Goal: Task Accomplishment & Management: Use online tool/utility

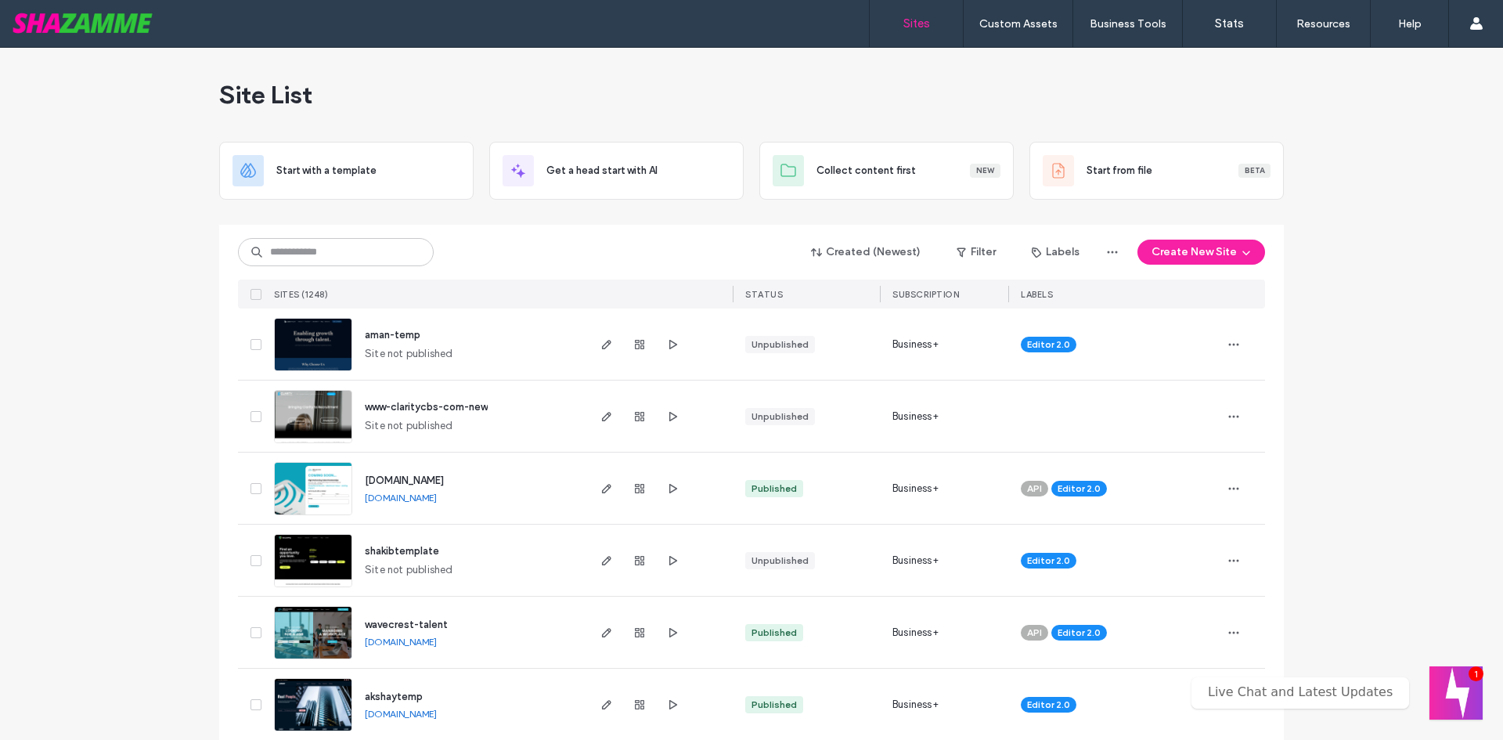
click at [1457, 683] on button "Welcome message" at bounding box center [1455, 692] width 53 height 53
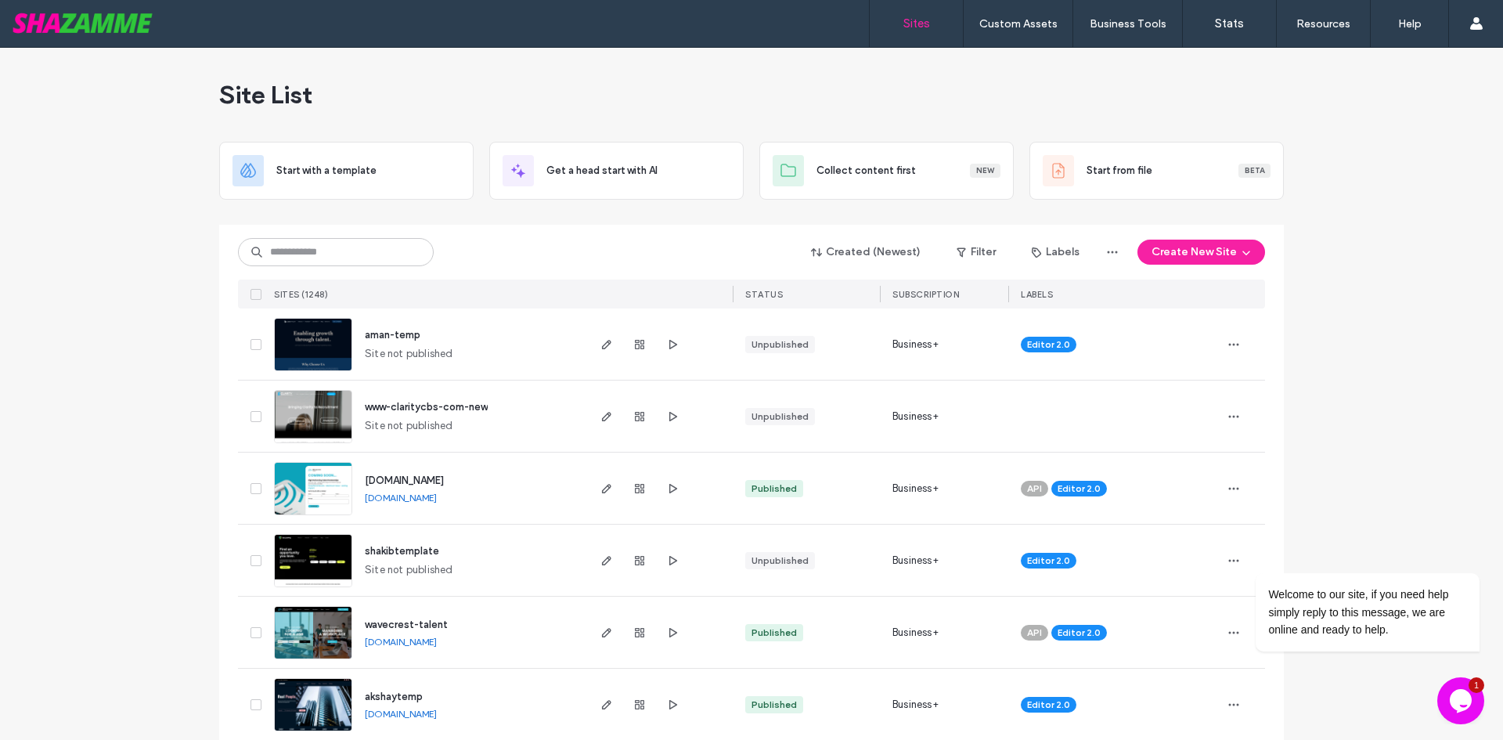
click at [1462, 704] on icon "Chat widget" at bounding box center [1461, 700] width 22 height 23
click at [1462, 704] on icon "Chat widget" at bounding box center [1460, 700] width 19 height 11
click at [286, 260] on input at bounding box center [336, 252] width 196 height 28
click at [388, 625] on span "wavecrest-talent" at bounding box center [406, 624] width 83 height 12
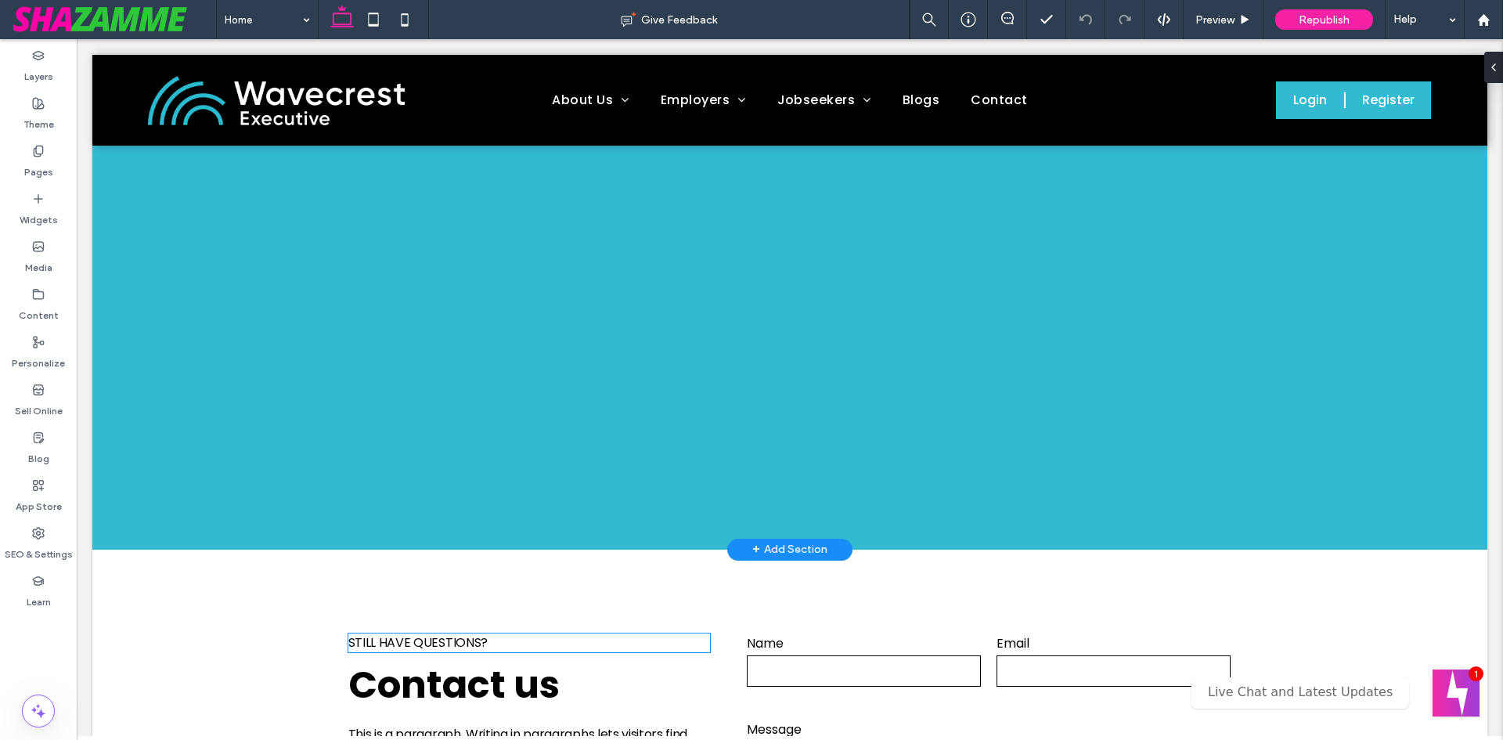
scroll to position [1878, 0]
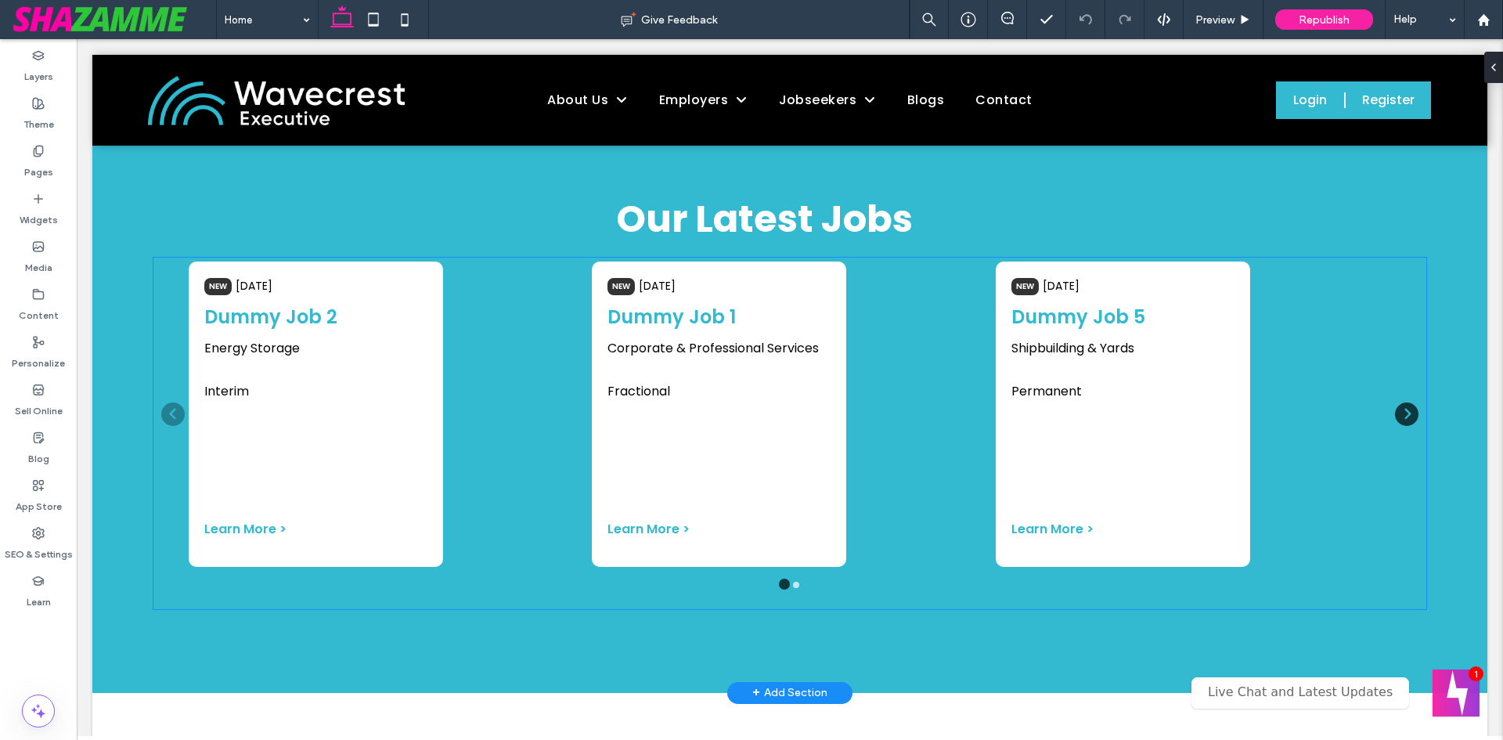
click at [461, 445] on ion-grid "NEW 1 days ago Dummy Job 2 Energy Storage" at bounding box center [386, 414] width 403 height 313
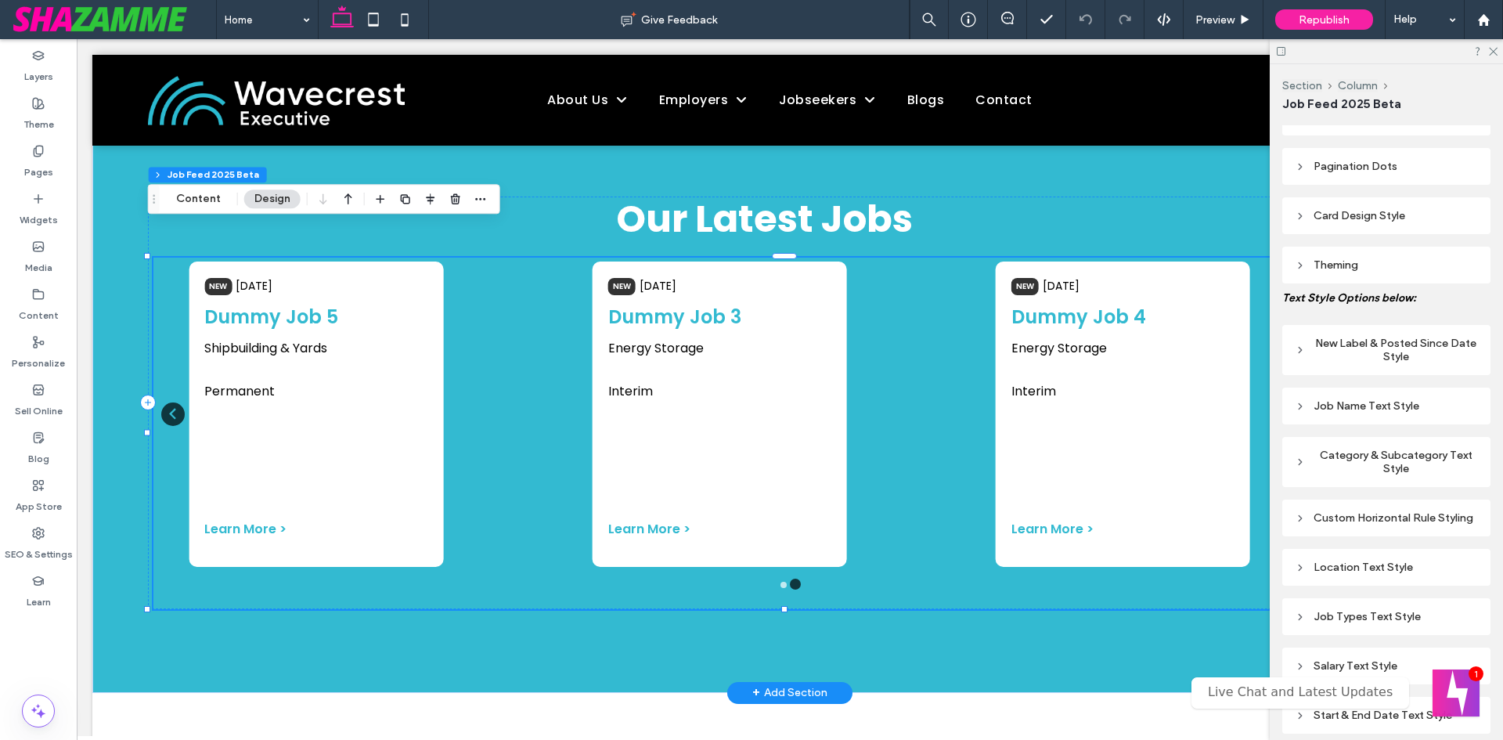
scroll to position [313, 0]
click at [1331, 344] on div "New Label & Posted Since Date Style" at bounding box center [1386, 350] width 183 height 27
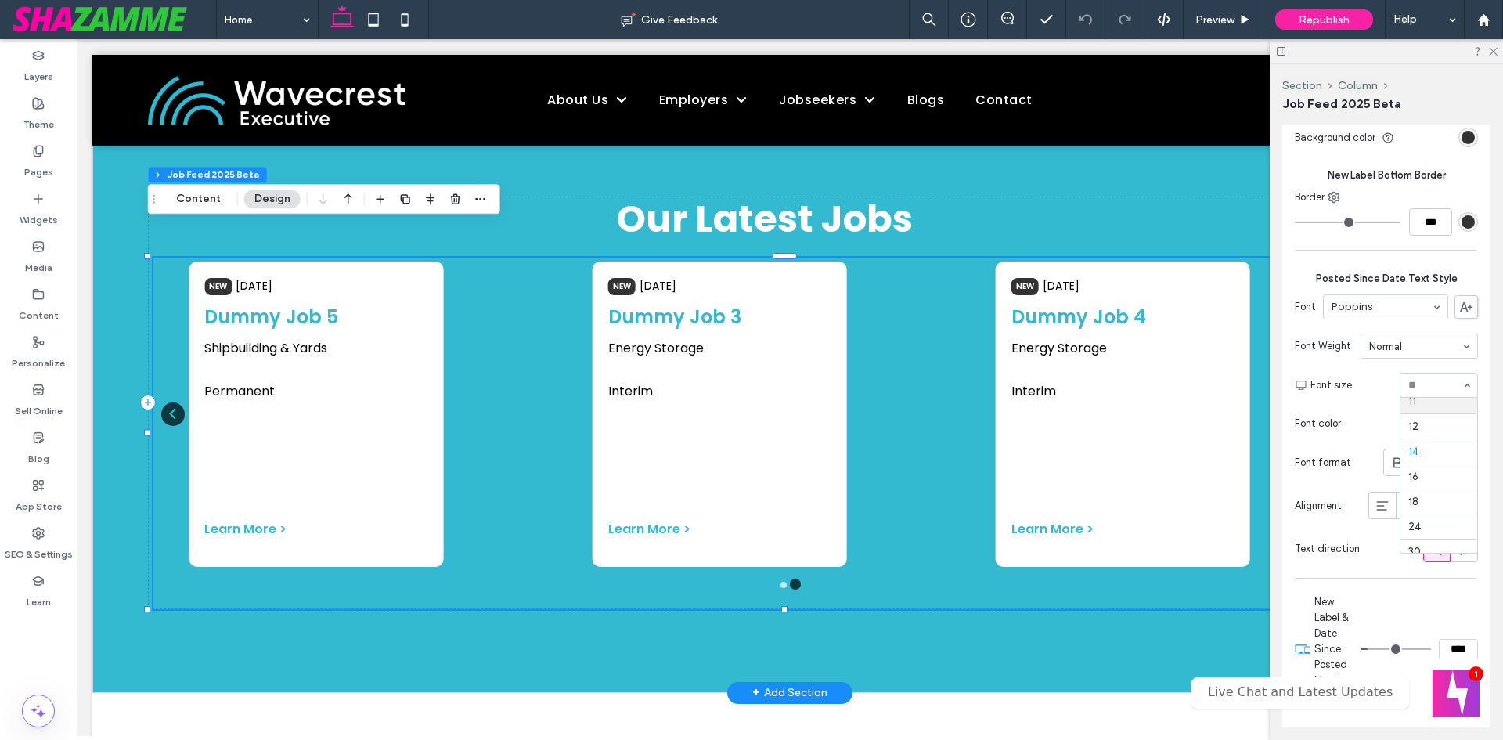
scroll to position [47, 0]
click at [1445, 380] on input at bounding box center [1434, 385] width 53 height 11
type input "**"
click at [207, 199] on button "Content" at bounding box center [198, 198] width 65 height 19
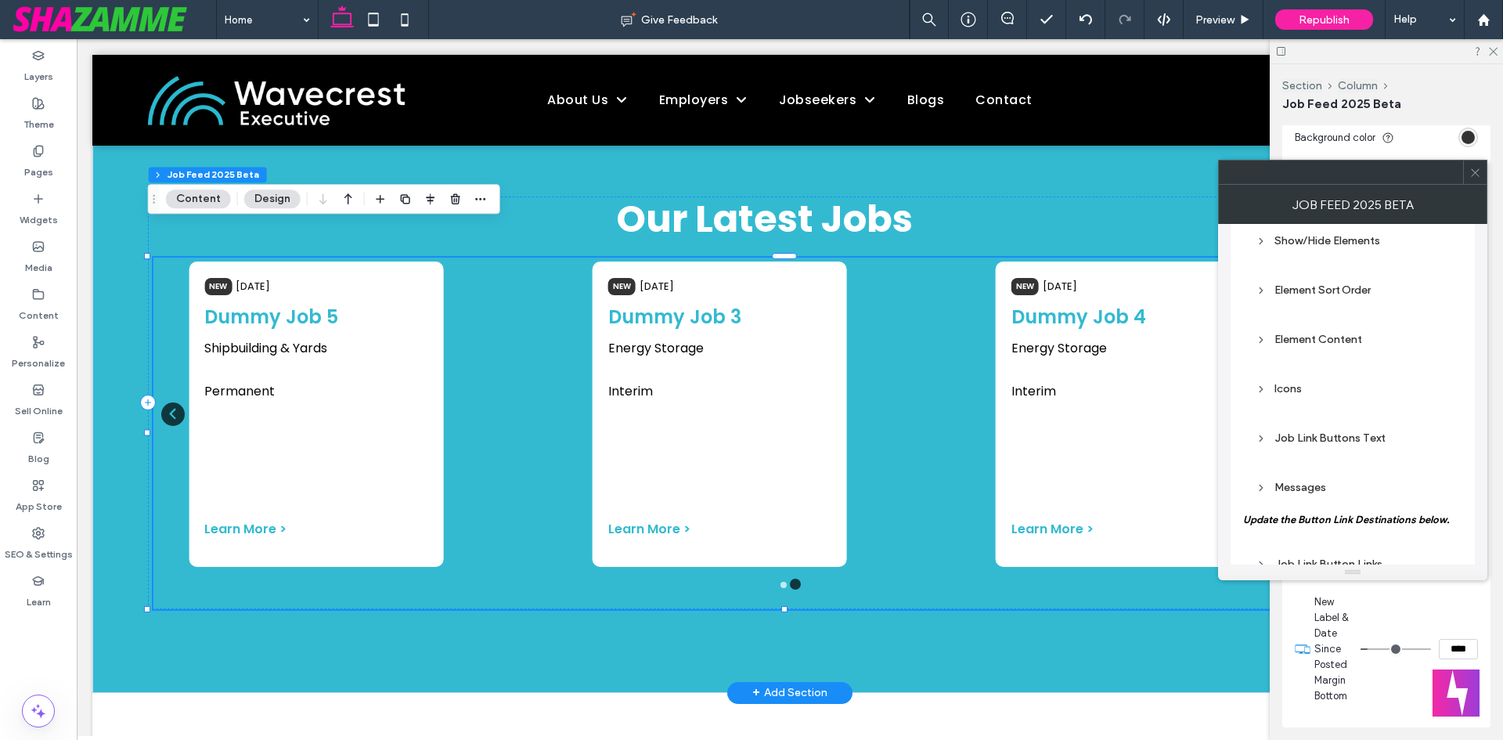
scroll to position [290, 0]
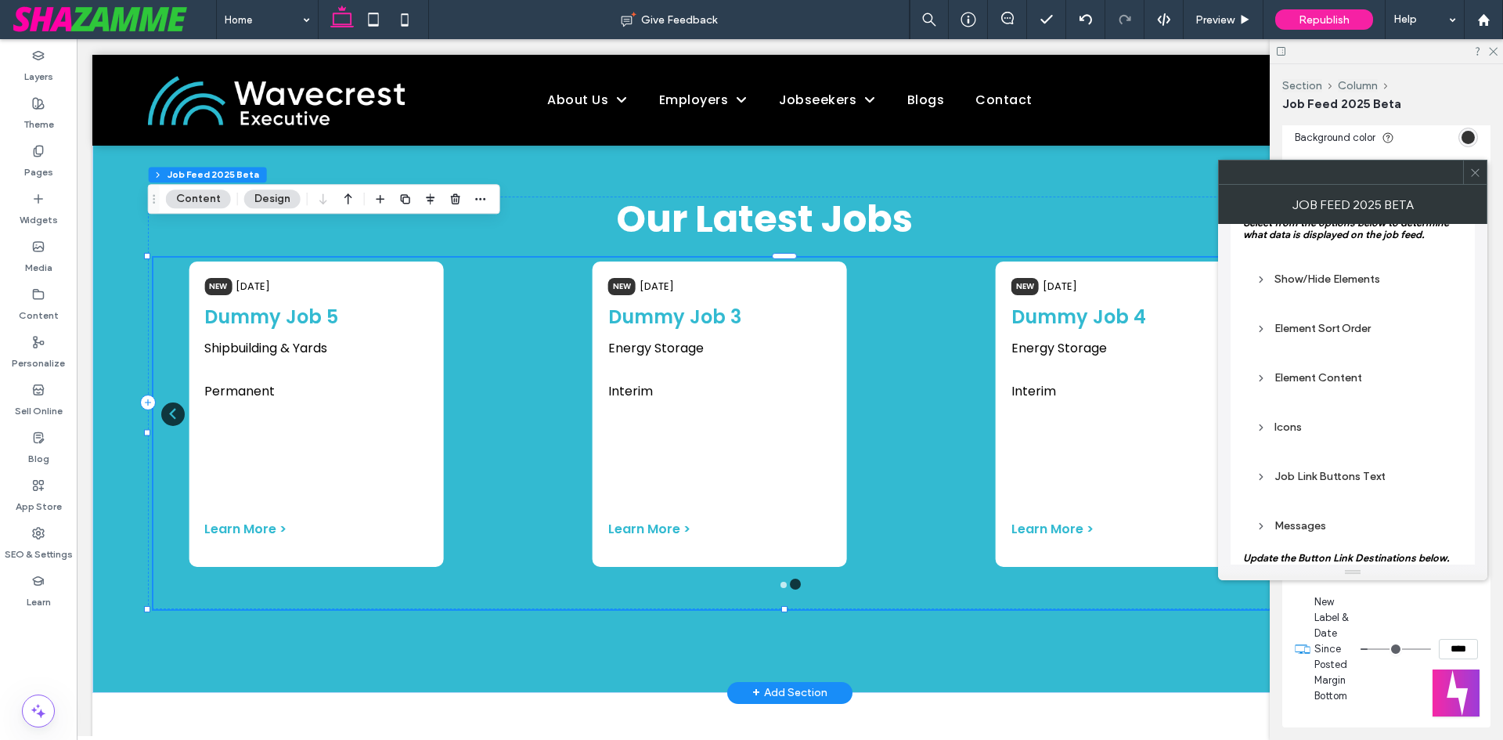
click at [1297, 426] on div "Icons" at bounding box center [1352, 426] width 194 height 13
click at [1288, 423] on div "Icons" at bounding box center [1352, 426] width 194 height 13
click at [1290, 379] on div "Element Content" at bounding box center [1352, 377] width 194 height 13
click at [1293, 380] on div "Element Content" at bounding box center [1352, 377] width 194 height 13
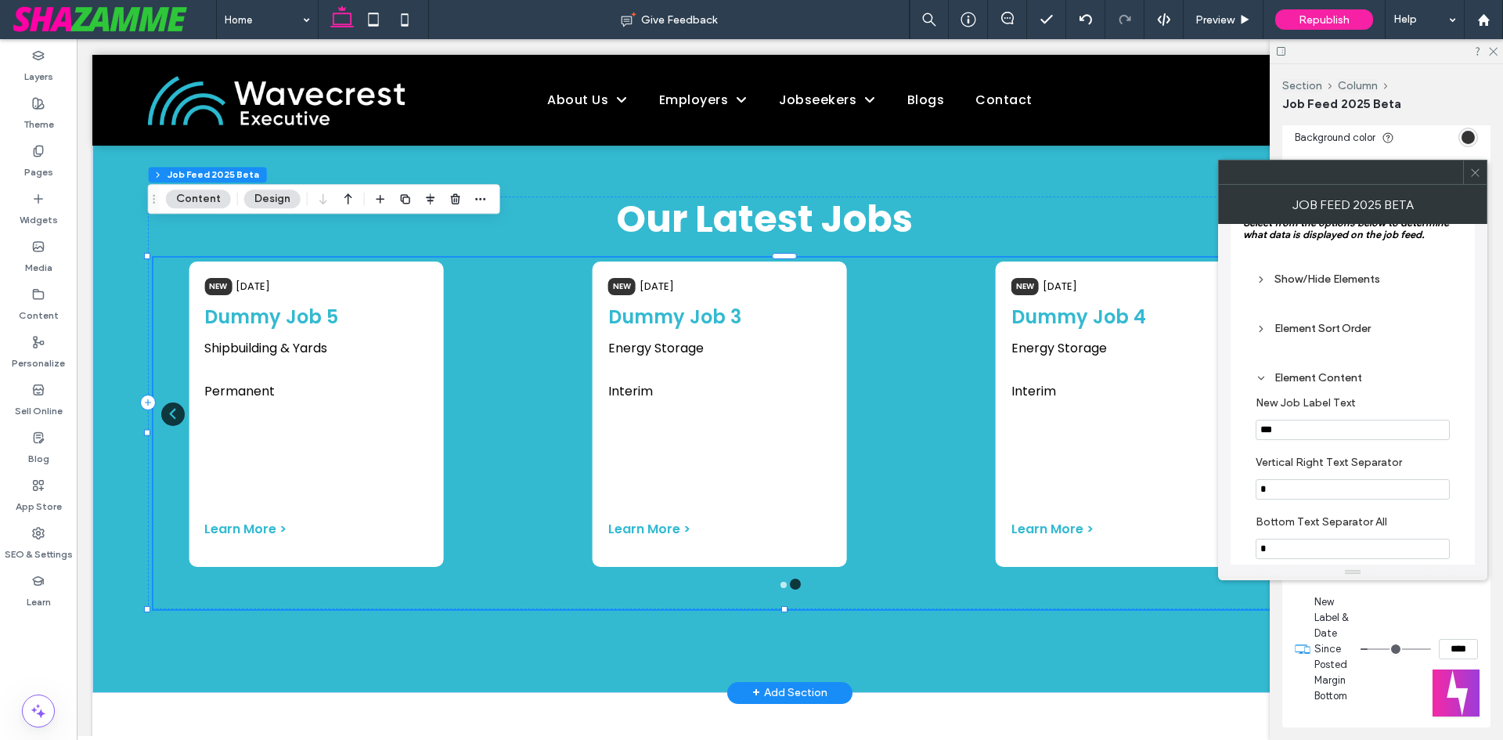
click at [1293, 380] on div "Element Content" at bounding box center [1352, 377] width 194 height 13
click at [1292, 328] on div "Element Sort Order" at bounding box center [1352, 328] width 194 height 13
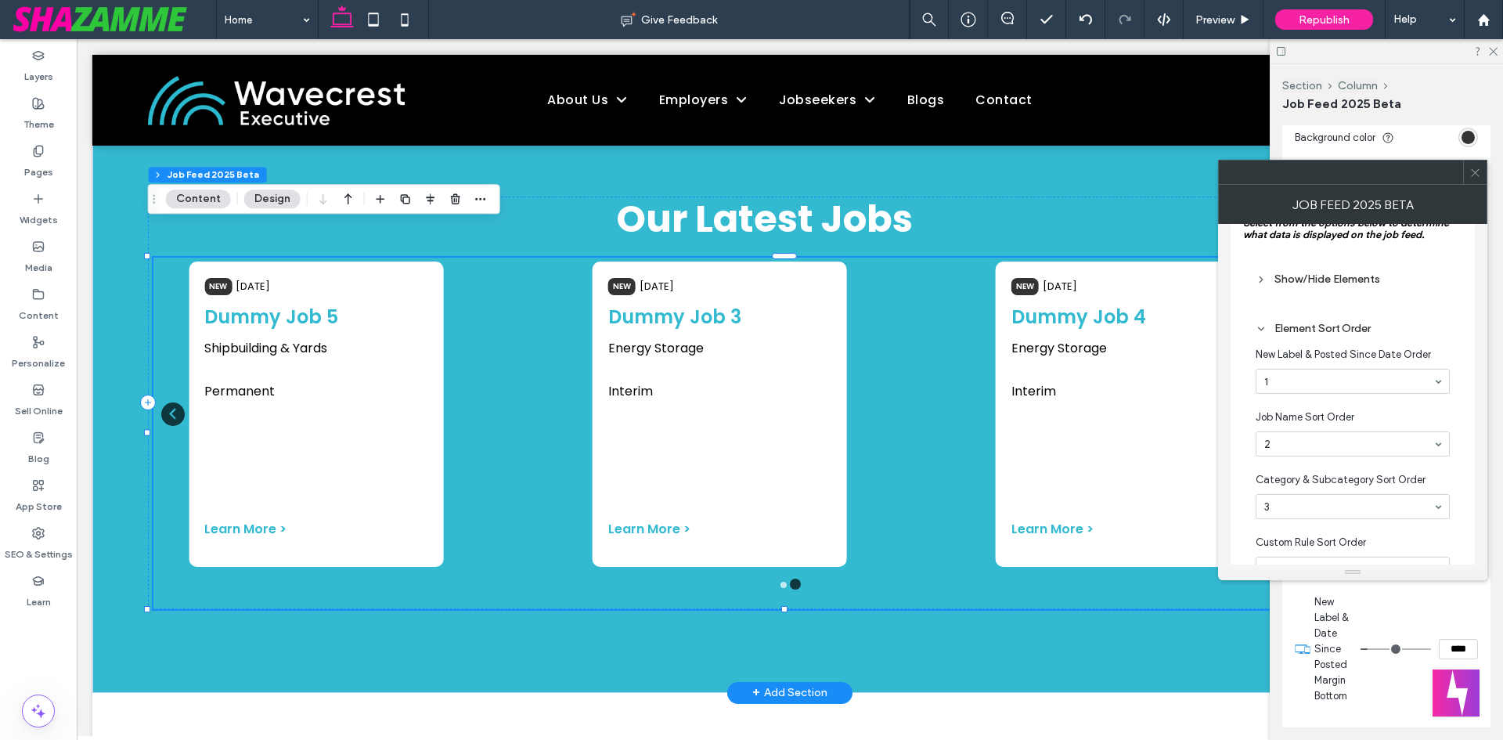
click at [1293, 328] on div "Element Sort Order" at bounding box center [1352, 328] width 194 height 13
click at [1289, 284] on div "Show/Hide Elements" at bounding box center [1352, 278] width 194 height 13
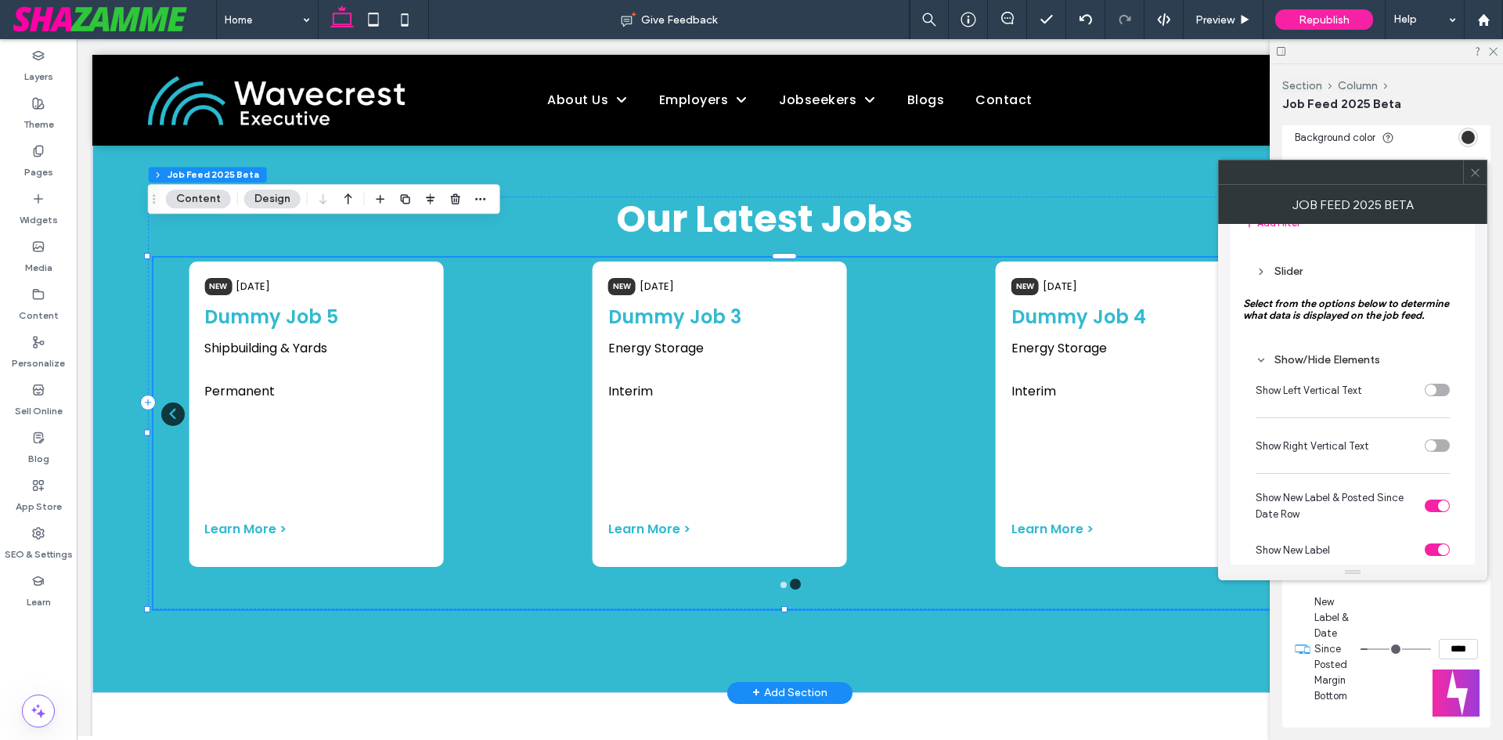
scroll to position [133, 0]
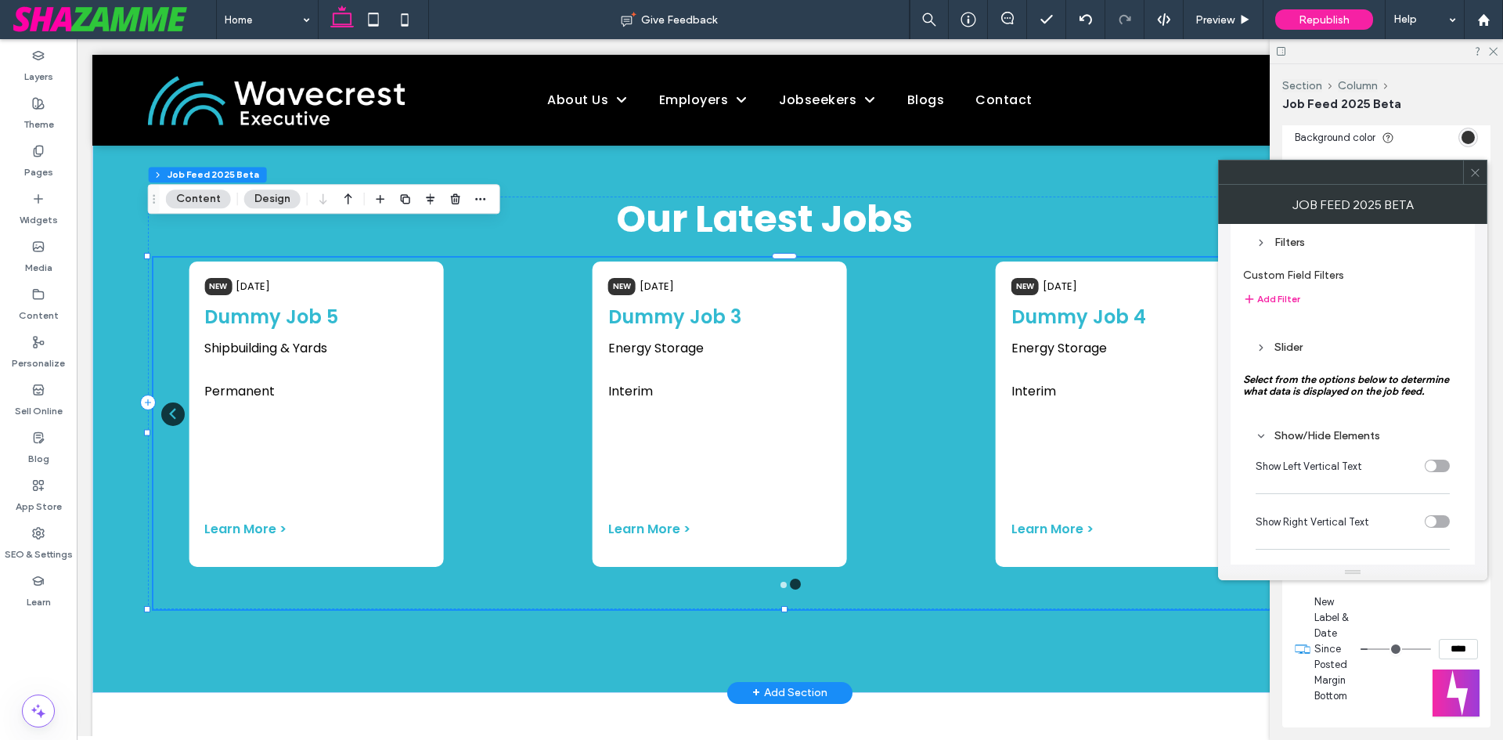
click at [1290, 347] on div "Slider" at bounding box center [1352, 346] width 194 height 13
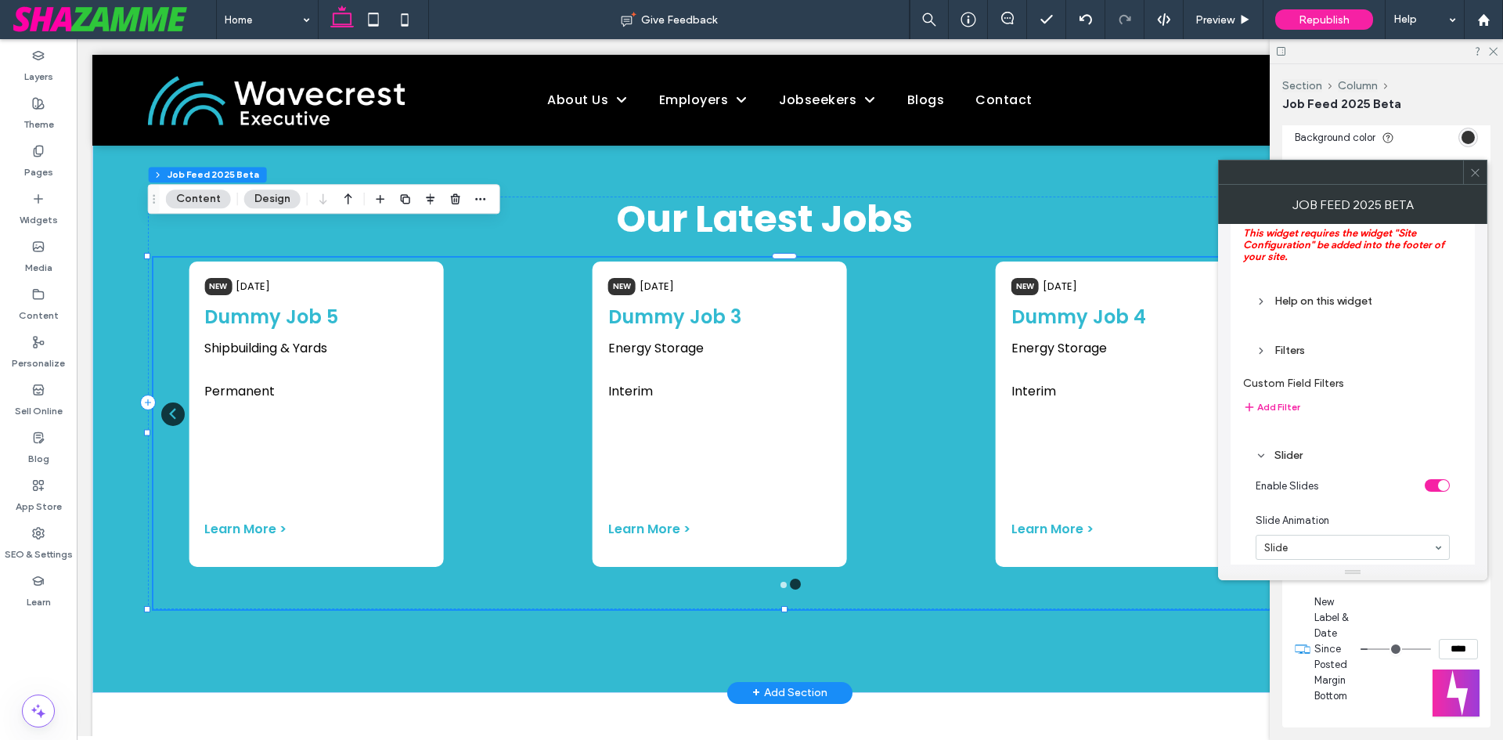
scroll to position [0, 0]
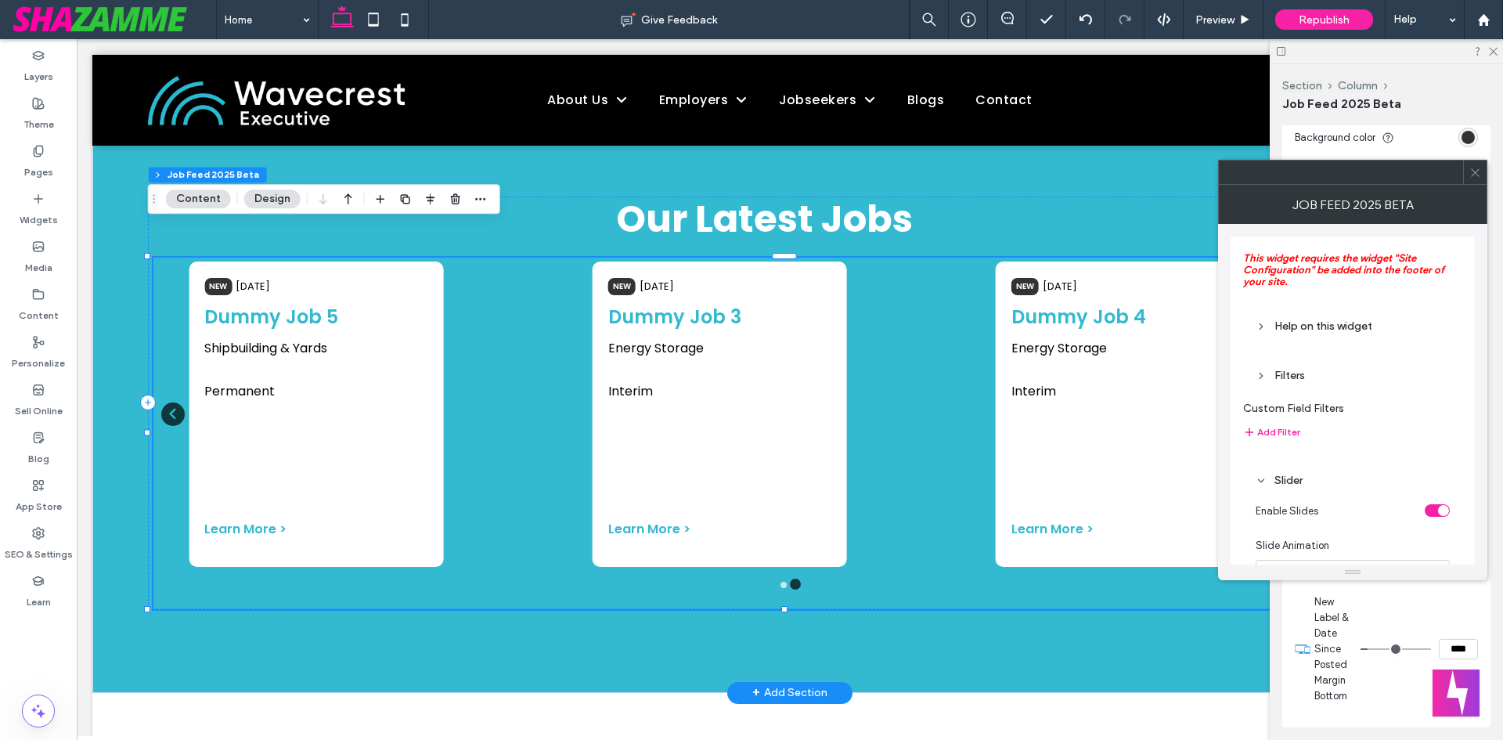
click at [1282, 376] on div "Filters" at bounding box center [1352, 375] width 194 height 13
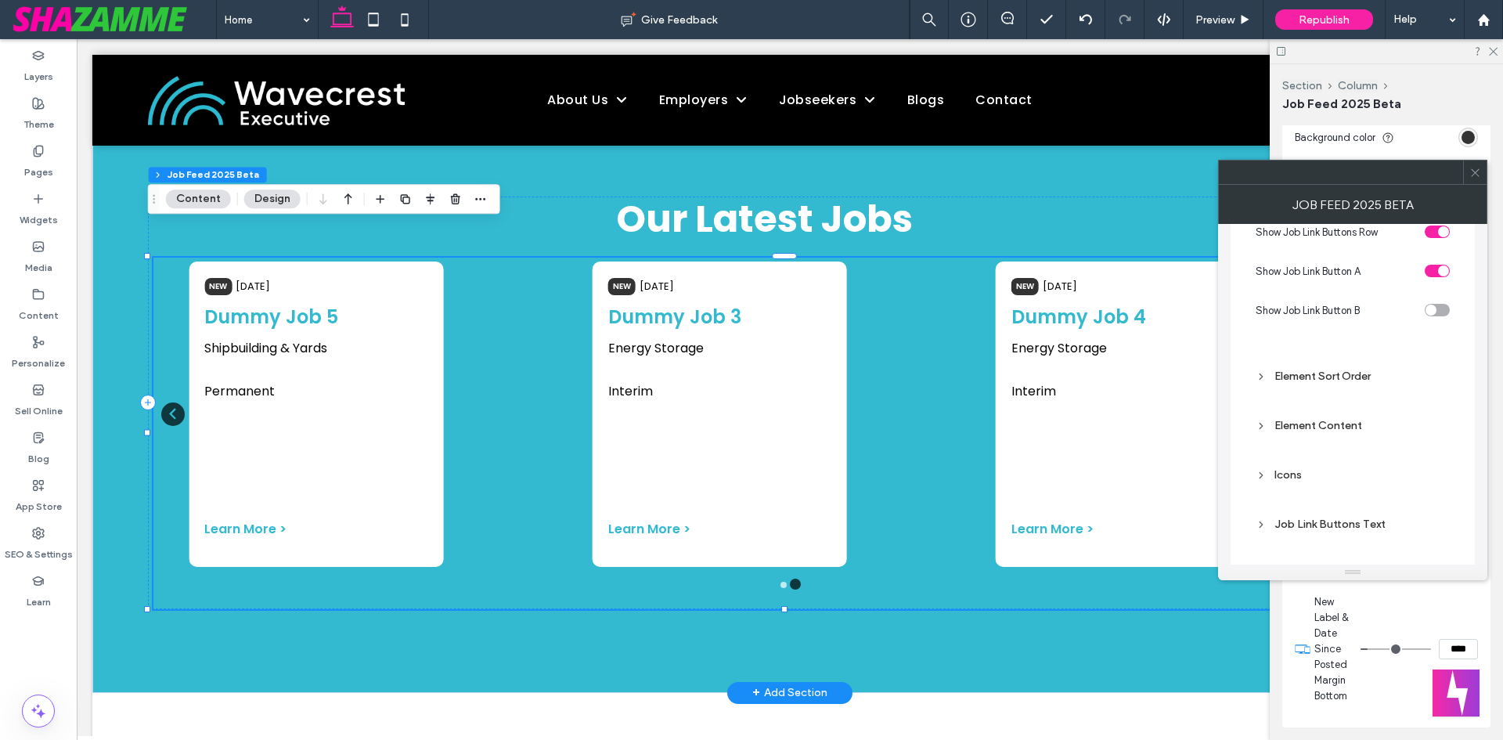
scroll to position [3835, 0]
click at [1316, 363] on div "Element Sort Order" at bounding box center [1352, 368] width 194 height 21
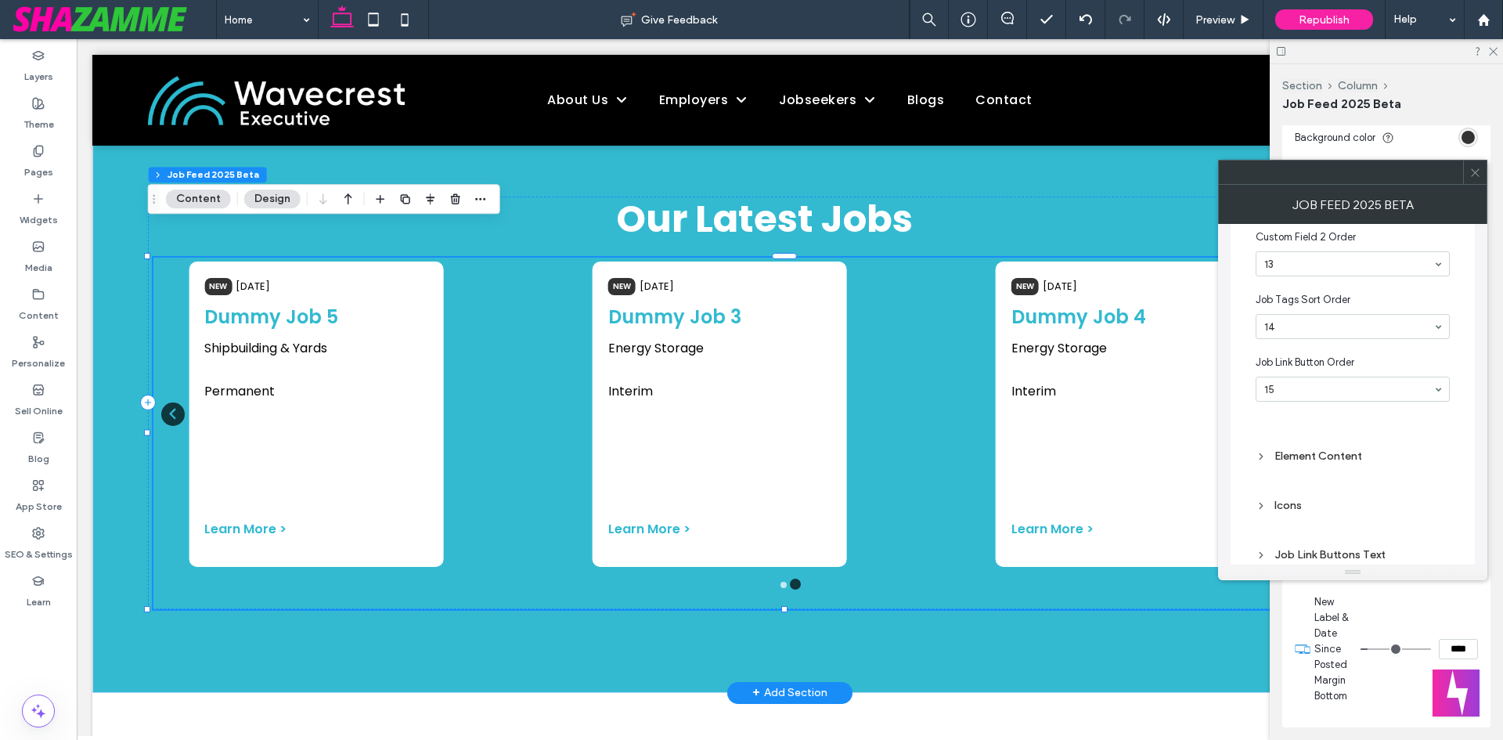
scroll to position [4853, 0]
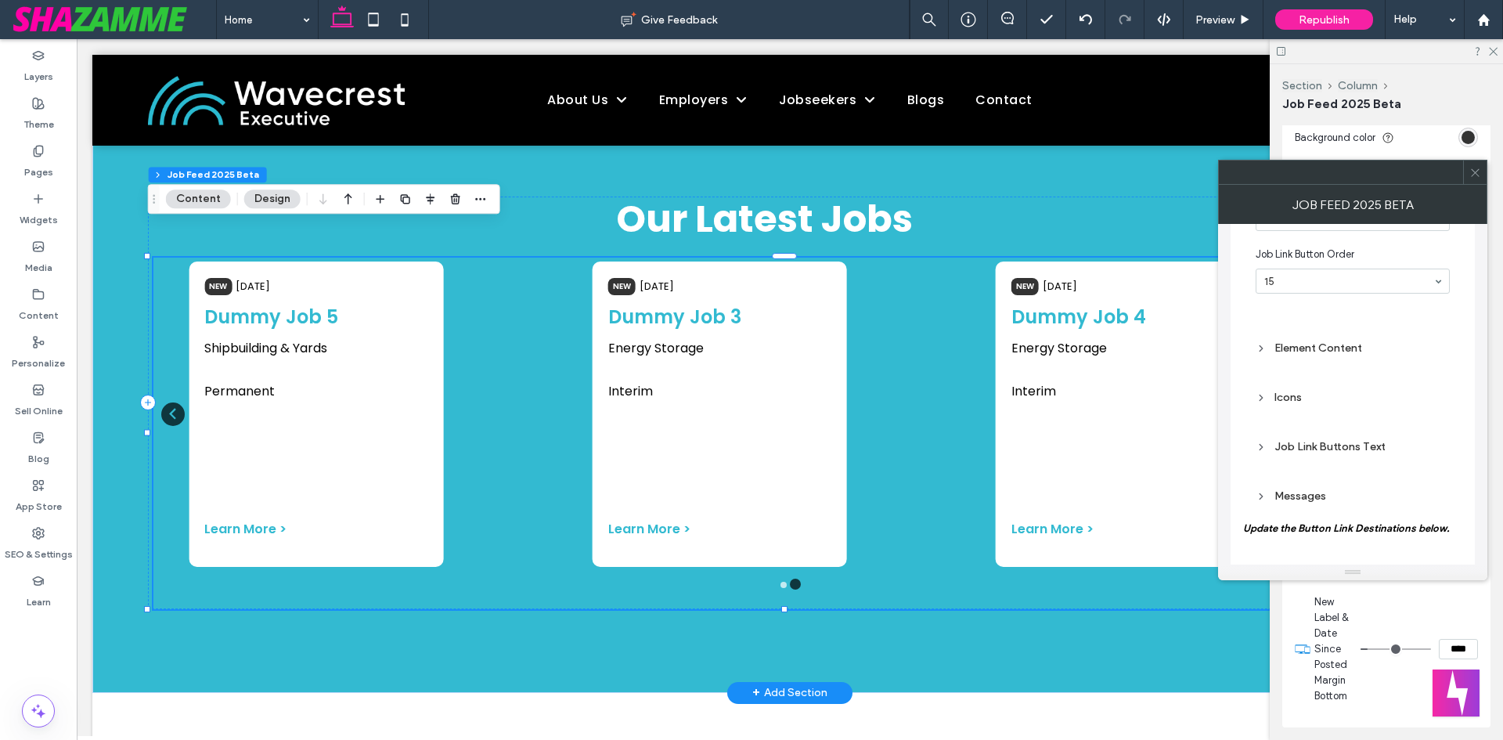
click at [1324, 358] on div "Element Content" at bounding box center [1352, 347] width 194 height 21
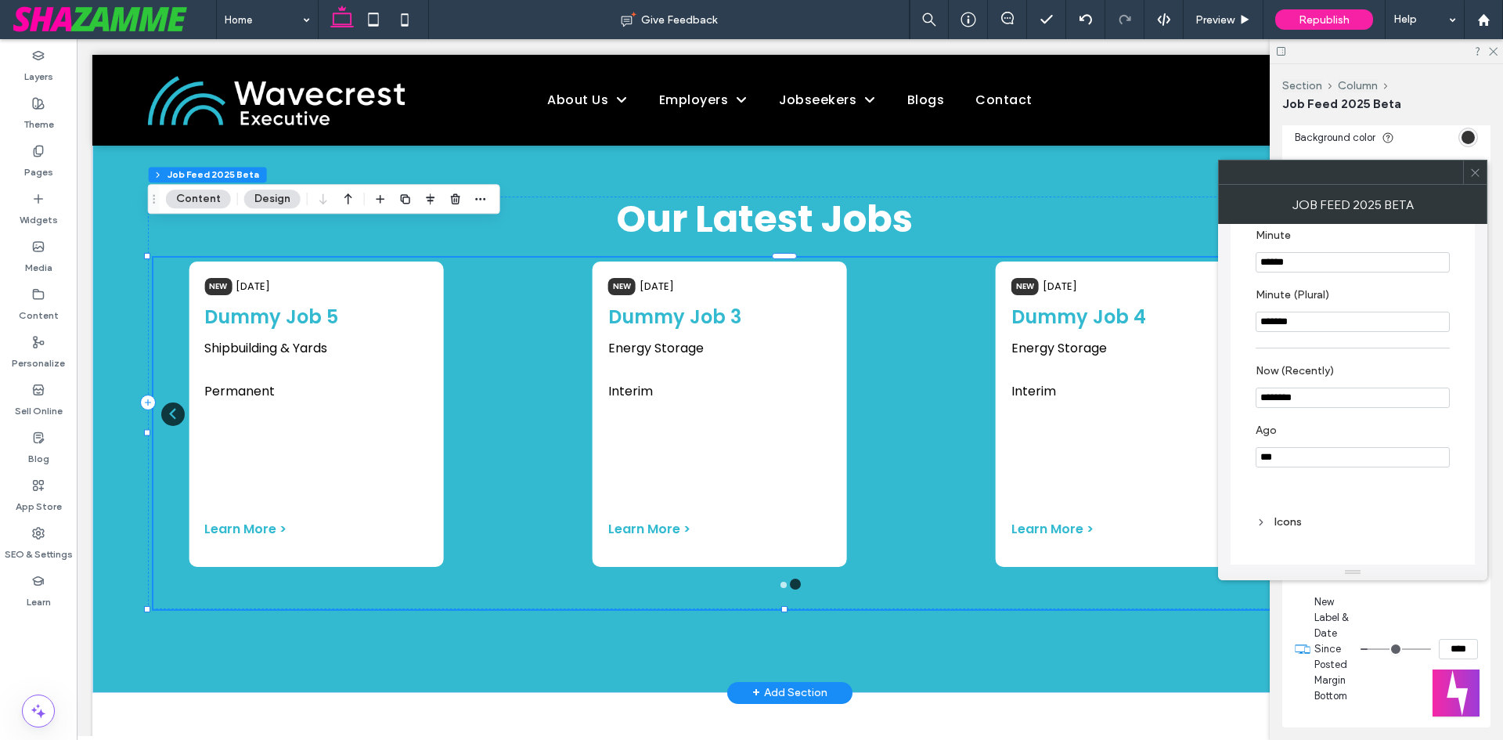
scroll to position [5635, 0]
click at [1288, 459] on div "Icons" at bounding box center [1352, 452] width 194 height 13
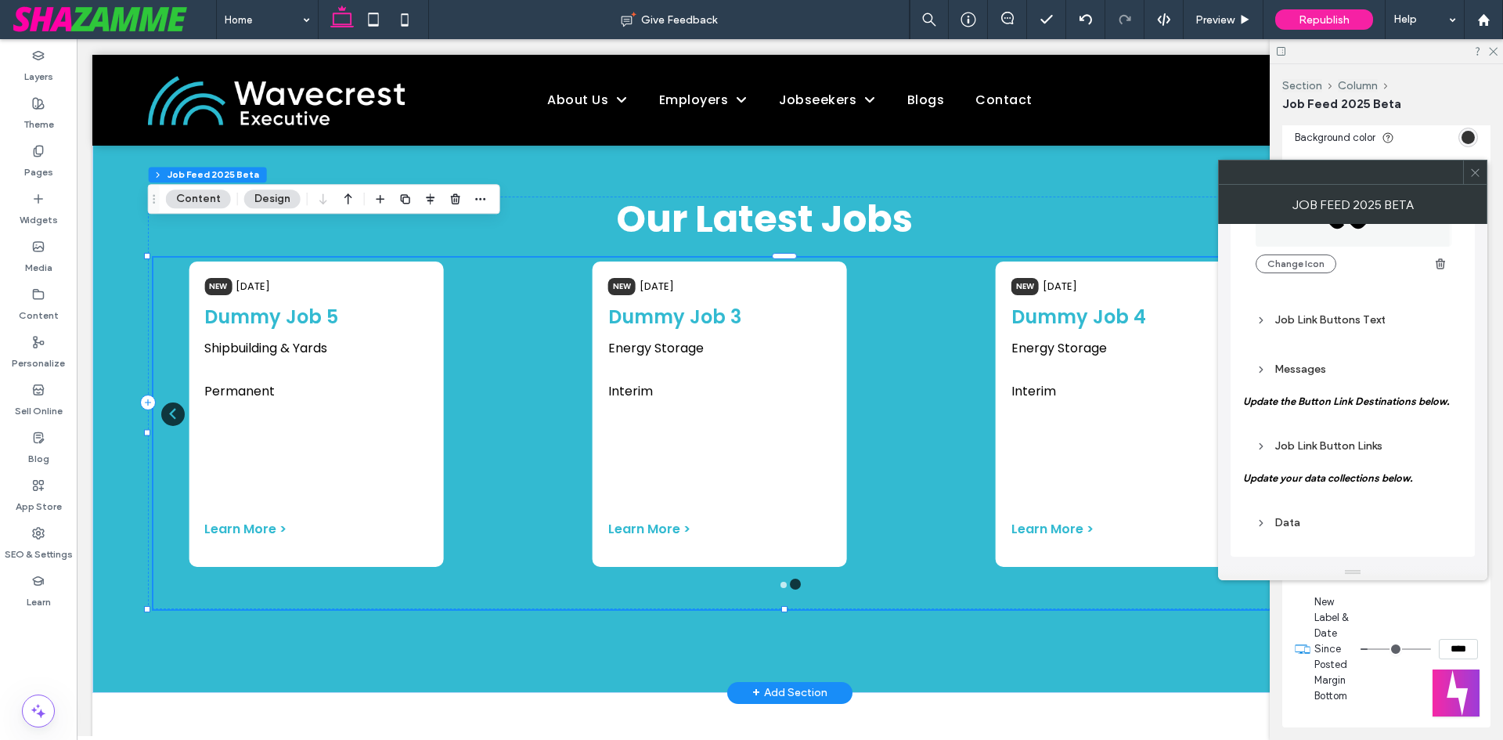
scroll to position [7211, 0]
click at [1262, 321] on use at bounding box center [1260, 319] width 3 height 5
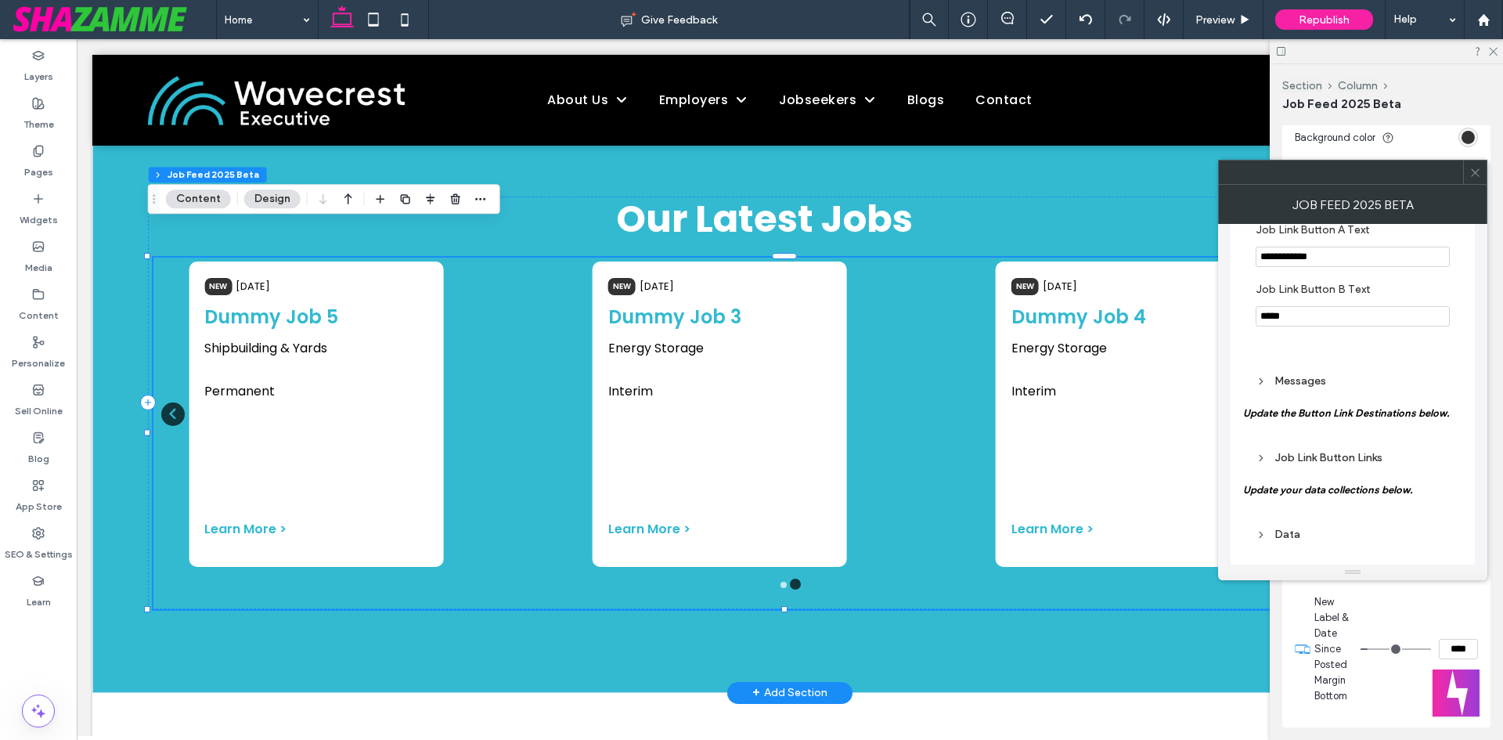
scroll to position [7339, 0]
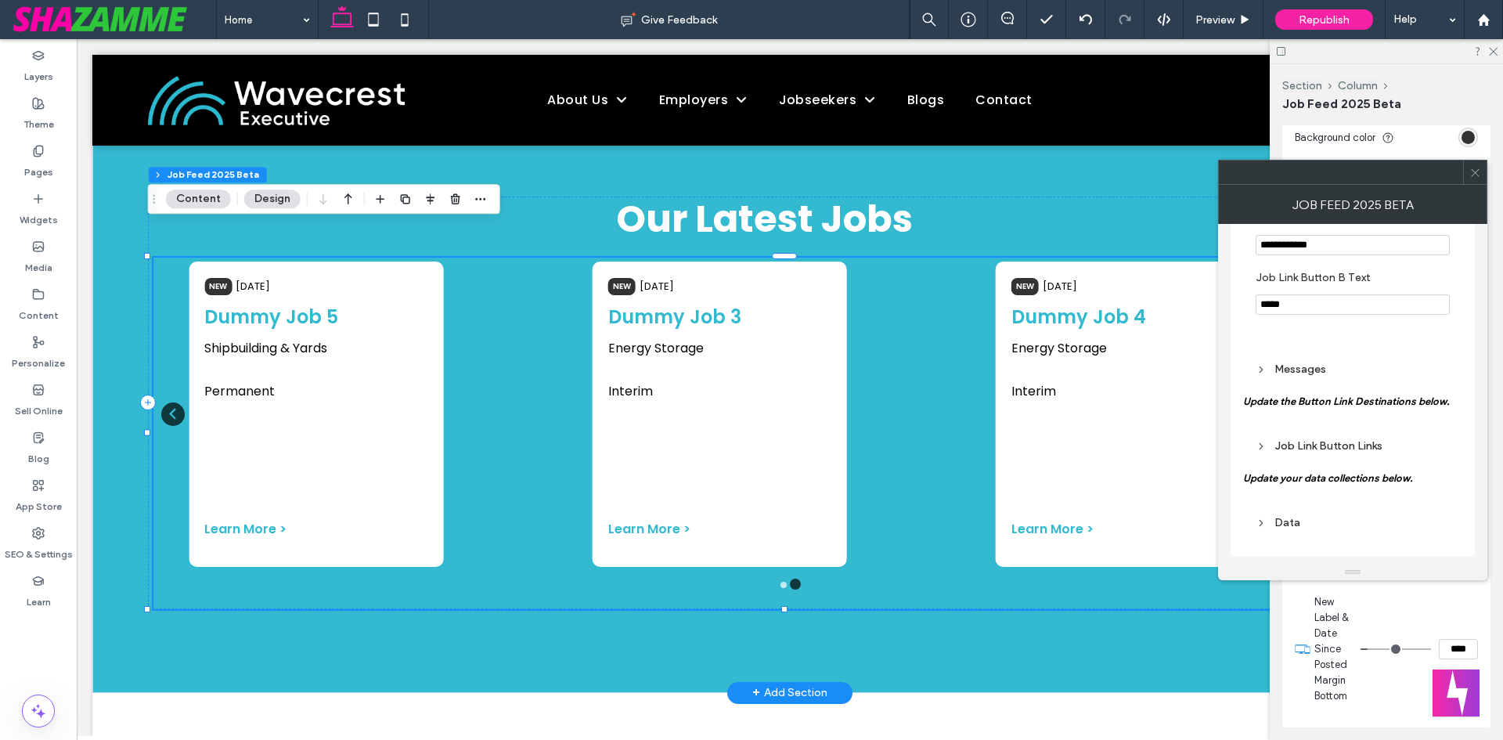
click at [1313, 363] on div "Messages" at bounding box center [1352, 368] width 194 height 13
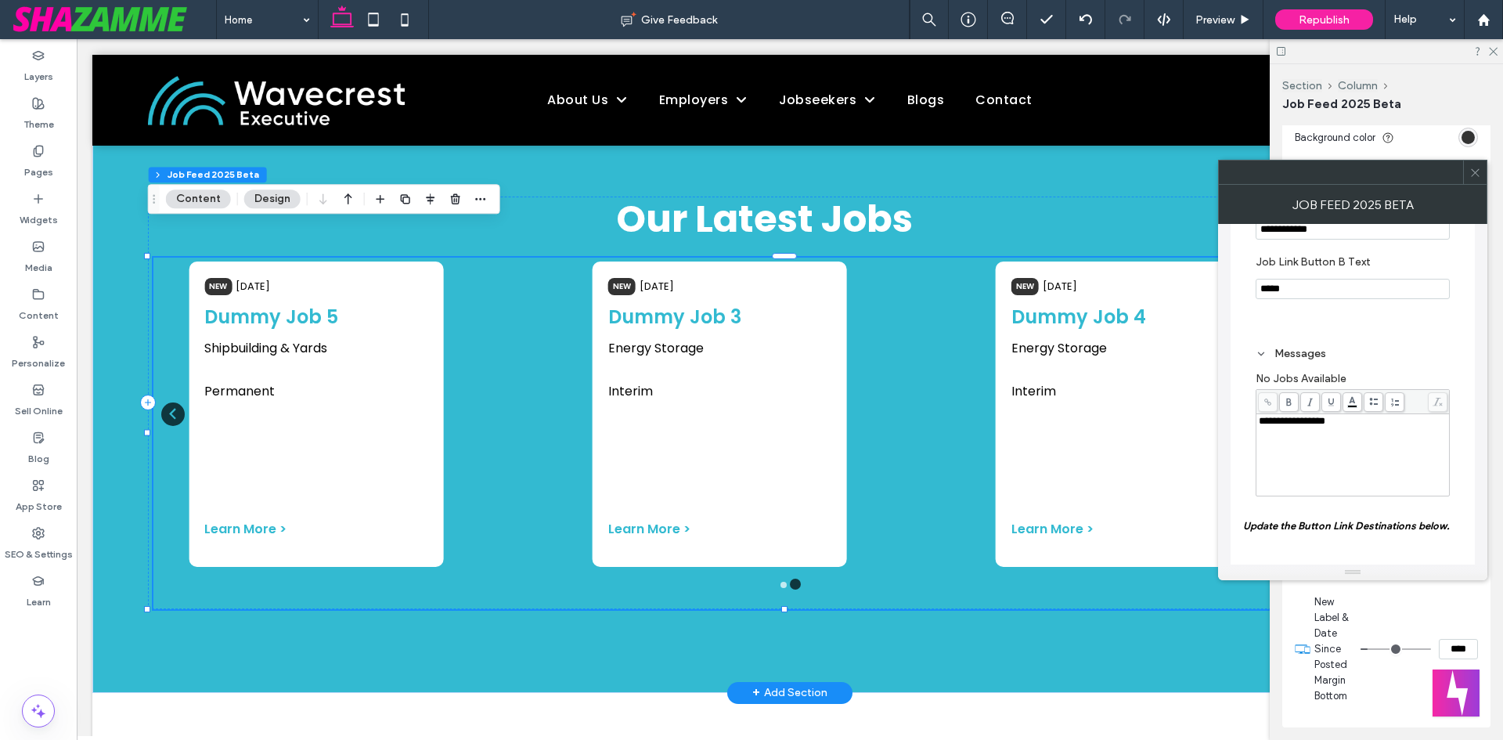
scroll to position [7479, 0]
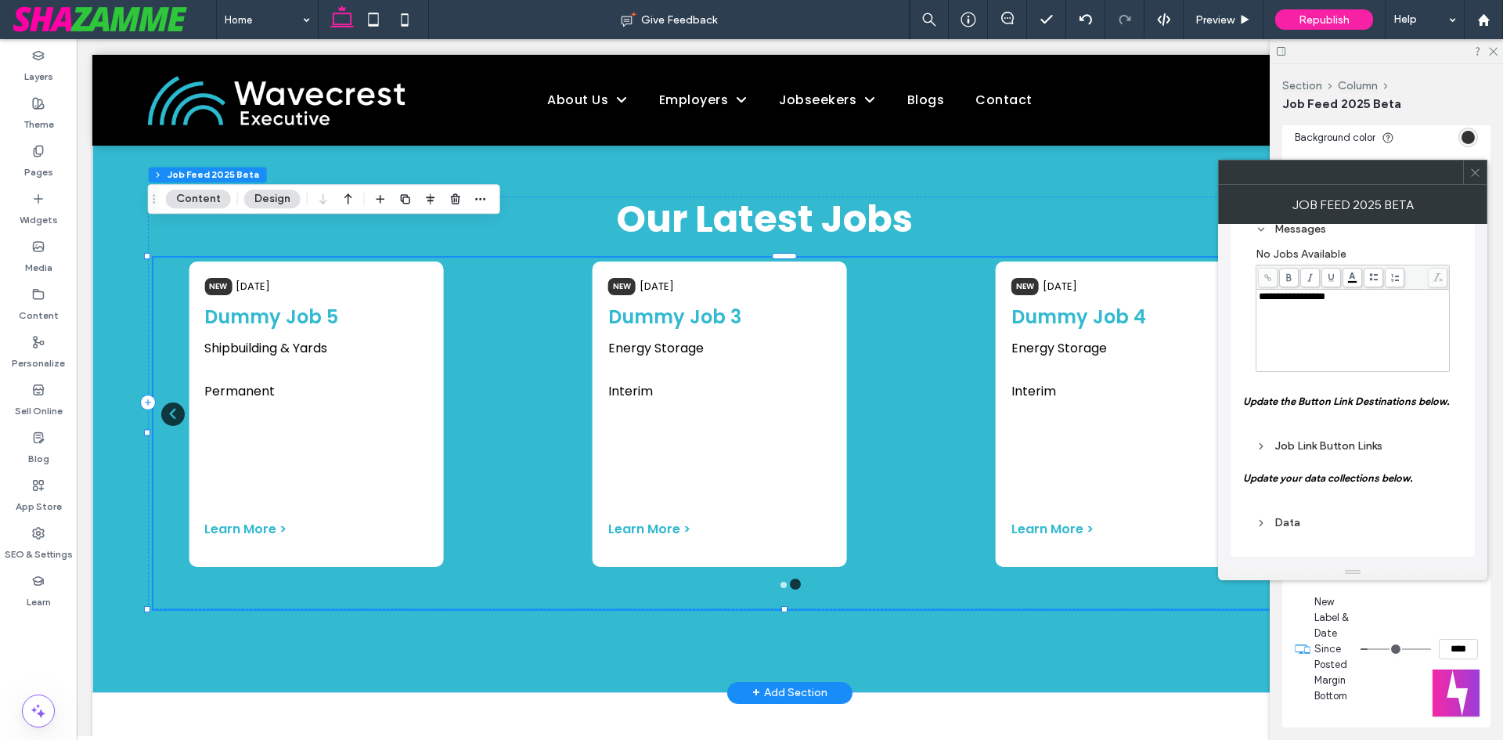
drag, startPoint x: 1362, startPoint y: 442, endPoint x: 1411, endPoint y: 452, distance: 50.2
click at [1361, 442] on div "Job Link Button Links" at bounding box center [1352, 445] width 194 height 13
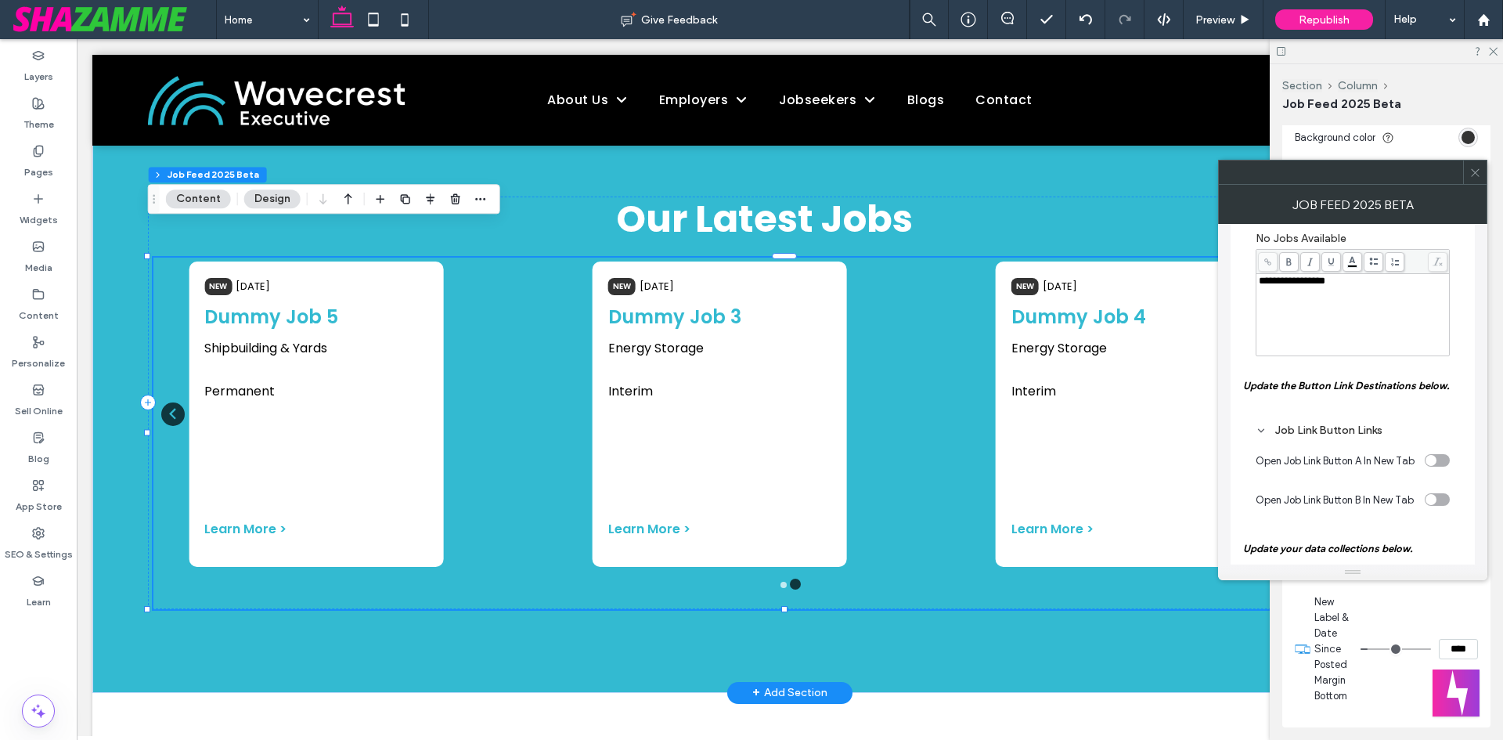
scroll to position [7566, 0]
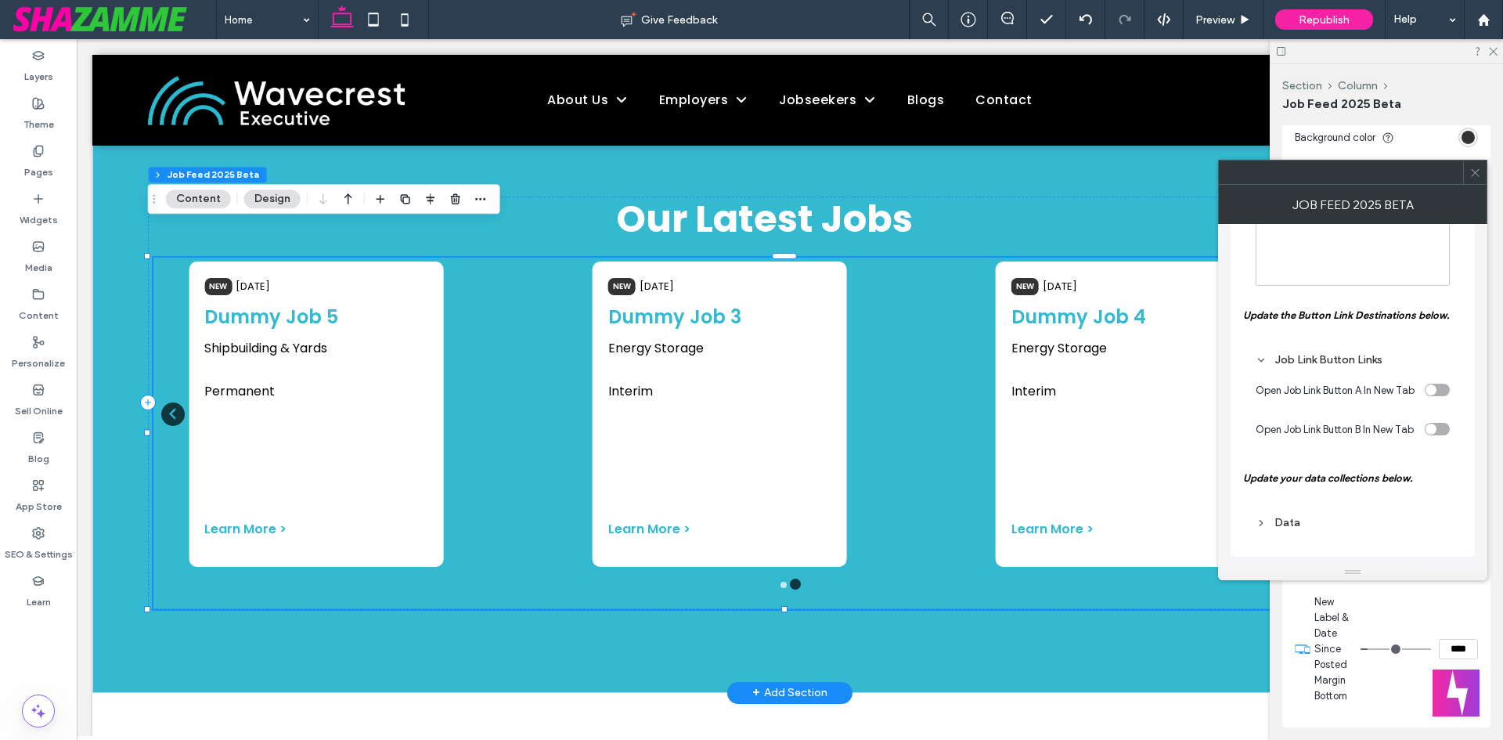
click at [1288, 519] on div "Data" at bounding box center [1352, 522] width 194 height 13
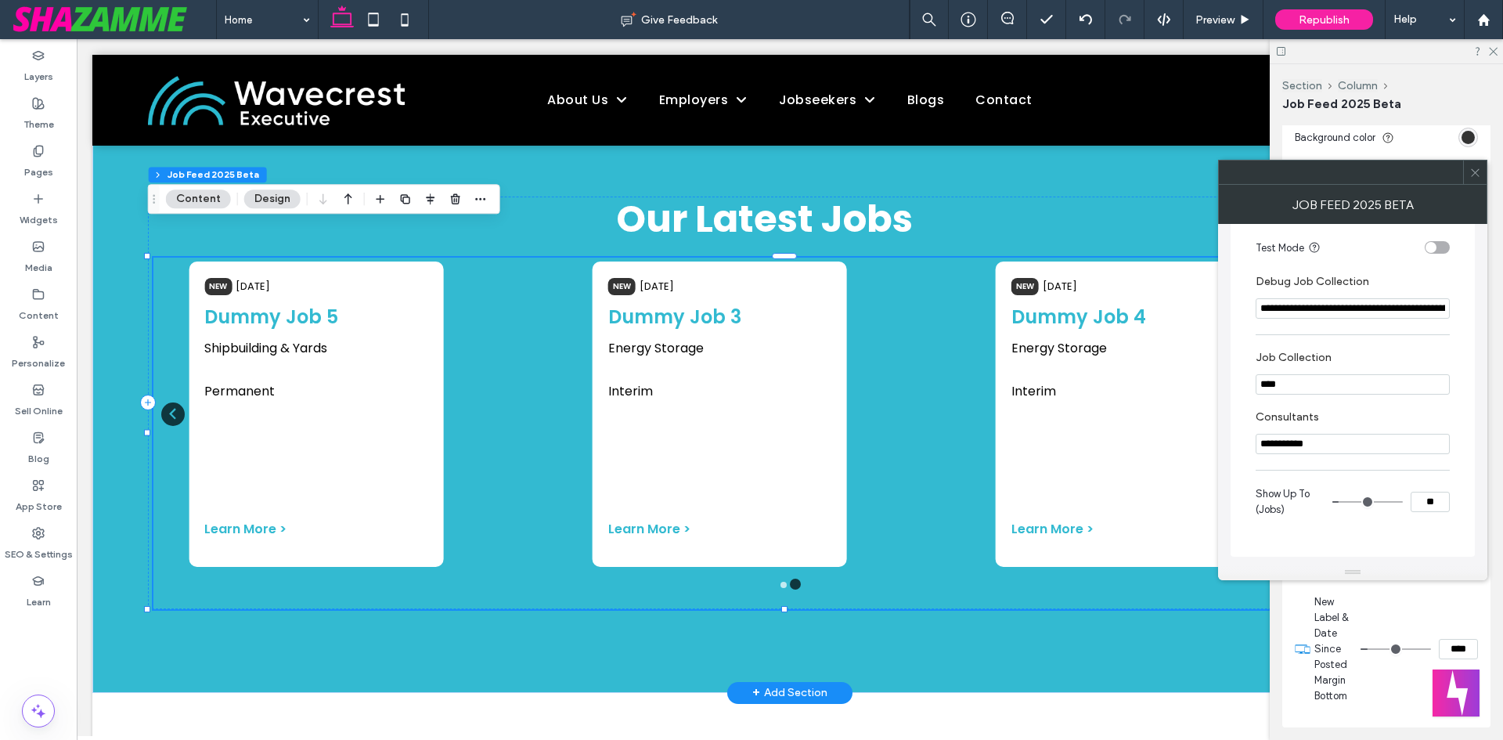
scroll to position [8006, 0]
click at [1478, 167] on icon at bounding box center [1475, 173] width 12 height 12
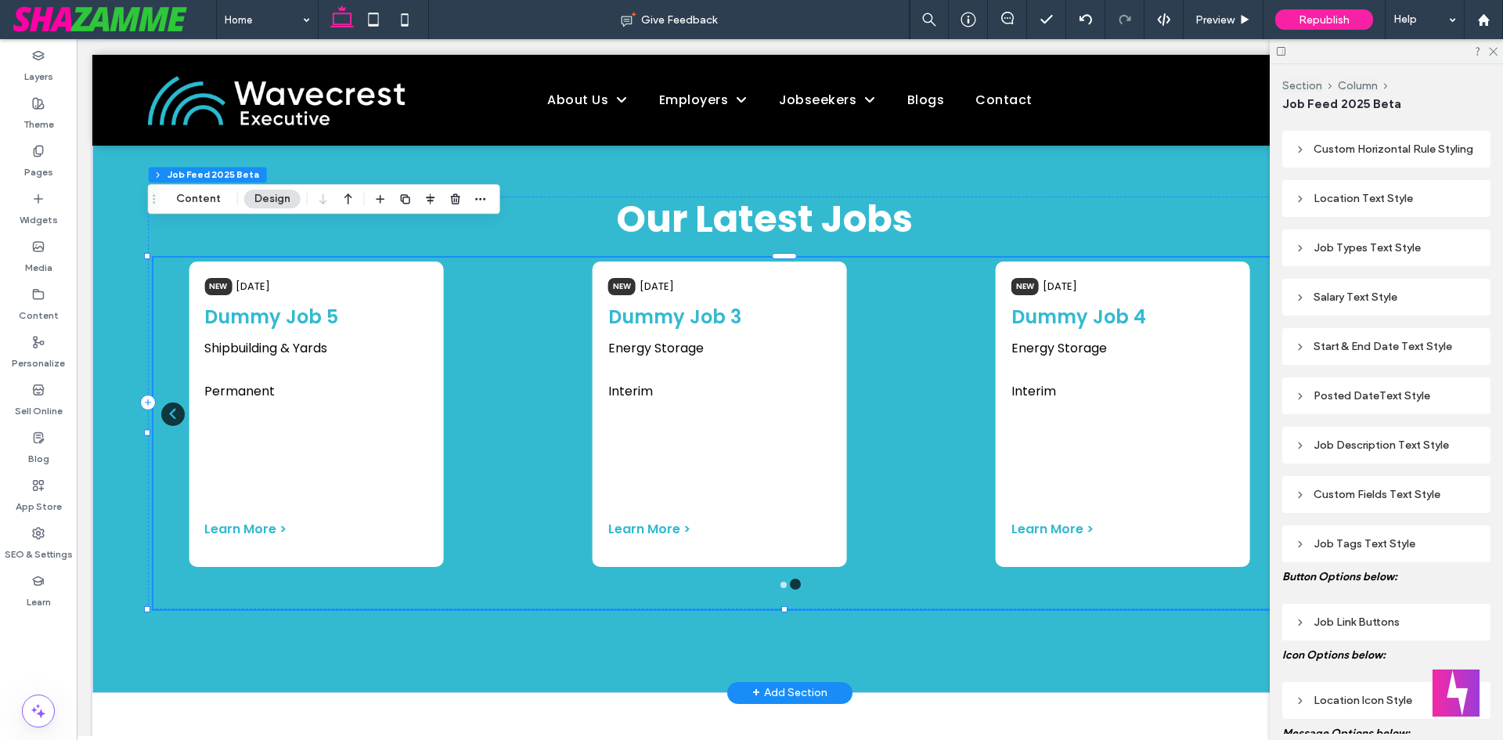
scroll to position [1659, 0]
click at [1357, 415] on div "Posted DateText Style" at bounding box center [1386, 396] width 208 height 37
click at [1357, 407] on div "Posted DateText Style" at bounding box center [1386, 396] width 183 height 21
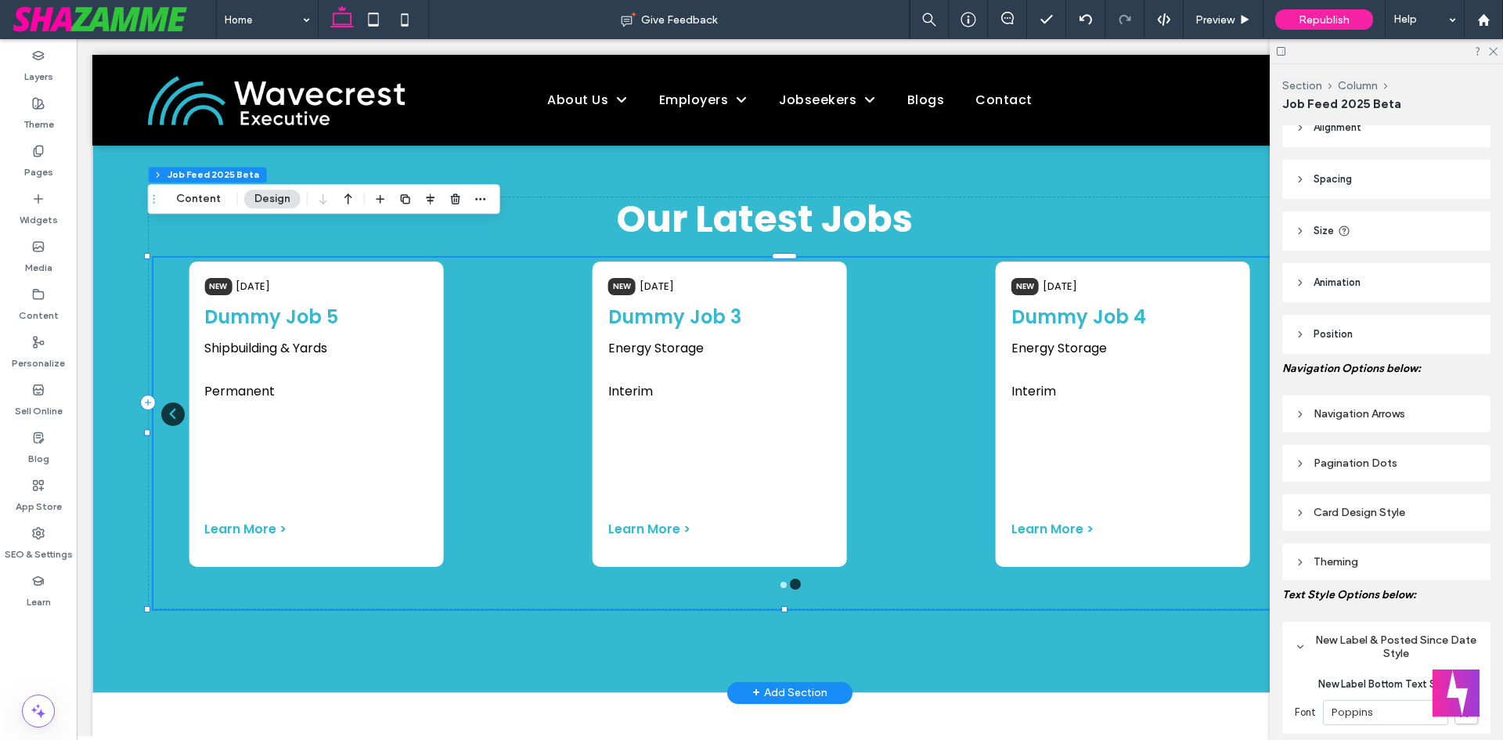
scroll to position [16, 0]
click at [1335, 555] on div "Theming" at bounding box center [1386, 563] width 183 height 21
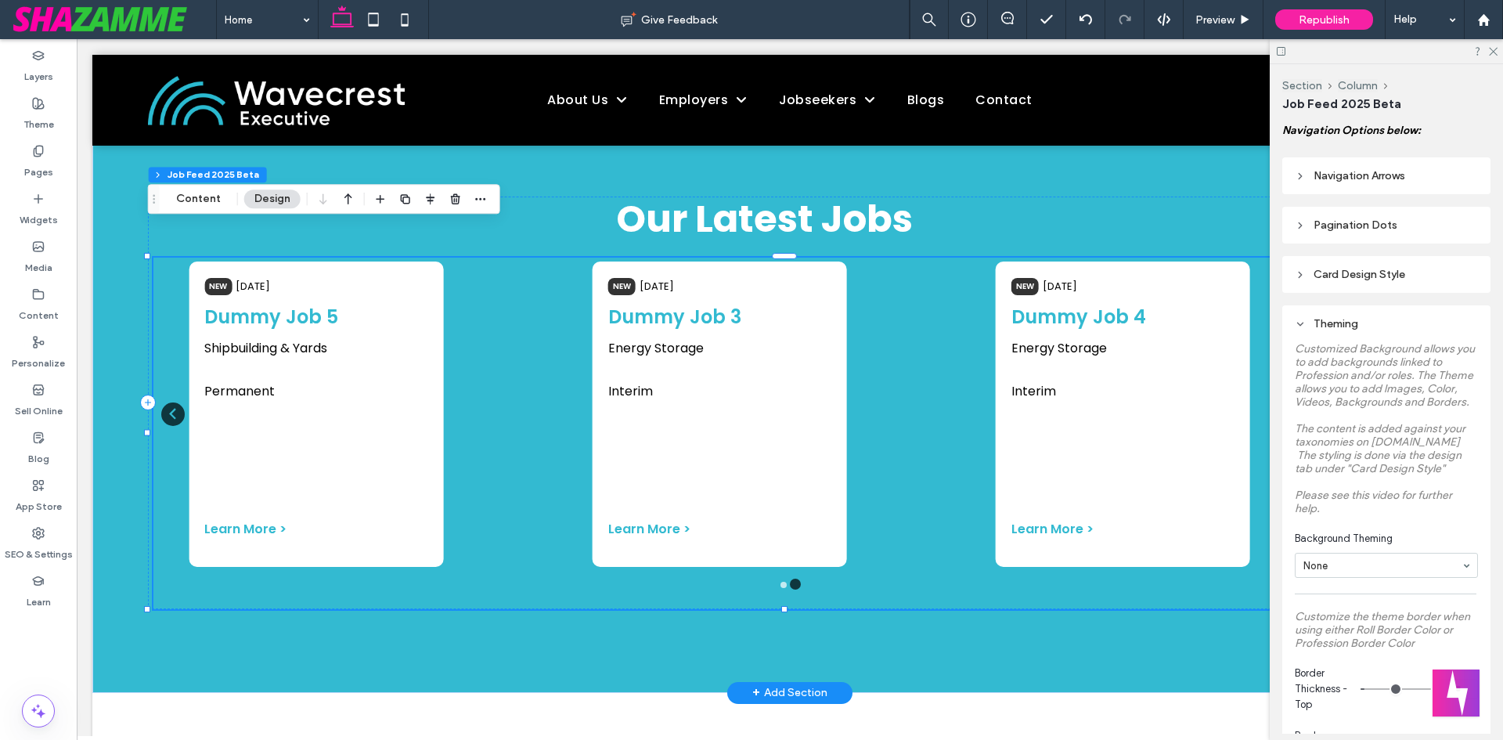
scroll to position [172, 0]
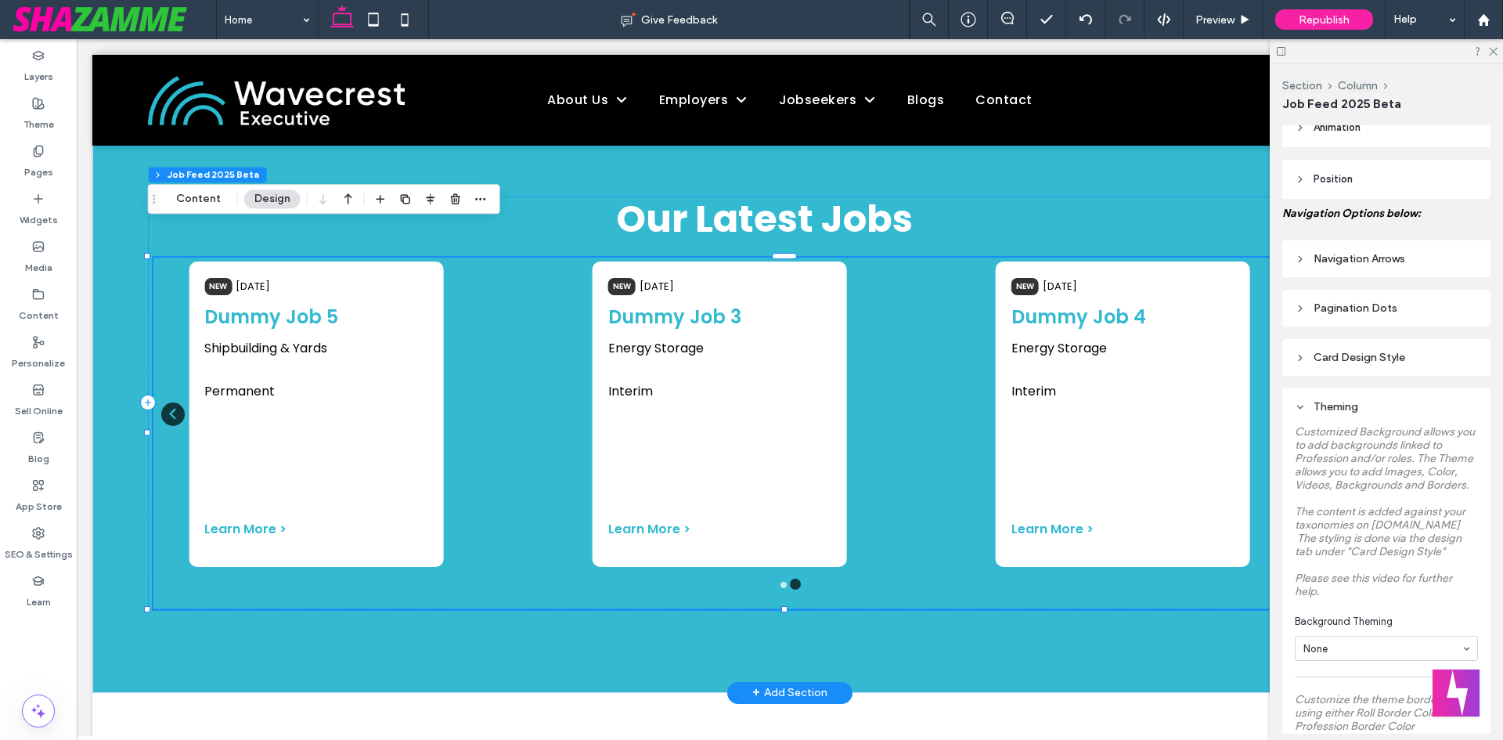
click at [442, 310] on ion-grid "NEW 1 days ago Dummy Job 5 Shipbuilding & Yards" at bounding box center [386, 414] width 403 height 313
click at [210, 200] on button "Content" at bounding box center [198, 198] width 65 height 19
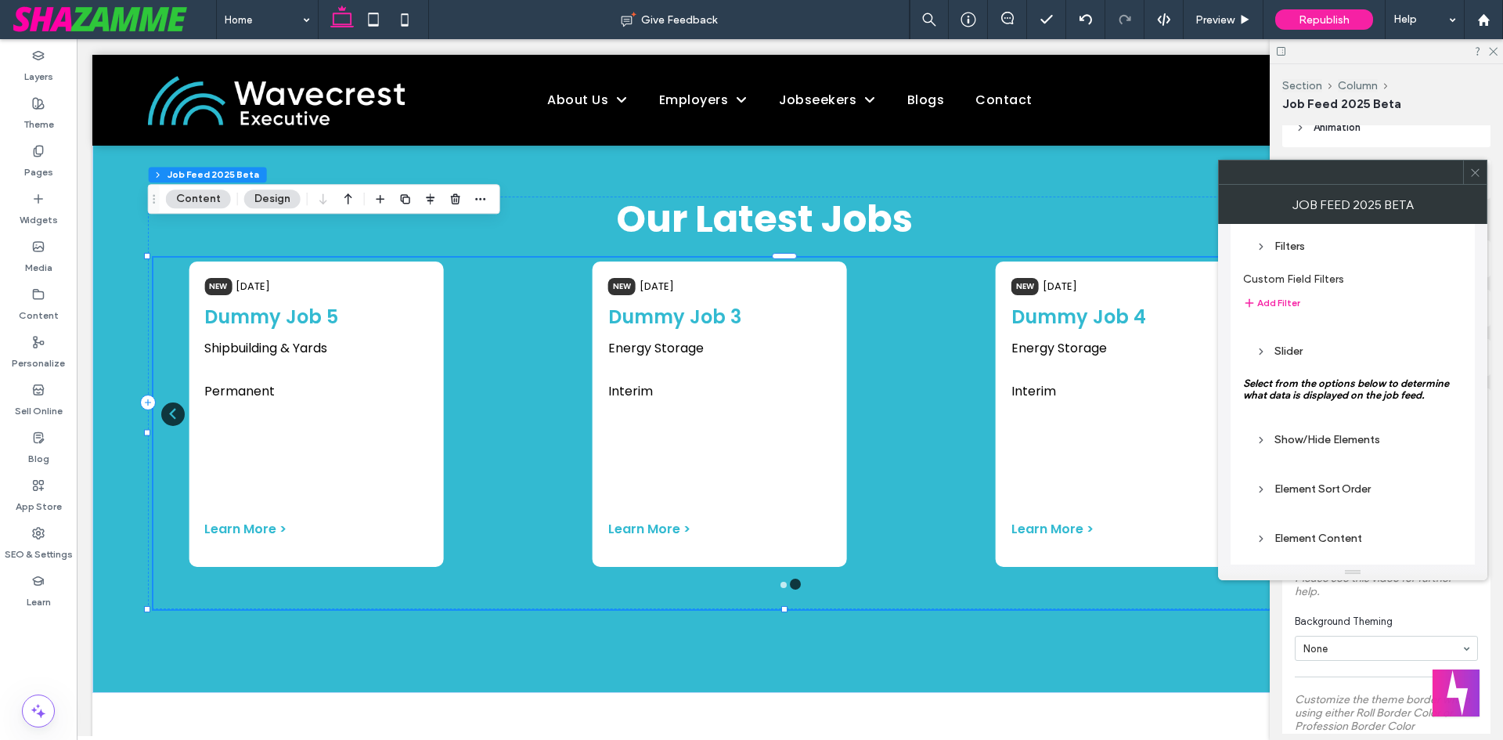
scroll to position [157, 0]
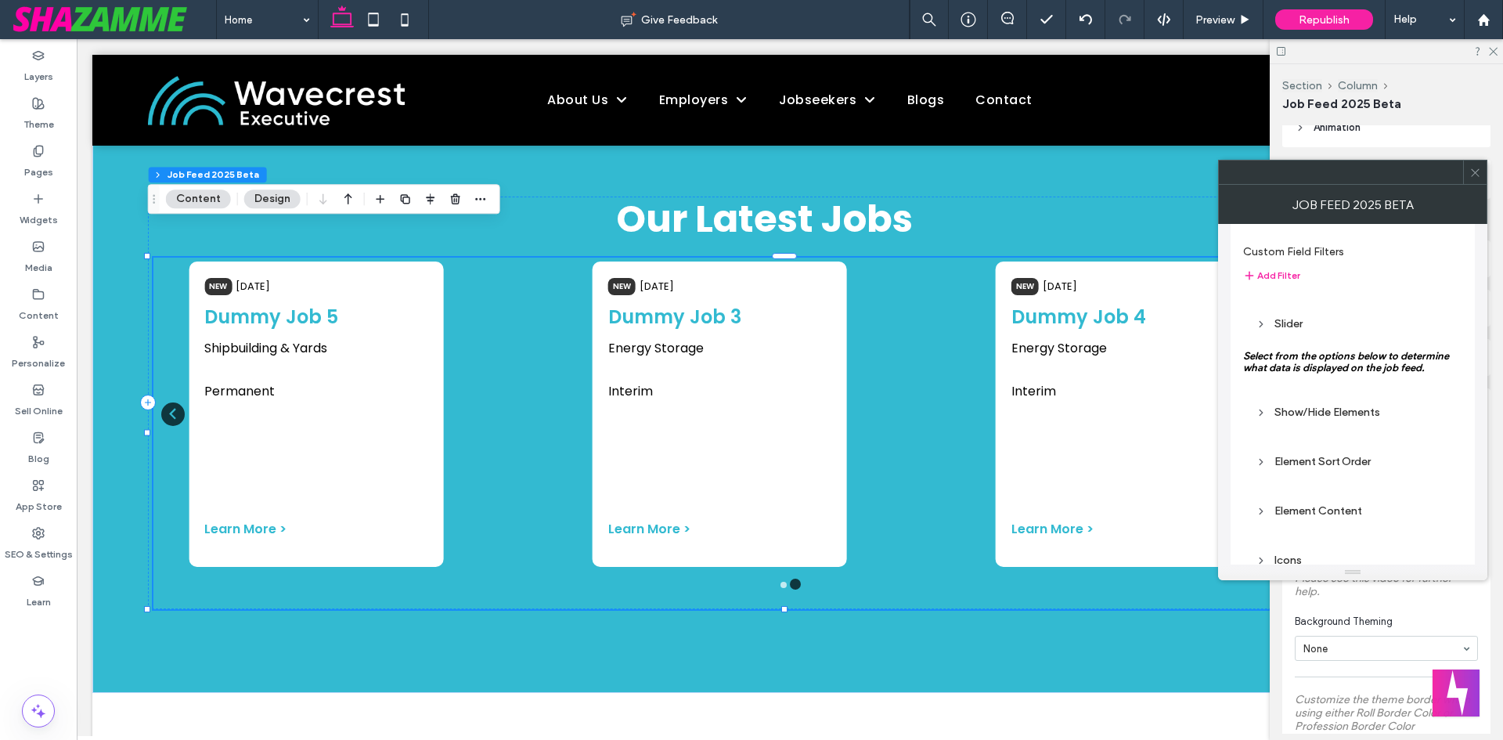
click at [1263, 308] on div "Slider" at bounding box center [1352, 323] width 219 height 37
click at [1280, 320] on div "Slider" at bounding box center [1352, 323] width 194 height 13
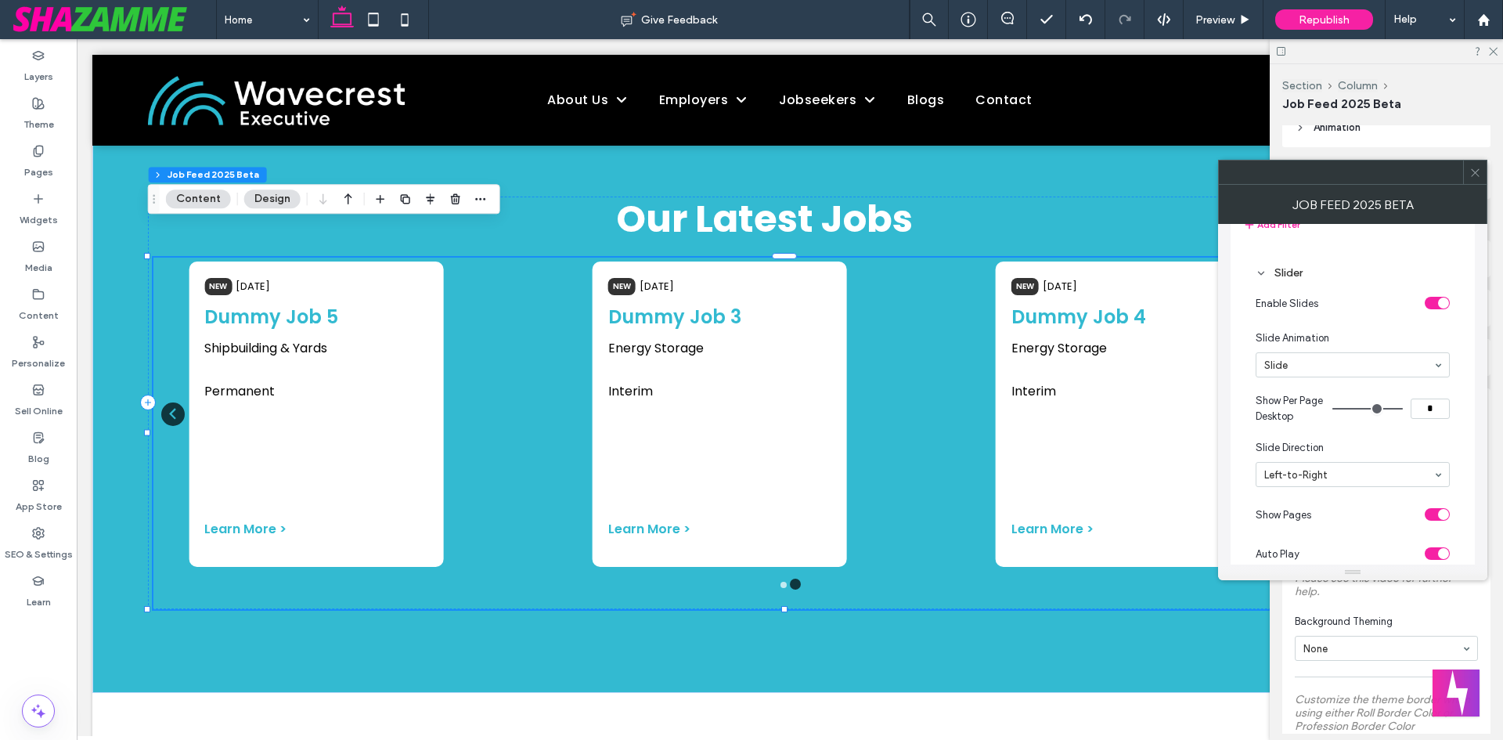
scroll to position [235, 0]
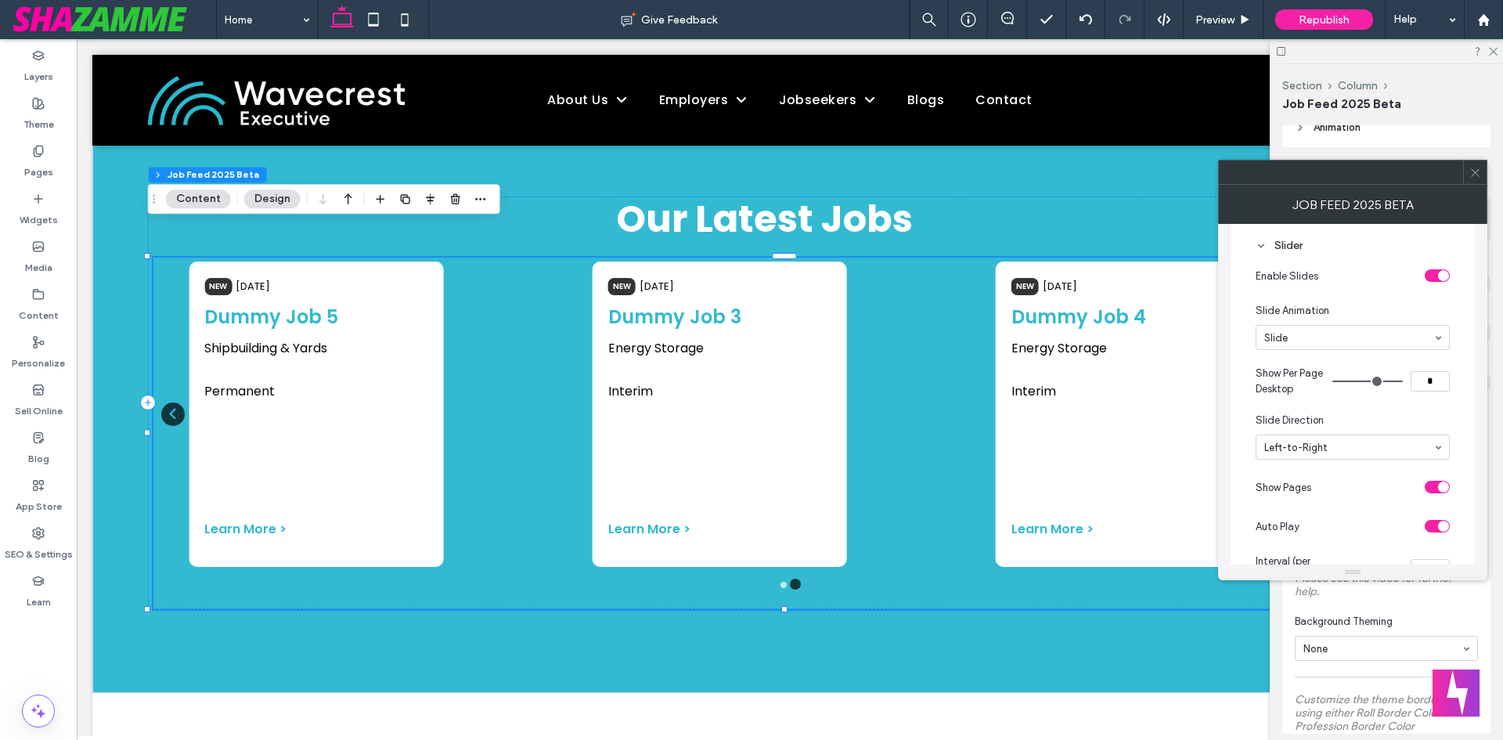
click at [1475, 178] on icon at bounding box center [1475, 173] width 12 height 12
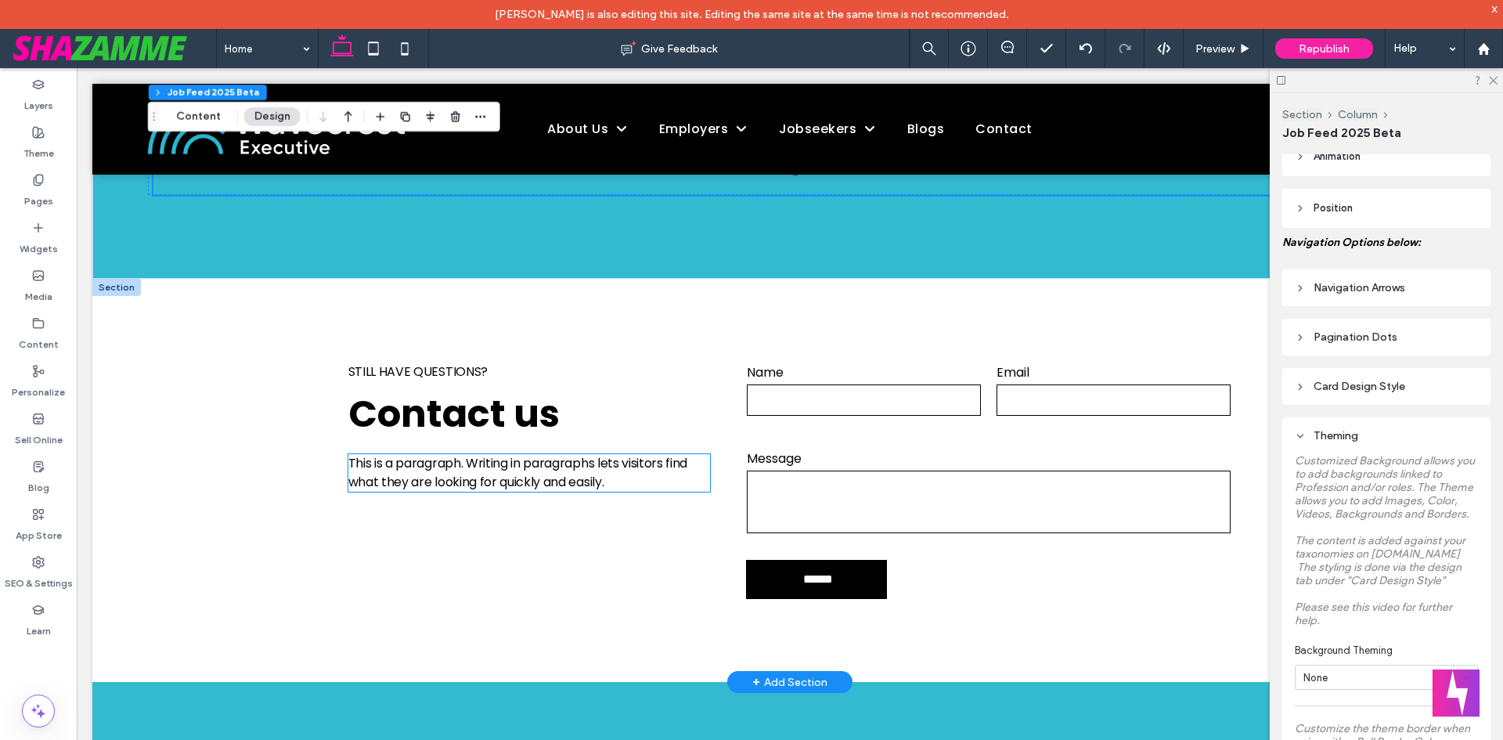
scroll to position [2426, 0]
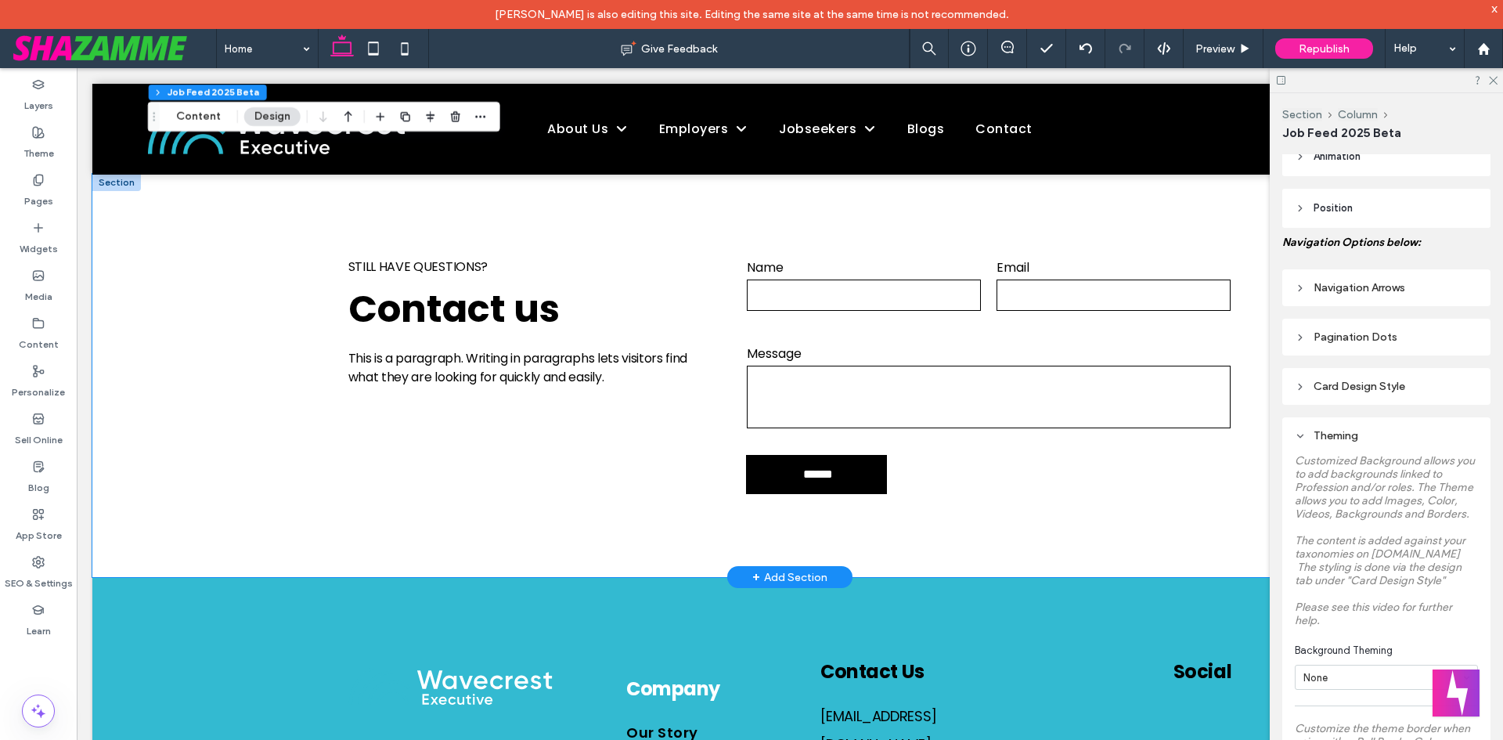
click at [1201, 470] on div "Still have questions? Contact us This is a paragraph. Writing in paragraphs let…" at bounding box center [789, 376] width 939 height 404
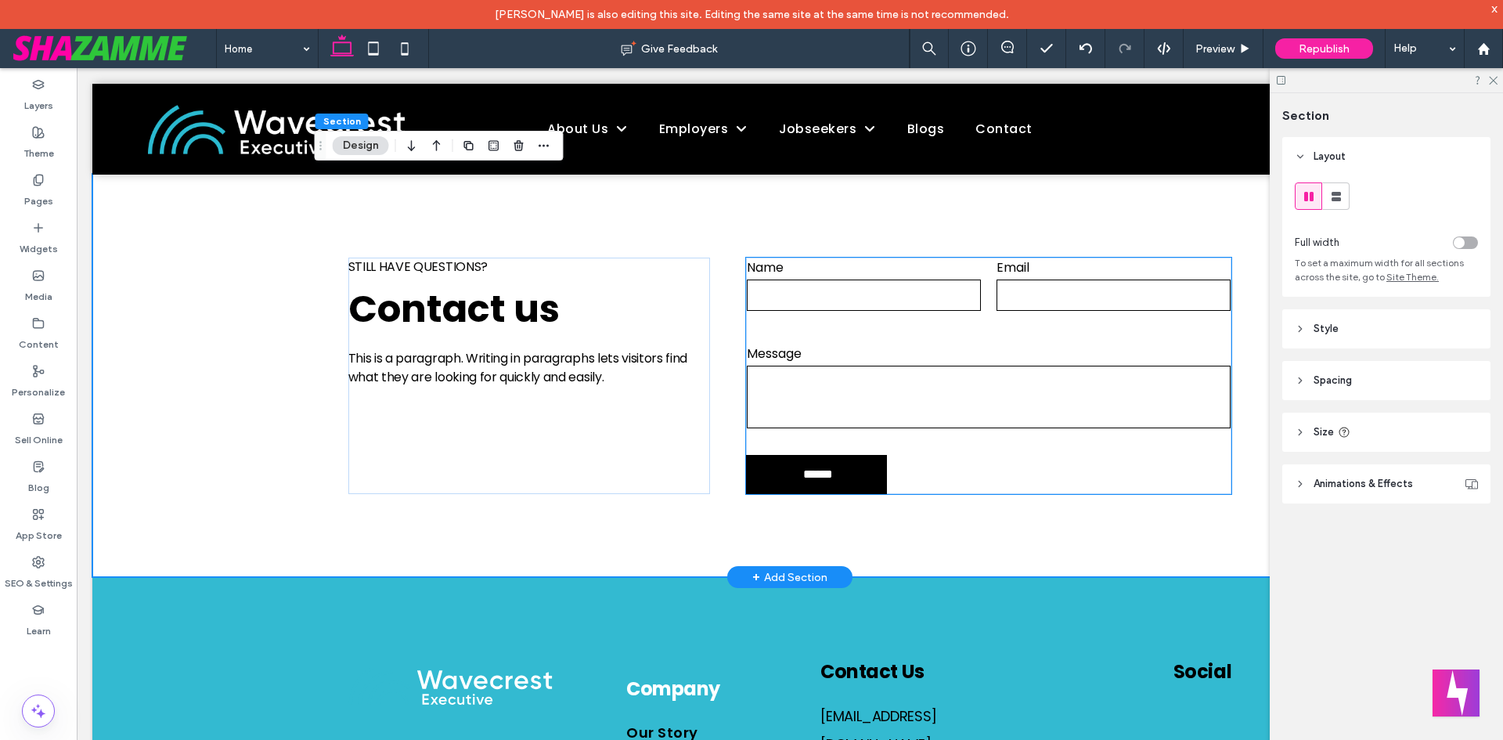
click at [1101, 427] on form "Name Email Message ******" at bounding box center [989, 376] width 486 height 236
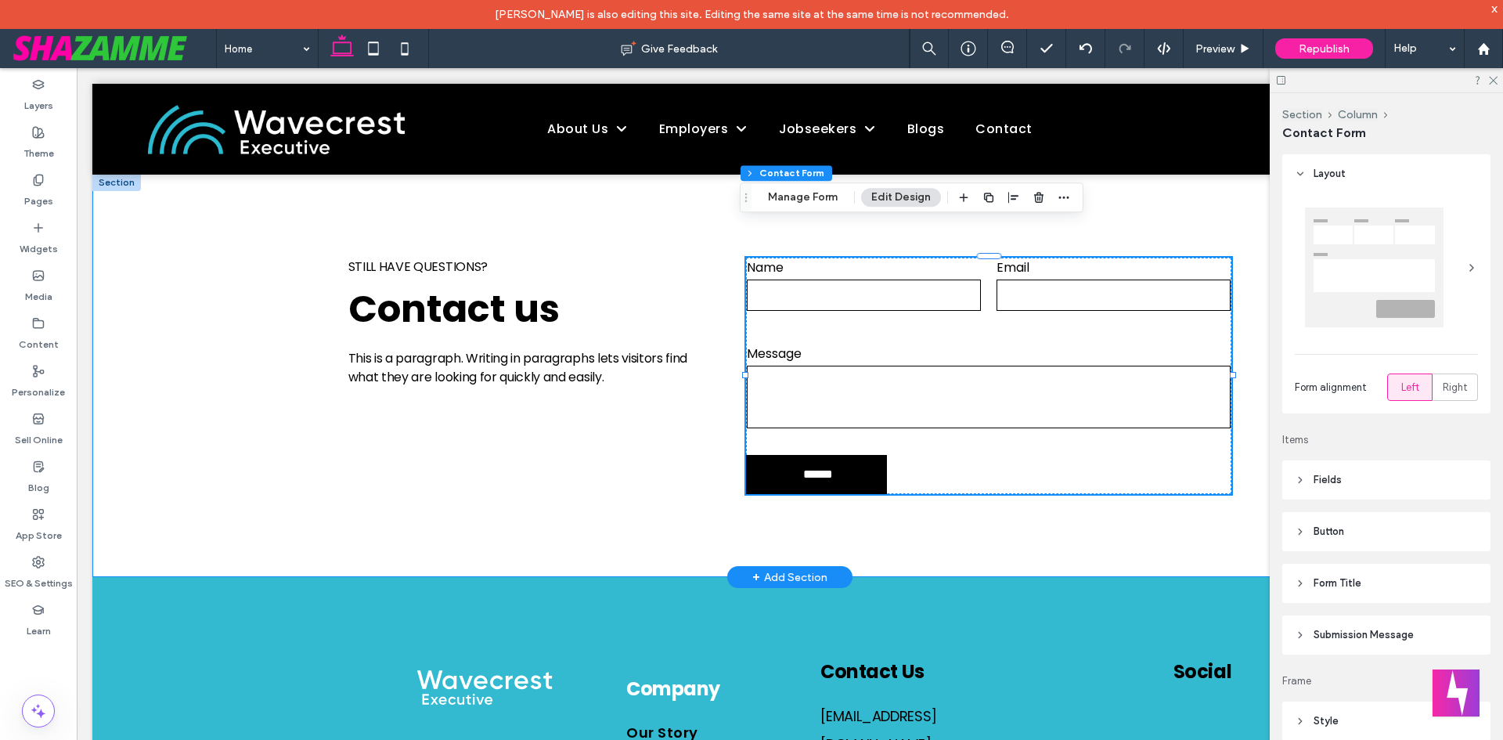
click at [1037, 484] on div "Still have questions? Contact us This is a paragraph. Writing in paragraphs let…" at bounding box center [789, 376] width 939 height 404
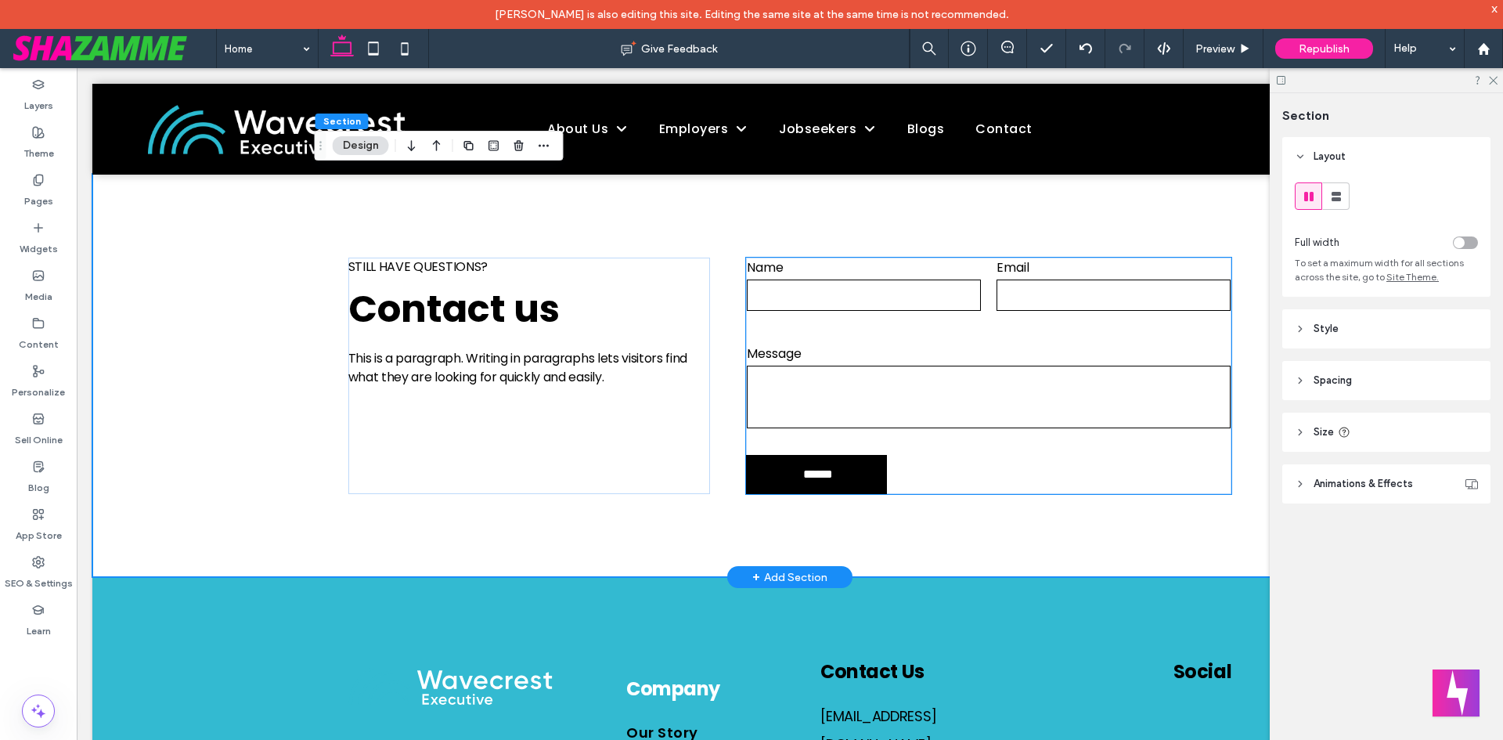
click at [1025, 427] on form "Name Email Message ******" at bounding box center [989, 376] width 486 height 236
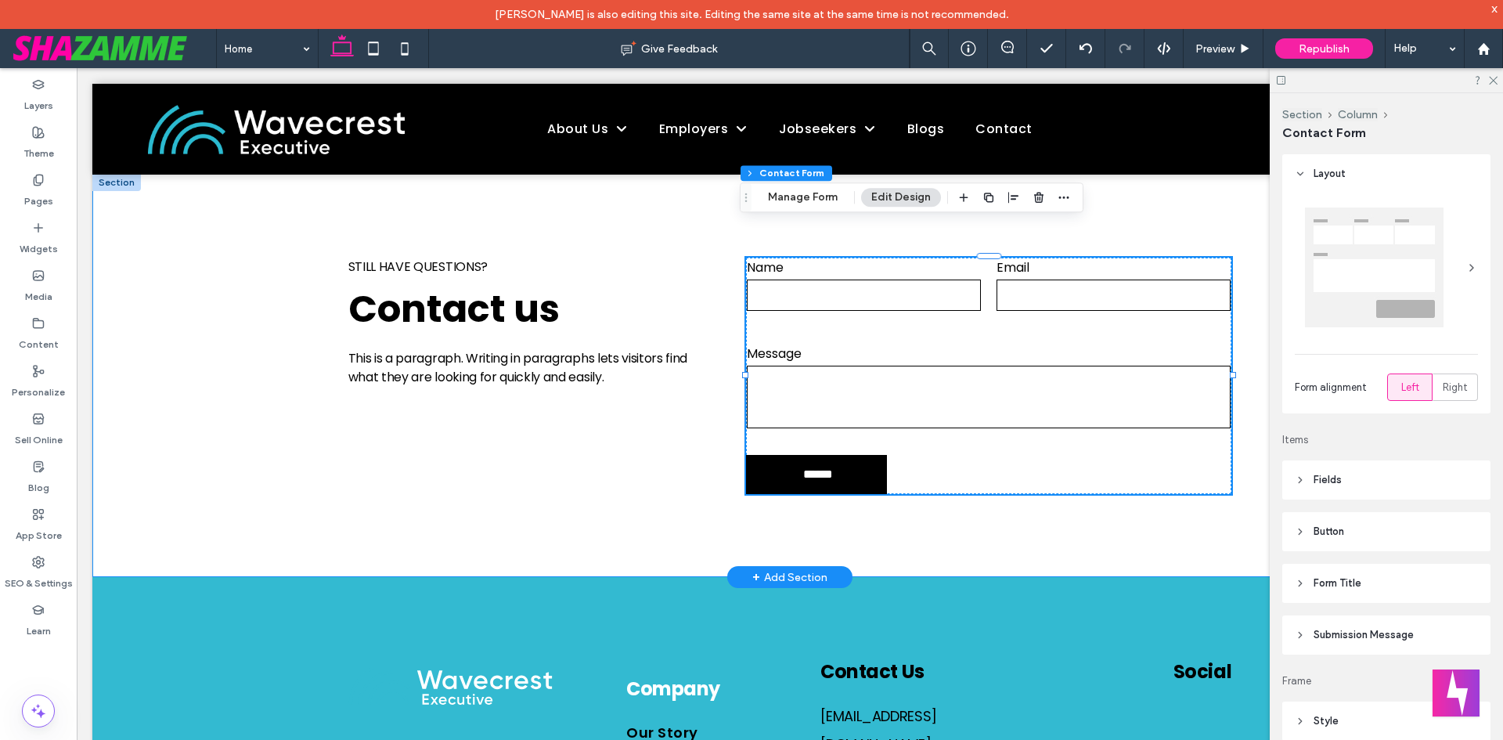
click at [984, 501] on div "Still have questions? Contact us This is a paragraph. Writing in paragraphs let…" at bounding box center [789, 376] width 939 height 404
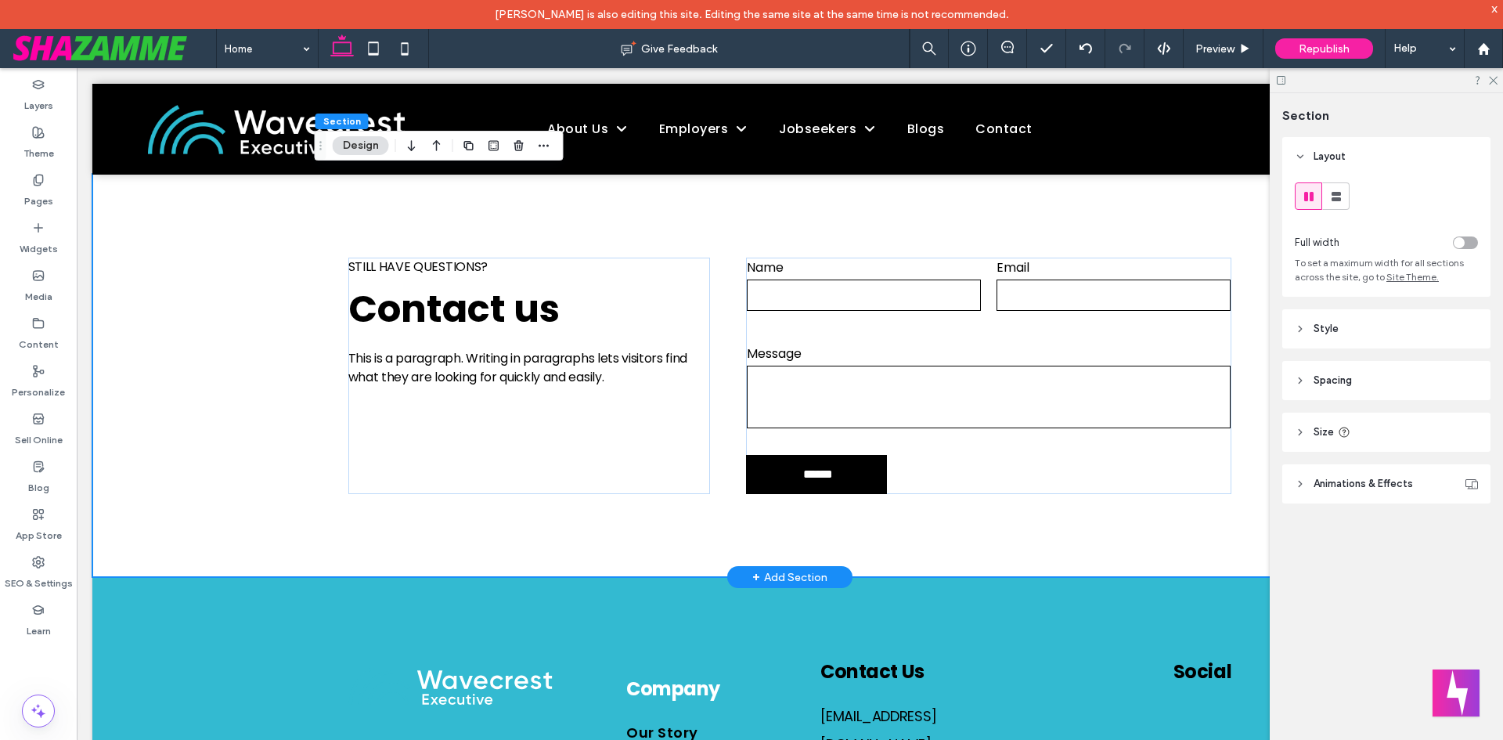
click at [584, 491] on div "Still have questions? Contact us This is a paragraph. Writing in paragraphs let…" at bounding box center [789, 376] width 939 height 404
click at [965, 481] on div "Still have questions? Contact us This is a paragraph. Writing in paragraphs let…" at bounding box center [789, 376] width 939 height 404
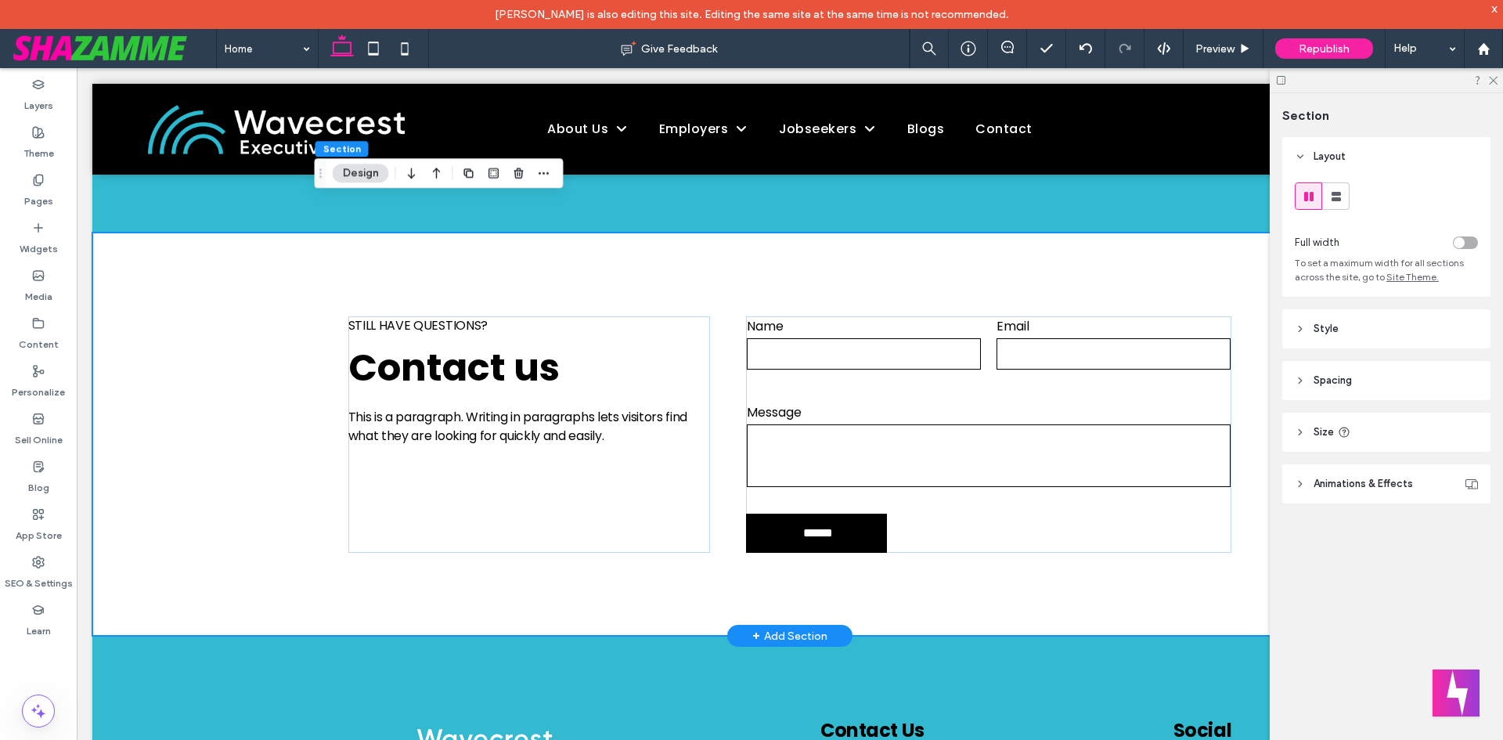
scroll to position [2270, 0]
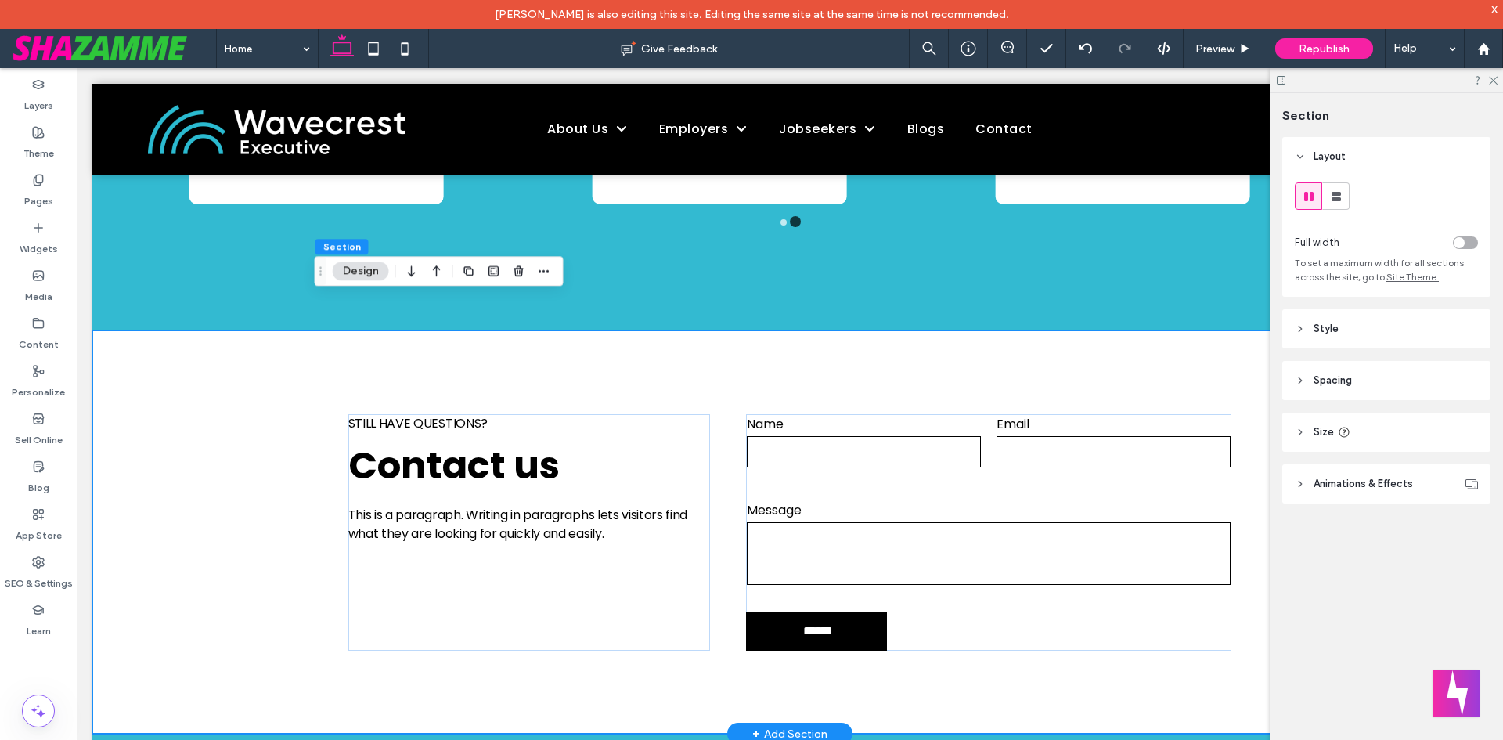
click at [1026, 657] on div "Still have questions? Contact us This is a paragraph. Writing in paragraphs let…" at bounding box center [789, 532] width 939 height 404
click at [707, 638] on div "Still have questions? Contact us This is a paragraph. Writing in paragraphs let…" at bounding box center [789, 532] width 939 height 404
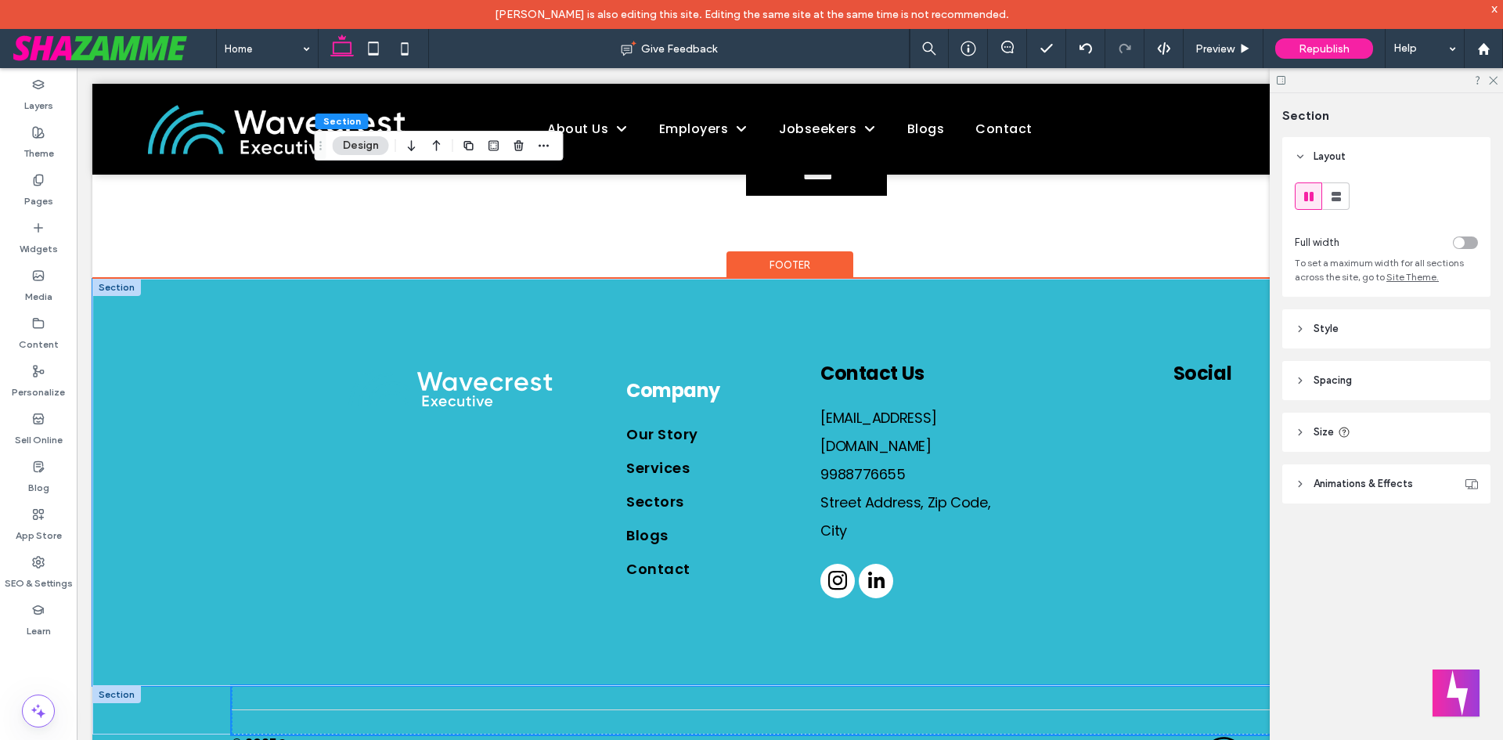
scroll to position [2682, 0]
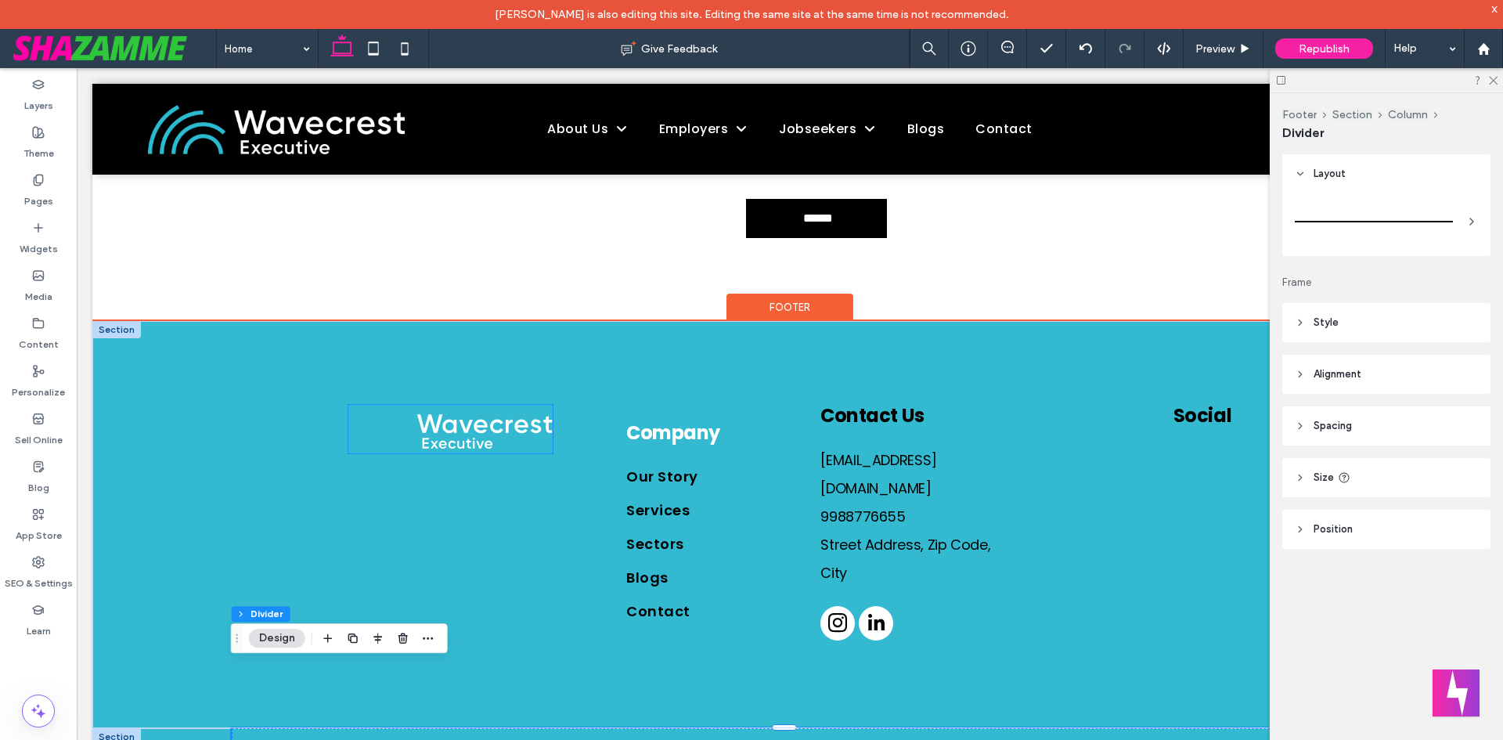
click at [511, 412] on img at bounding box center [450, 429] width 204 height 49
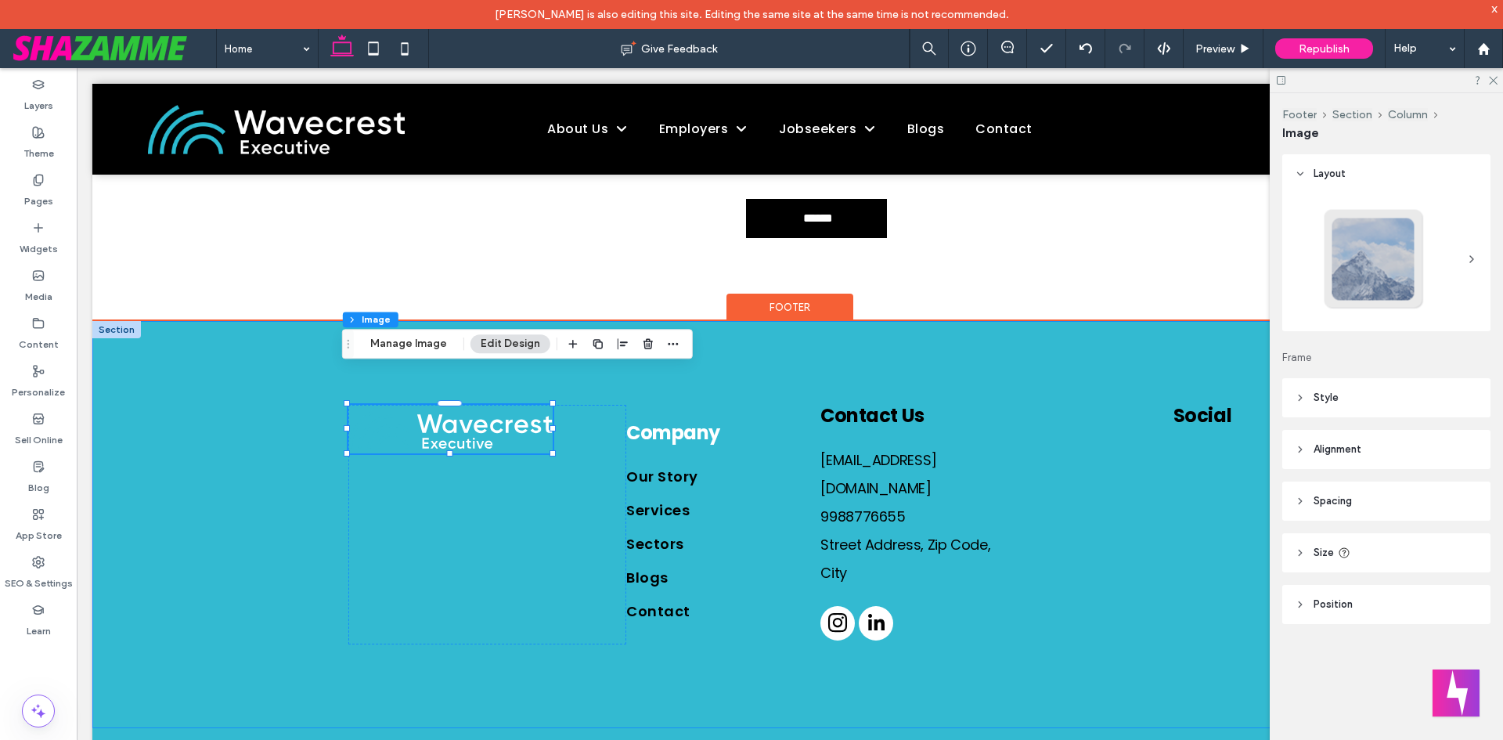
drag, startPoint x: 697, startPoint y: 621, endPoint x: 706, endPoint y: 646, distance: 26.7
click at [697, 625] on div "Company Our Story Services Sectors Blogs Contact Contact Us Email@email.com 998…" at bounding box center [789, 524] width 939 height 407
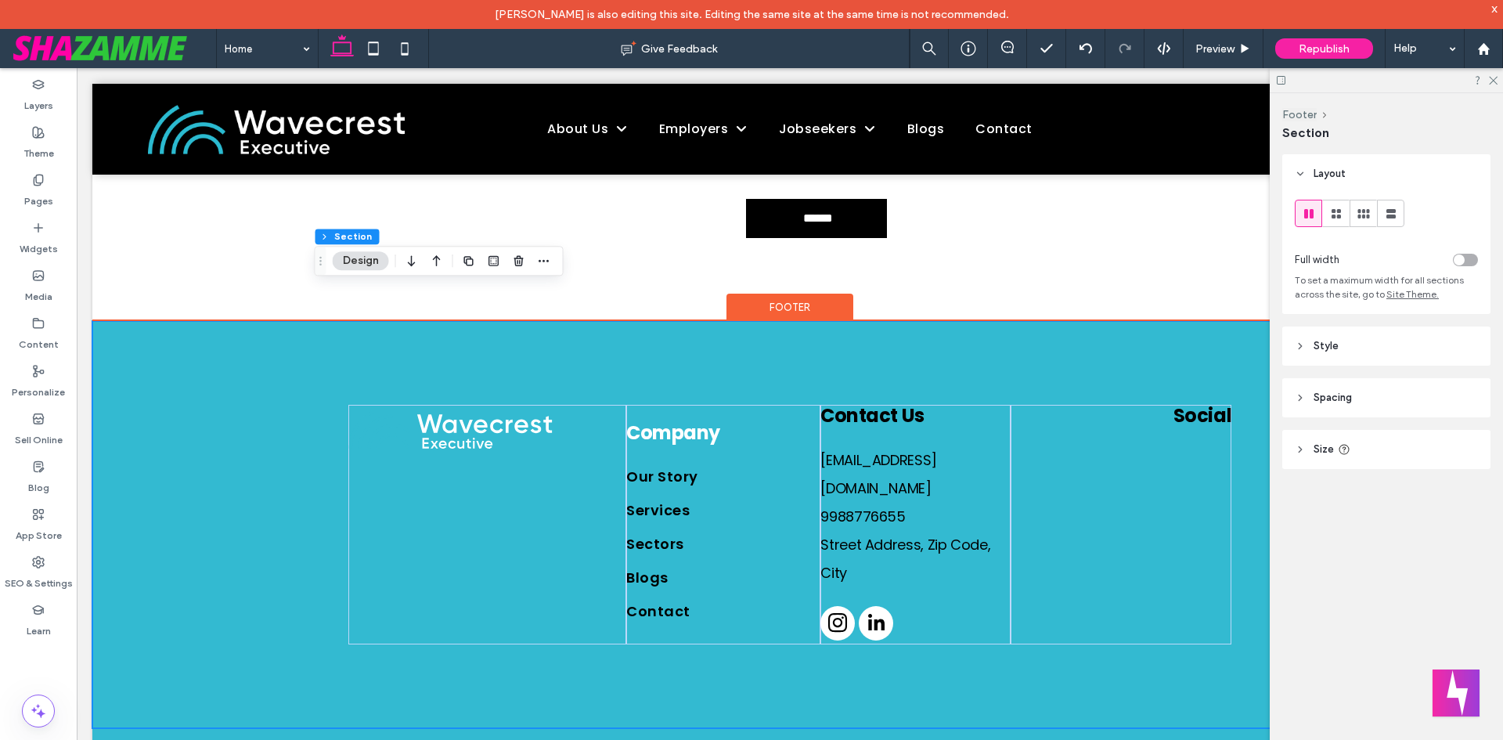
click at [312, 573] on div "Company Our Story Services Sectors Blogs Contact Contact Us Email@email.com 998…" at bounding box center [789, 524] width 1395 height 407
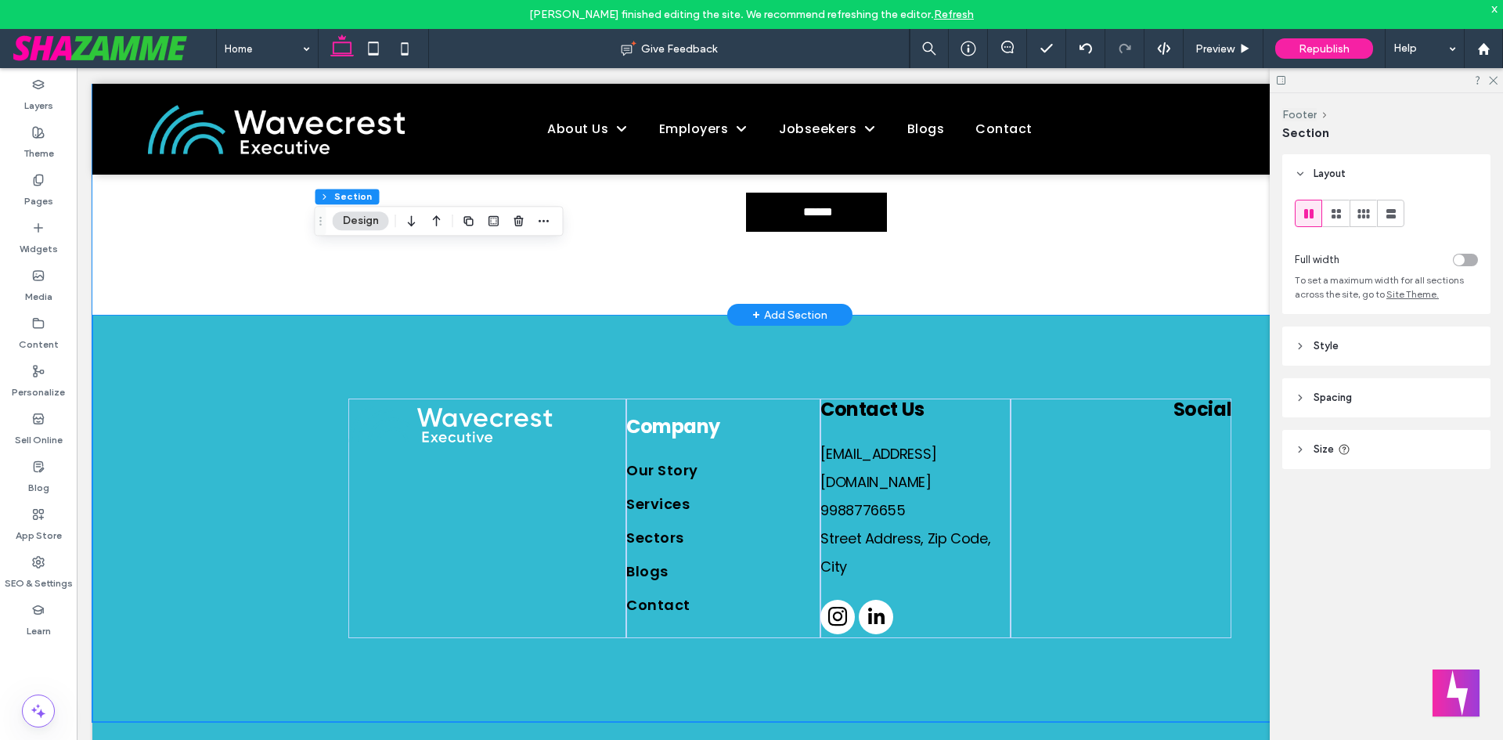
scroll to position [2725, 0]
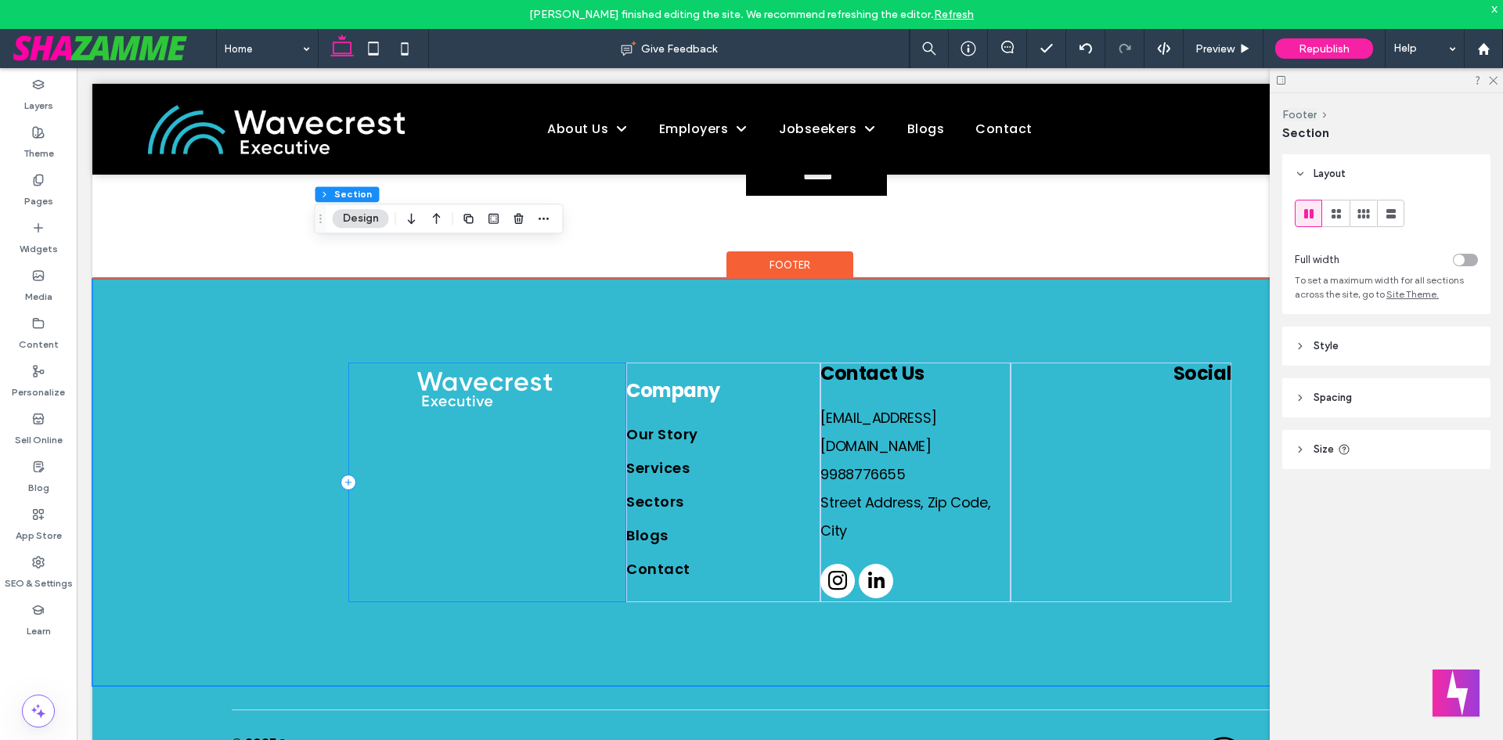
drag, startPoint x: 538, startPoint y: 419, endPoint x: 531, endPoint y: 412, distance: 8.9
click at [538, 419] on div at bounding box center [487, 482] width 278 height 240
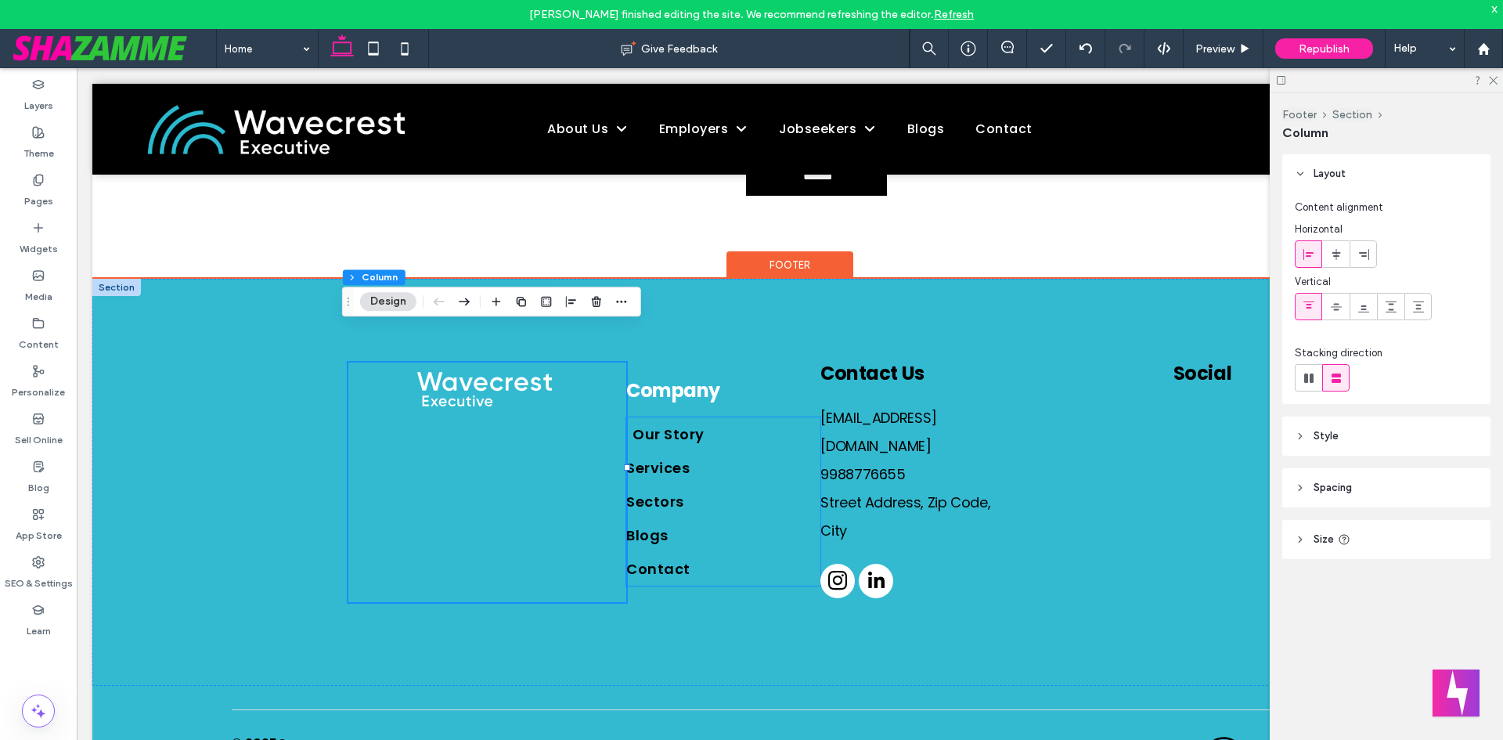
click at [697, 417] on link "Our Story" at bounding box center [729, 434] width 194 height 34
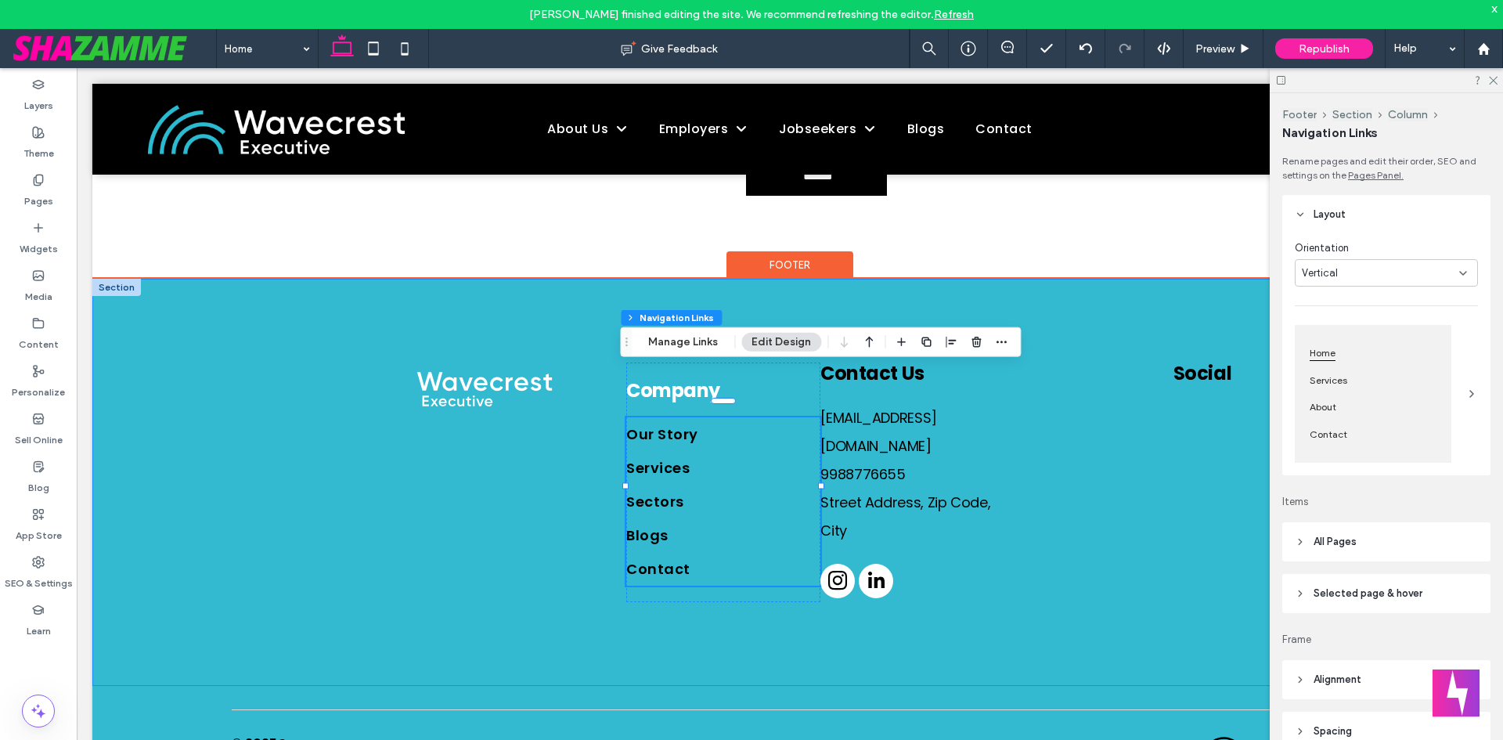
click at [963, 579] on div "Company Our Story Services Sectors Blogs Contact Contact Us Email@email.com 998…" at bounding box center [789, 482] width 939 height 407
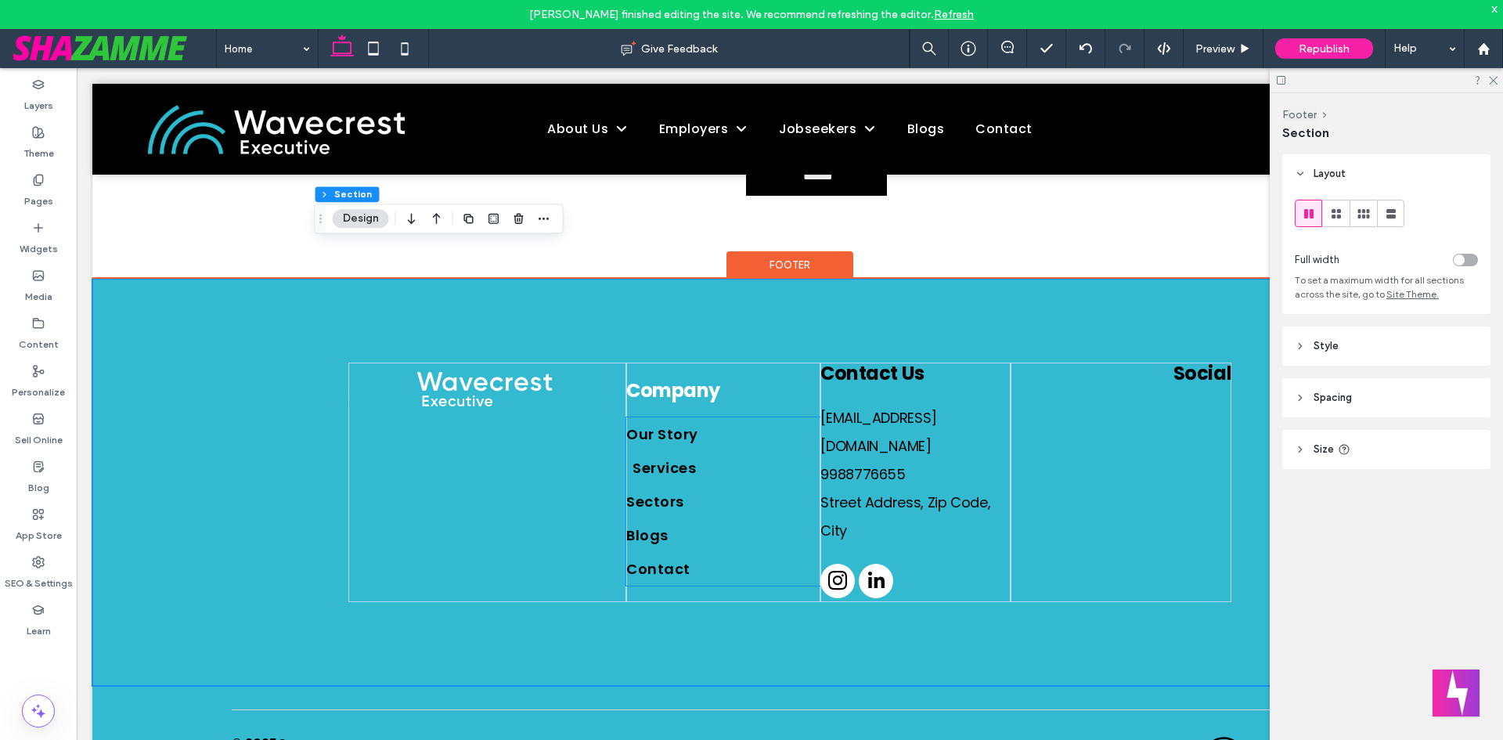
click at [718, 451] on link "Services" at bounding box center [729, 468] width 194 height 34
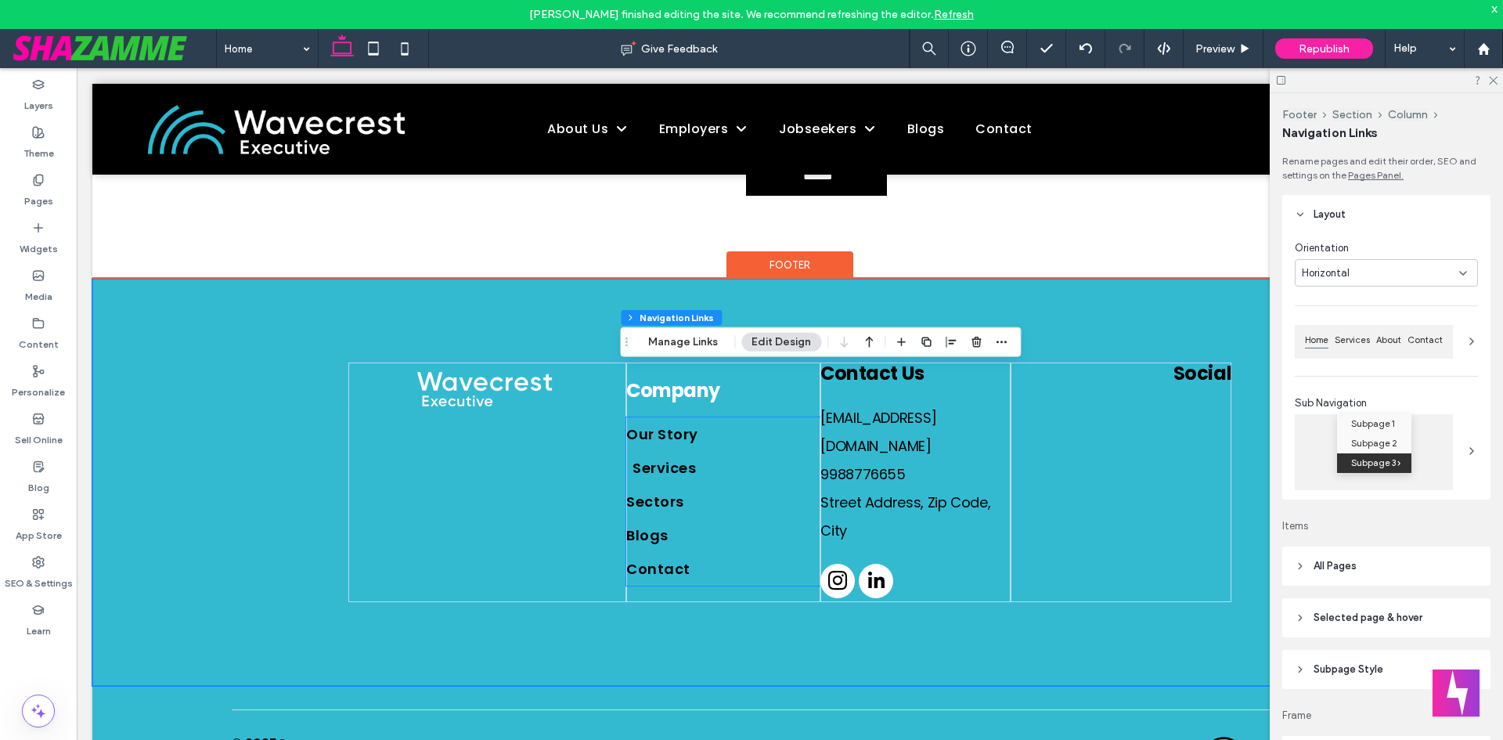
type input "***"
type input "****"
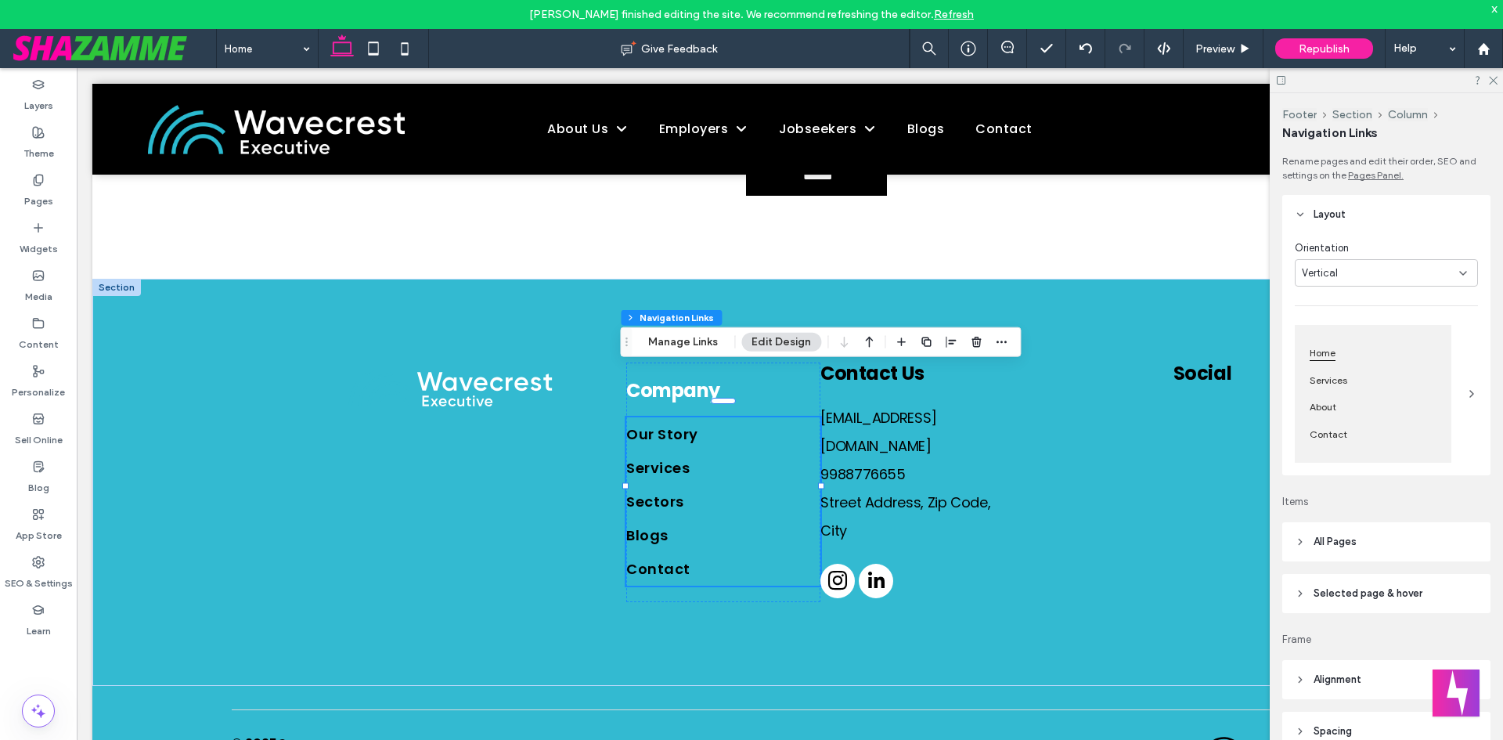
scroll to position [154, 0]
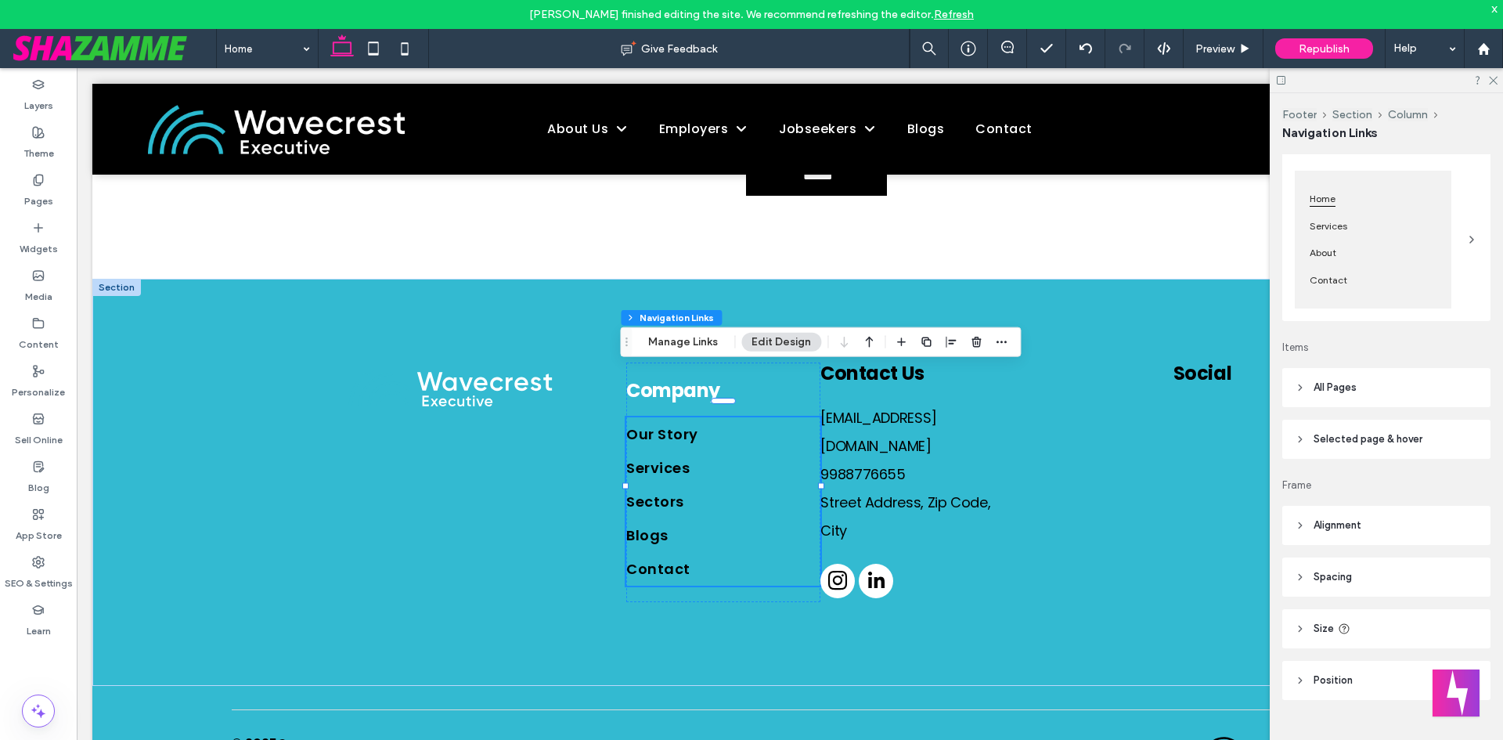
click at [1327, 394] on span "All Pages" at bounding box center [1334, 388] width 43 height 16
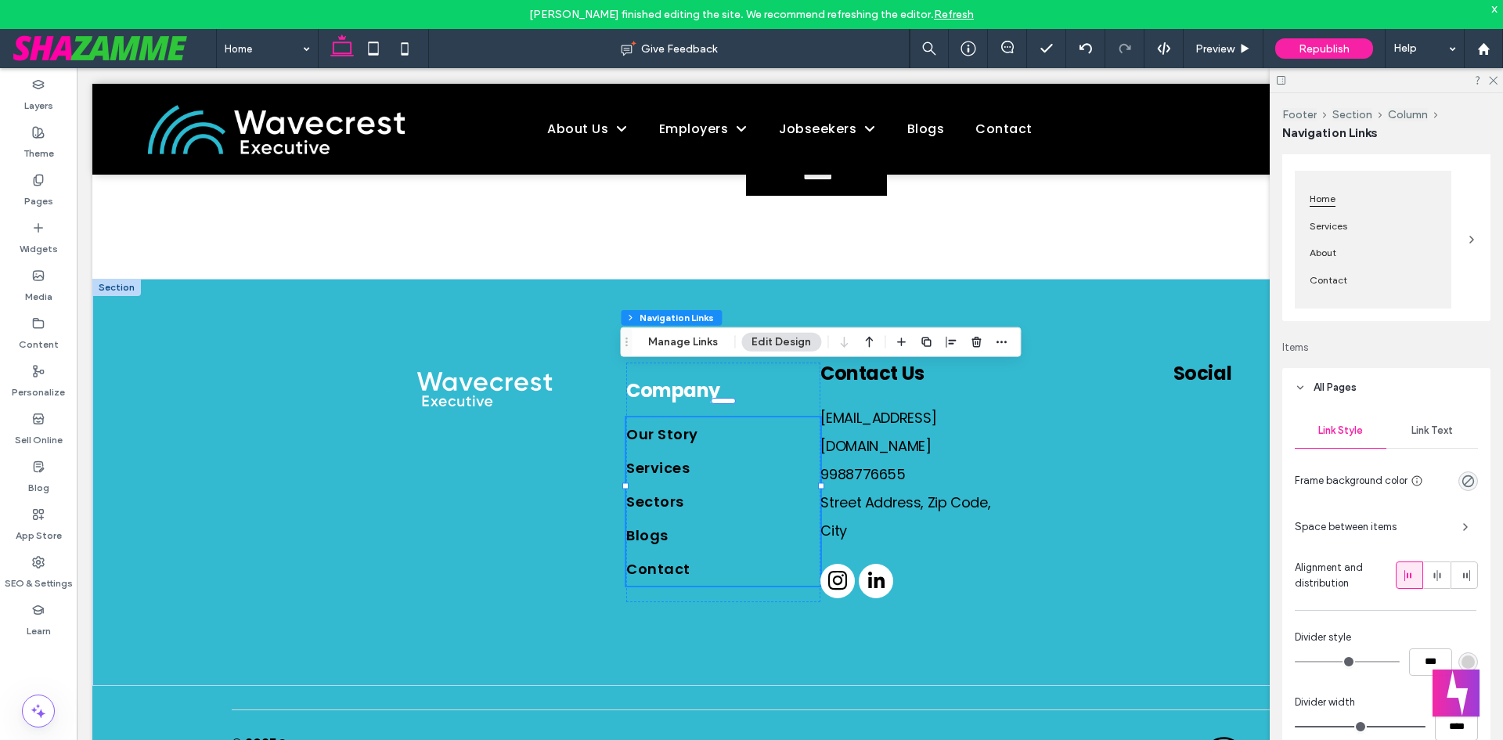
click at [1429, 438] on div "Link Text" at bounding box center [1432, 430] width 92 height 34
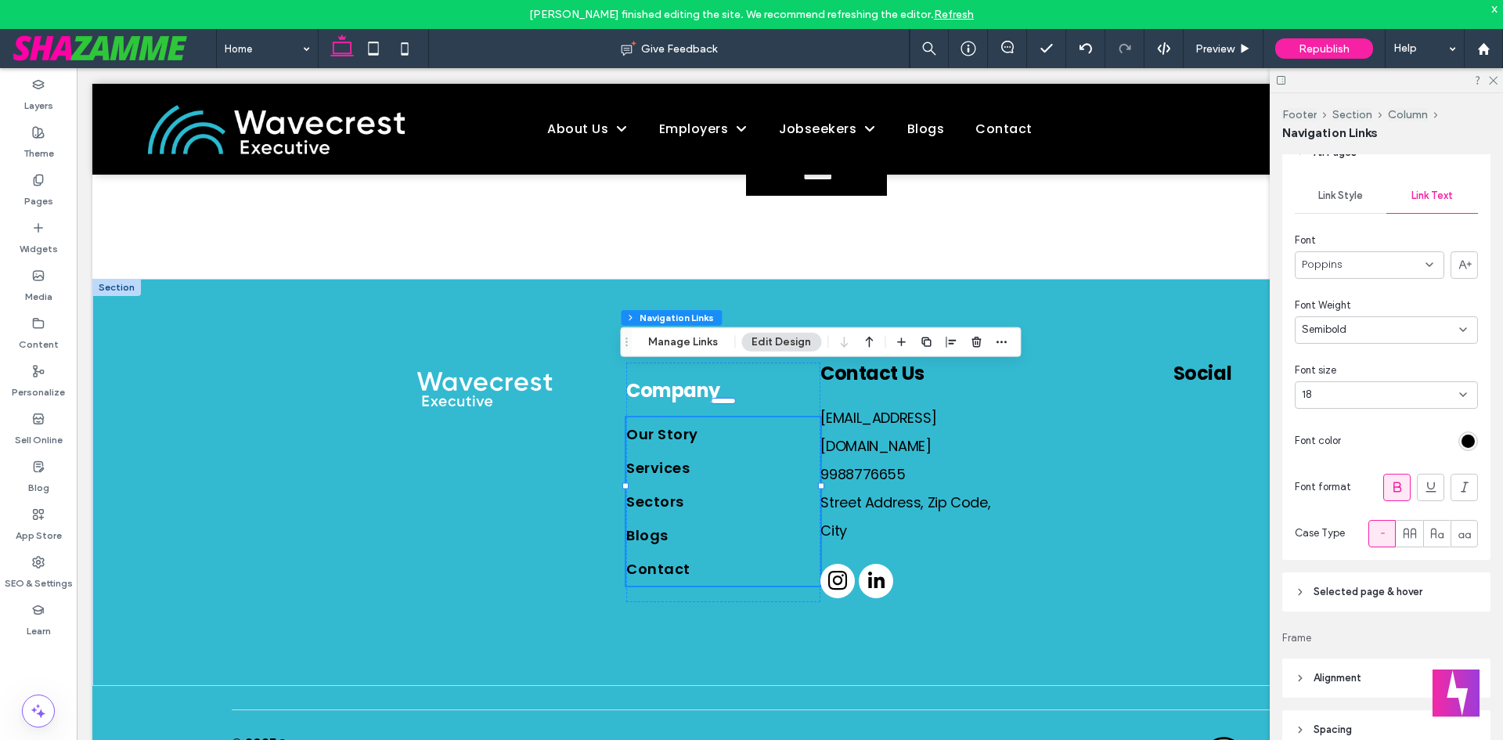
scroll to position [311, 0]
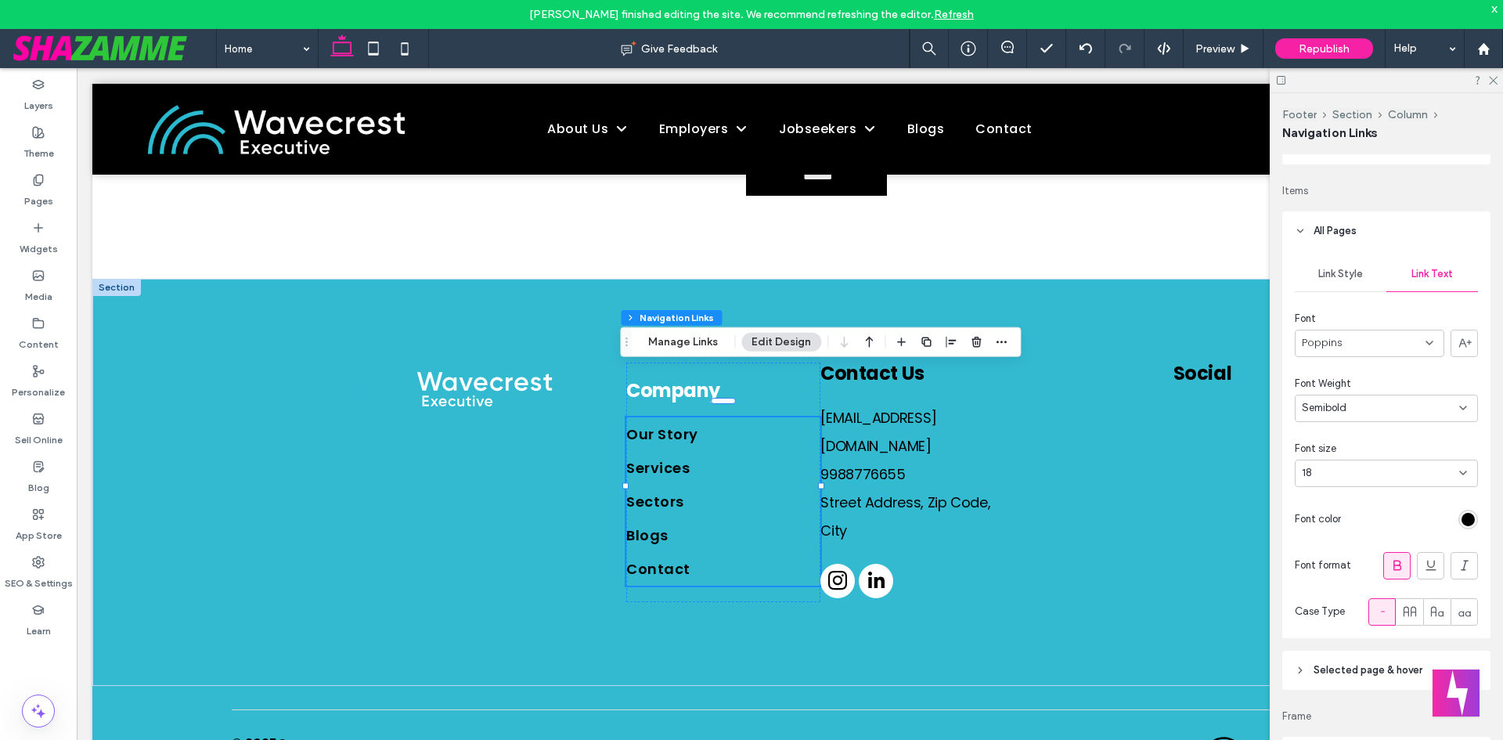
click at [1422, 410] on div "Semibold" at bounding box center [1380, 408] width 157 height 16
click at [1349, 547] on div "Medium" at bounding box center [1382, 544] width 174 height 27
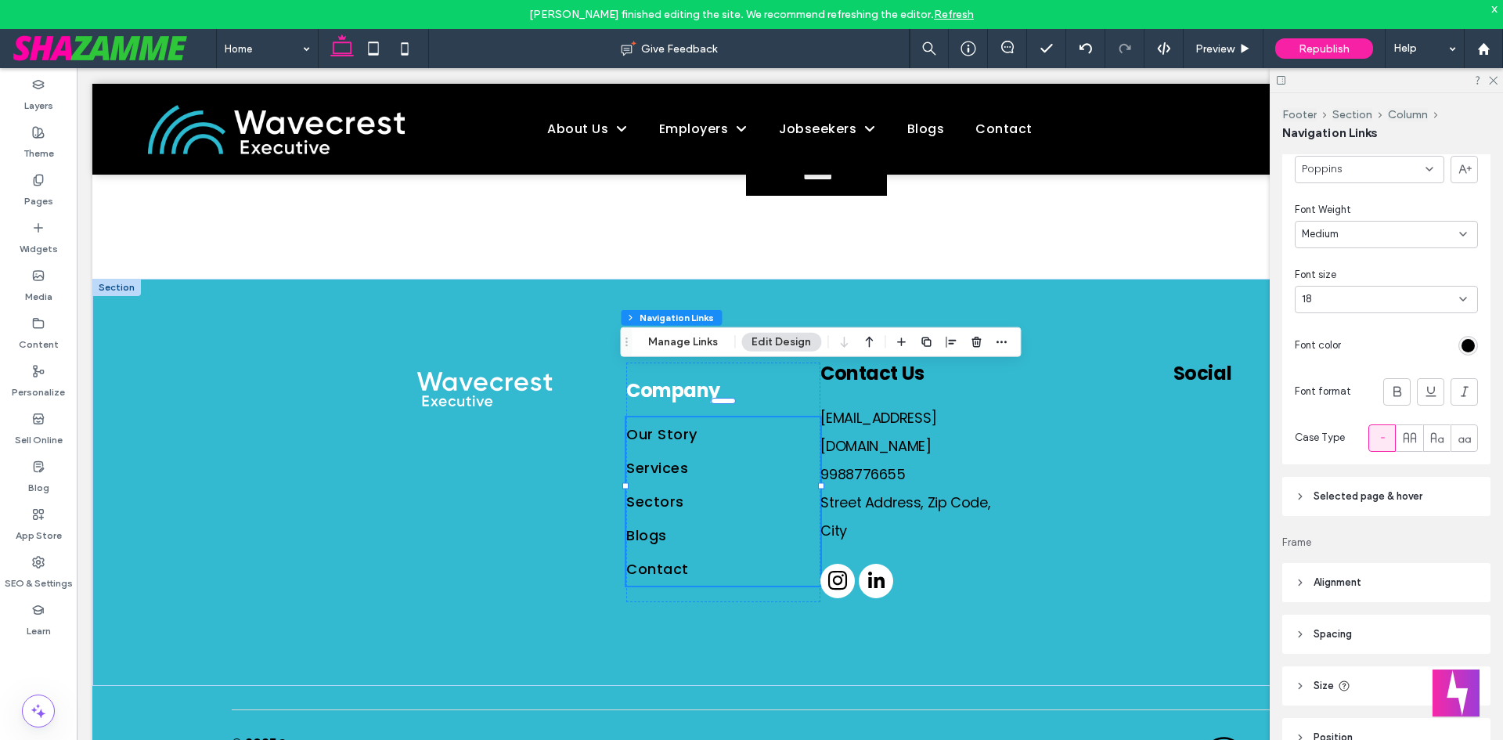
scroll to position [542, 0]
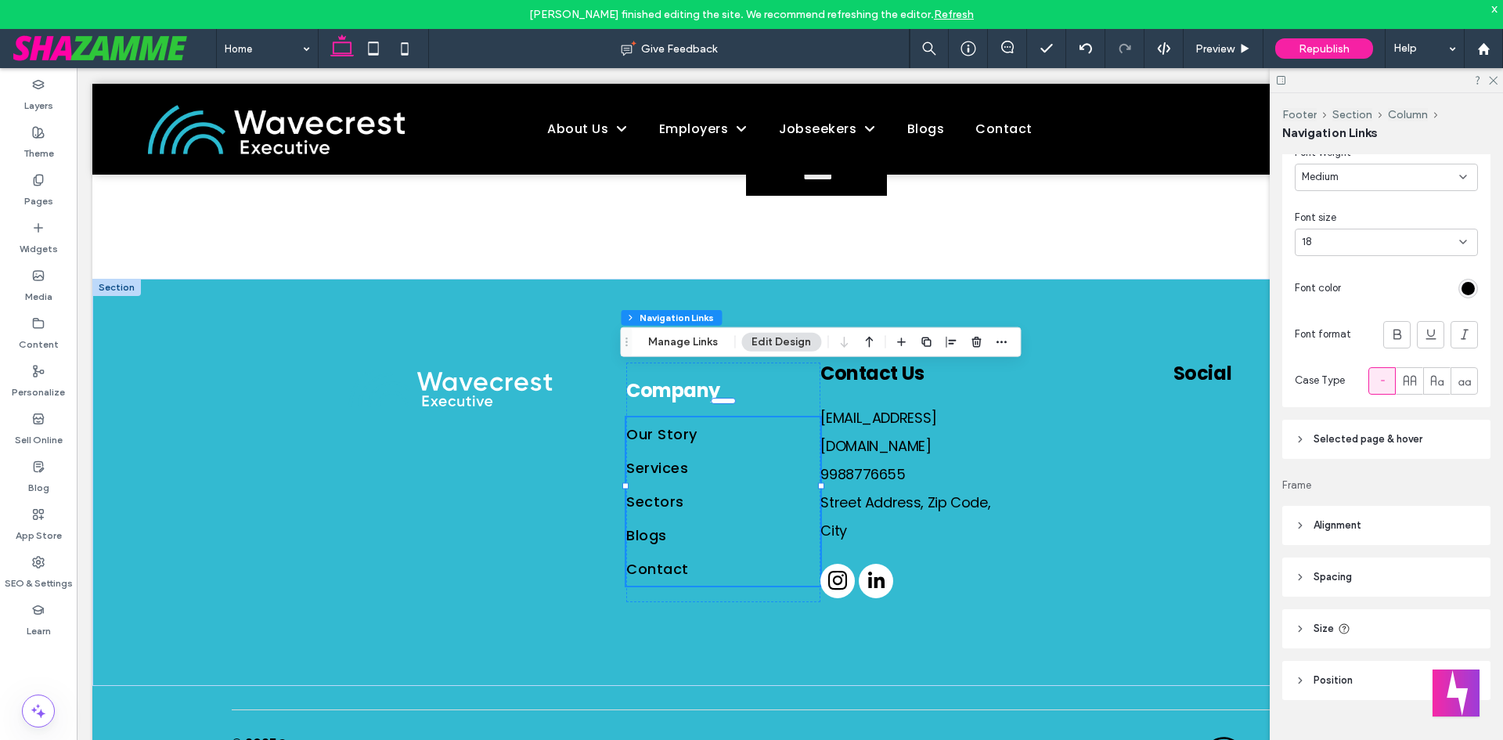
click at [1357, 448] on header "Selected page & hover" at bounding box center [1386, 439] width 208 height 39
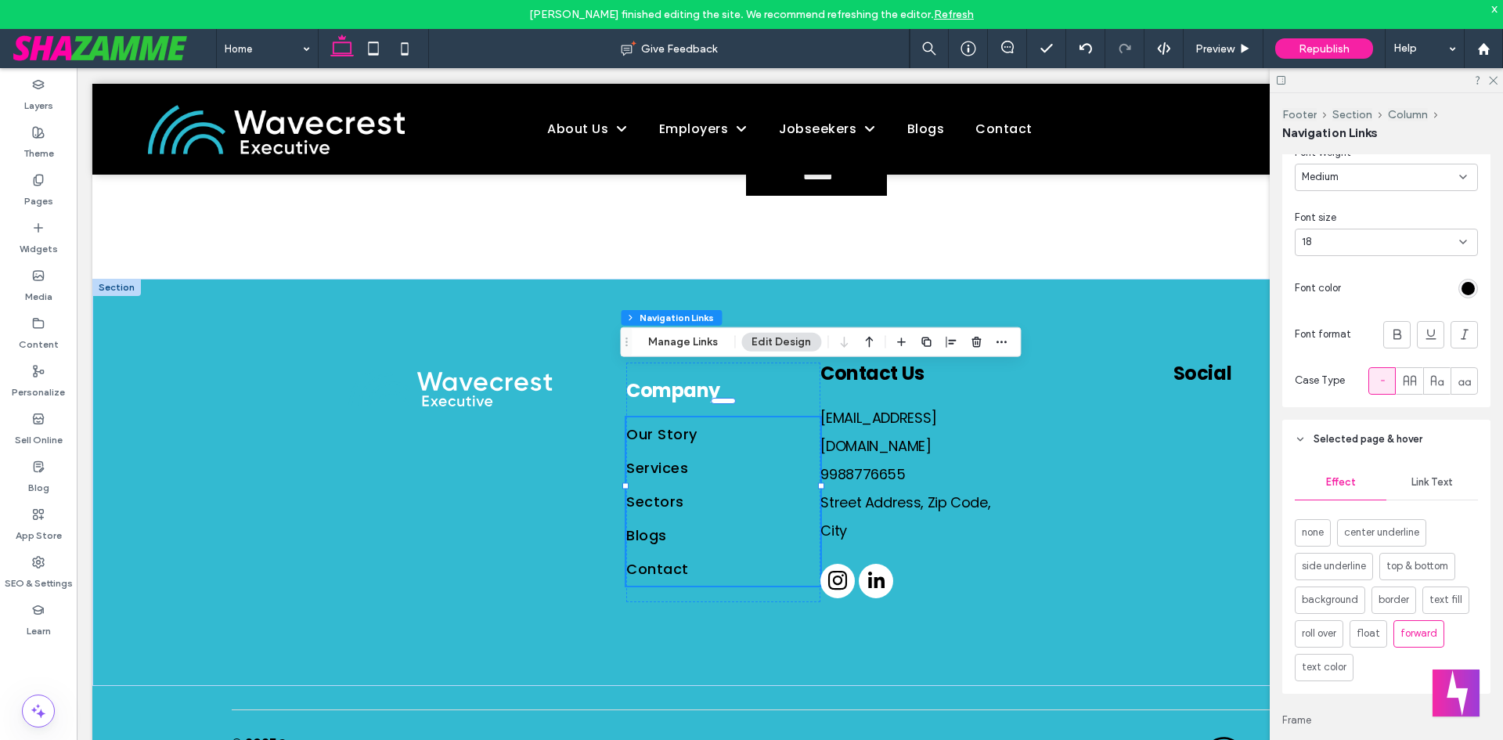
click at [1431, 482] on span "Link Text" at bounding box center [1431, 482] width 41 height 13
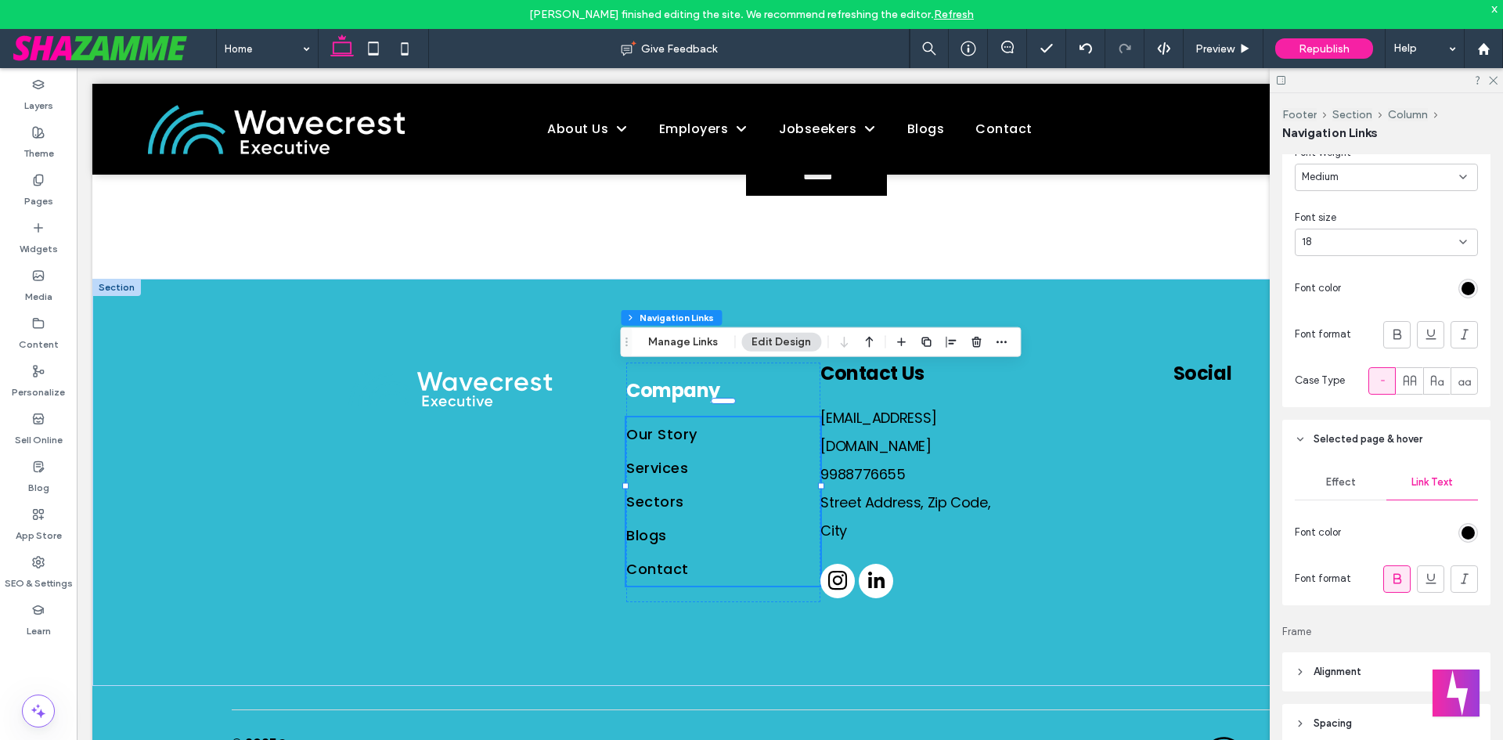
click at [1333, 484] on span "Effect" at bounding box center [1341, 482] width 30 height 13
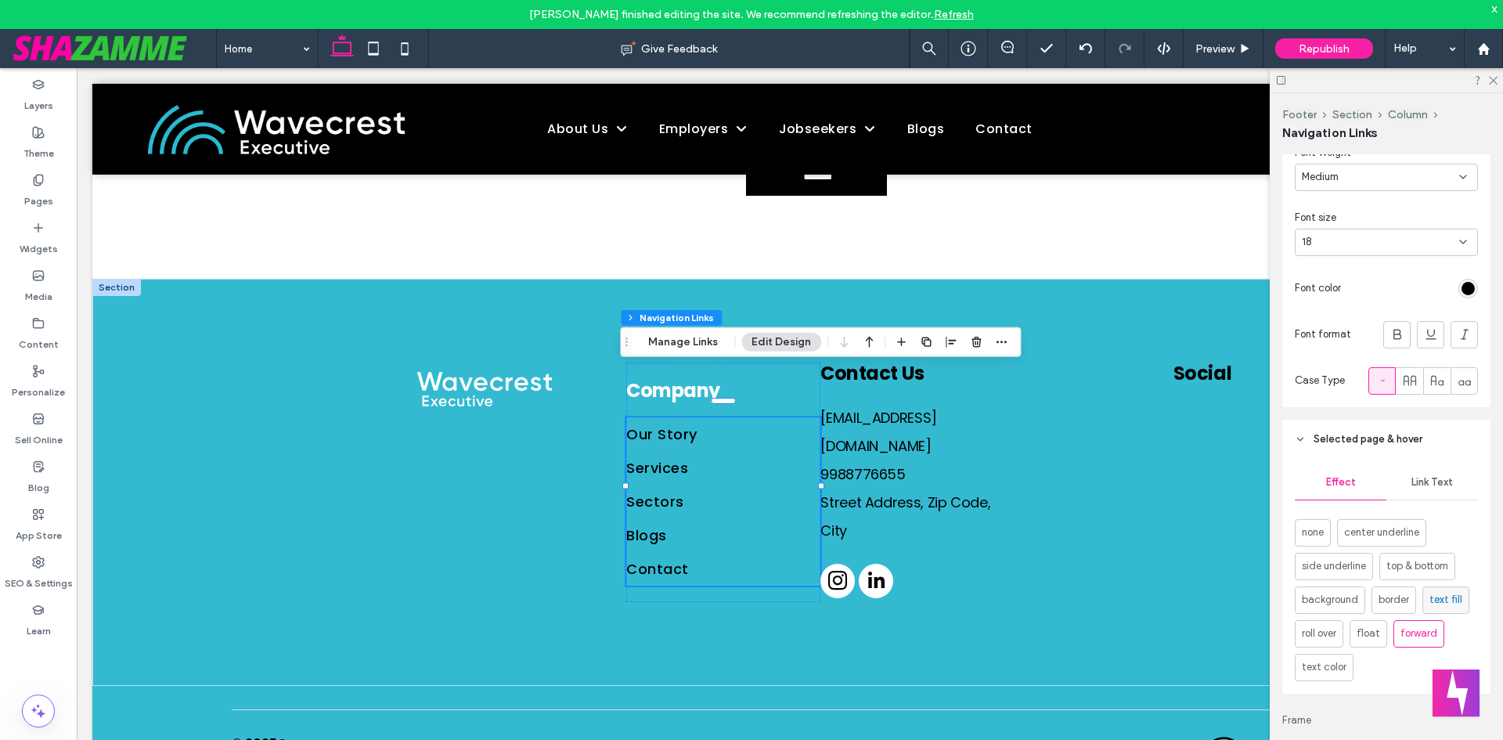
click at [1438, 594] on span "text fill" at bounding box center [1445, 600] width 33 height 16
click at [1412, 472] on div "Link Text" at bounding box center [1432, 482] width 92 height 34
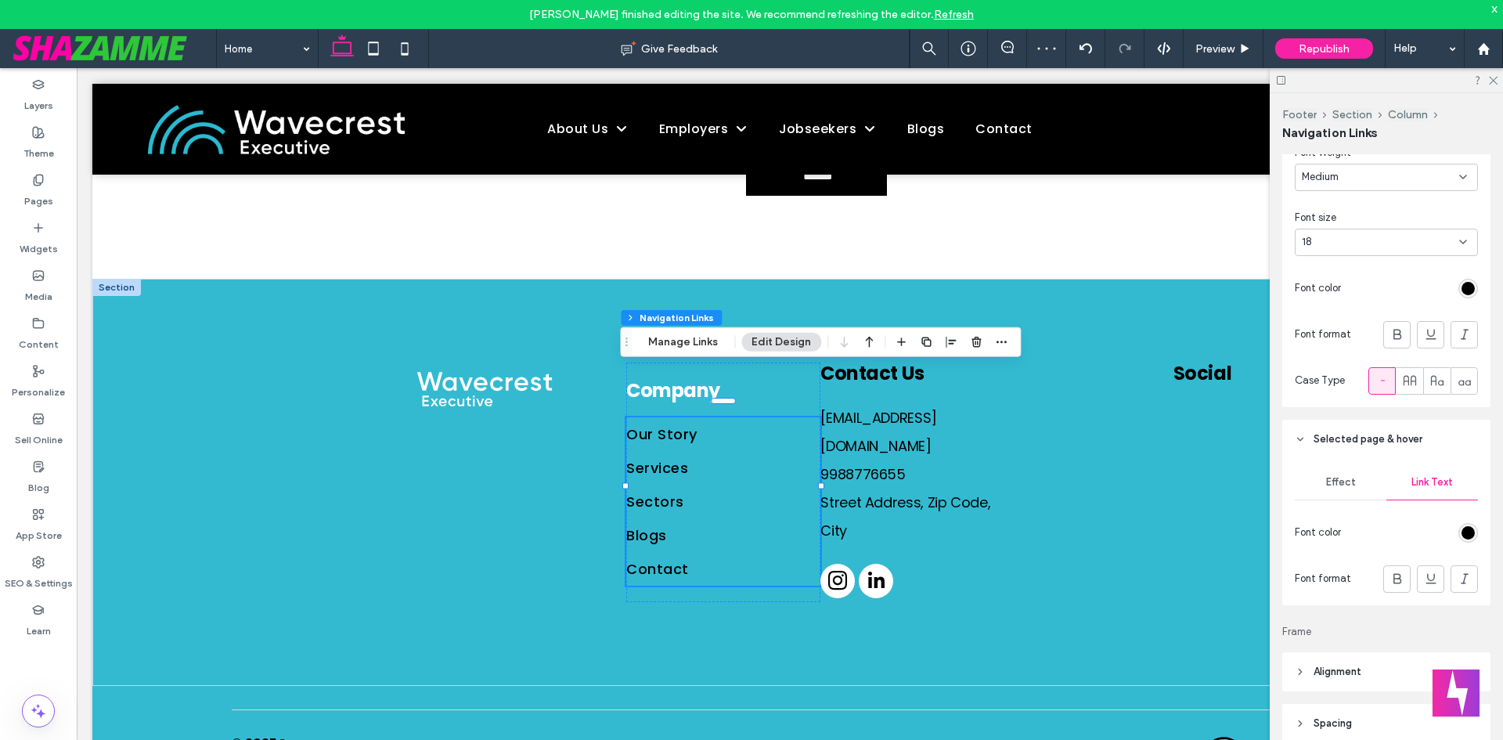
click at [1461, 531] on div "rgb(0, 0, 0)" at bounding box center [1467, 532] width 13 height 13
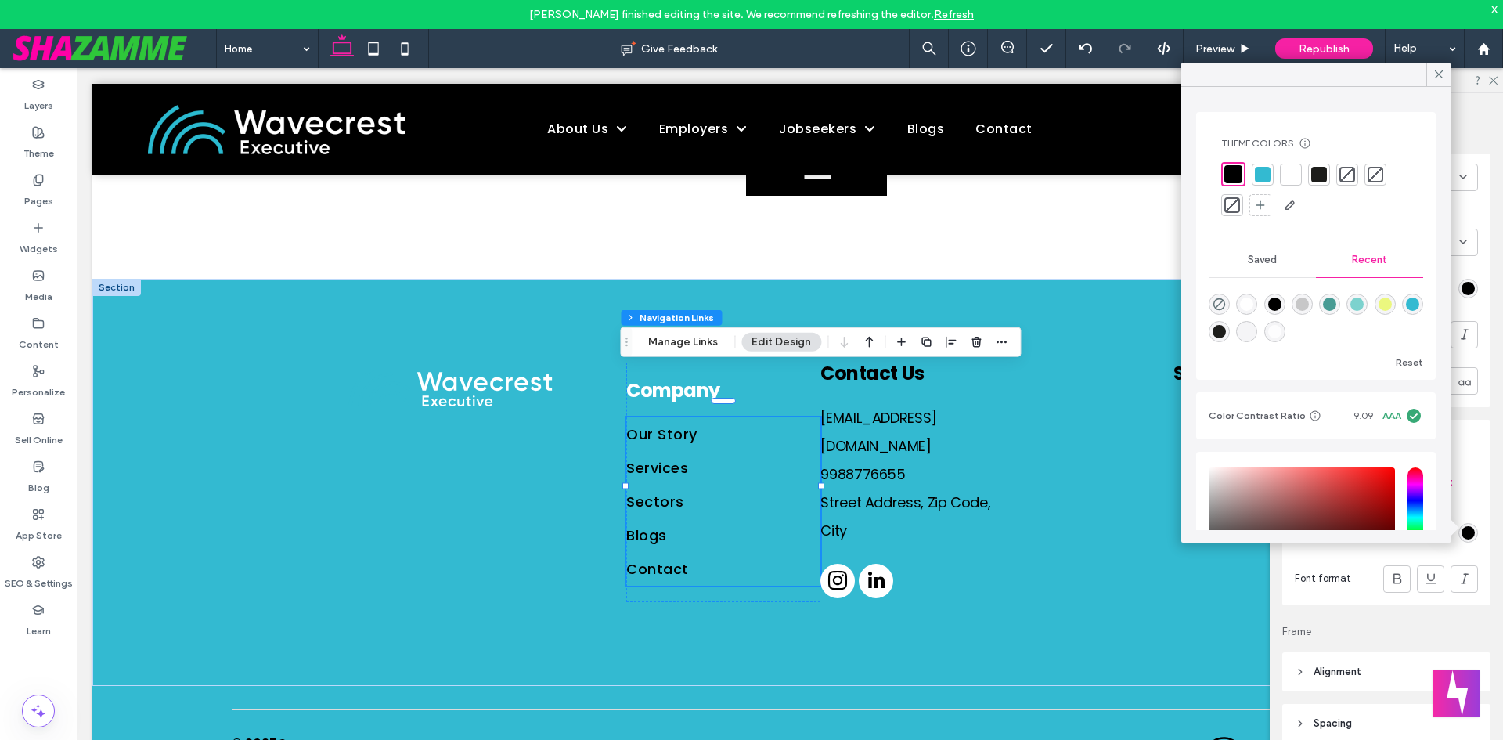
click at [1295, 175] on div at bounding box center [1291, 175] width 16 height 16
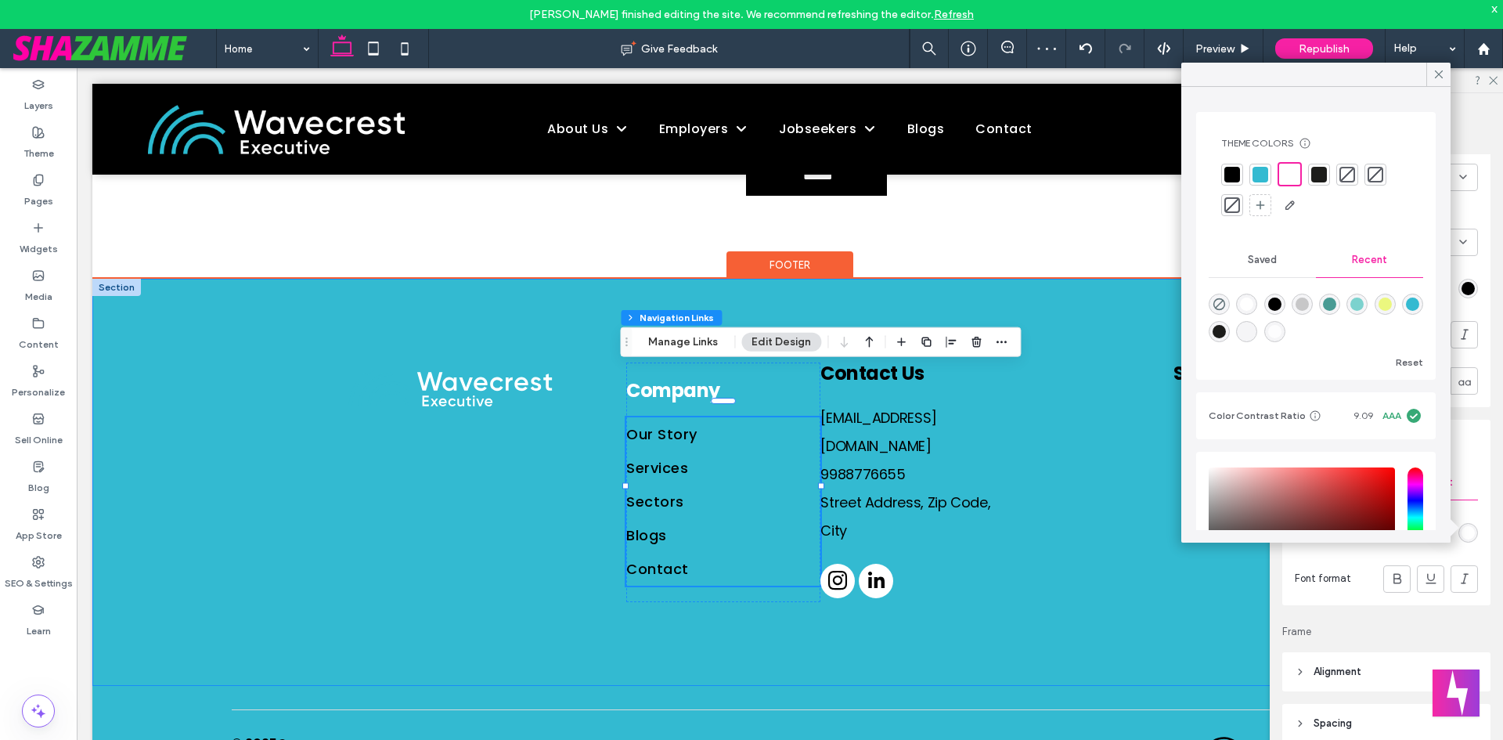
click at [982, 597] on div "Company Our Story Services Sectors Blogs Contact Contact Us Email@email.com 998…" at bounding box center [789, 482] width 939 height 407
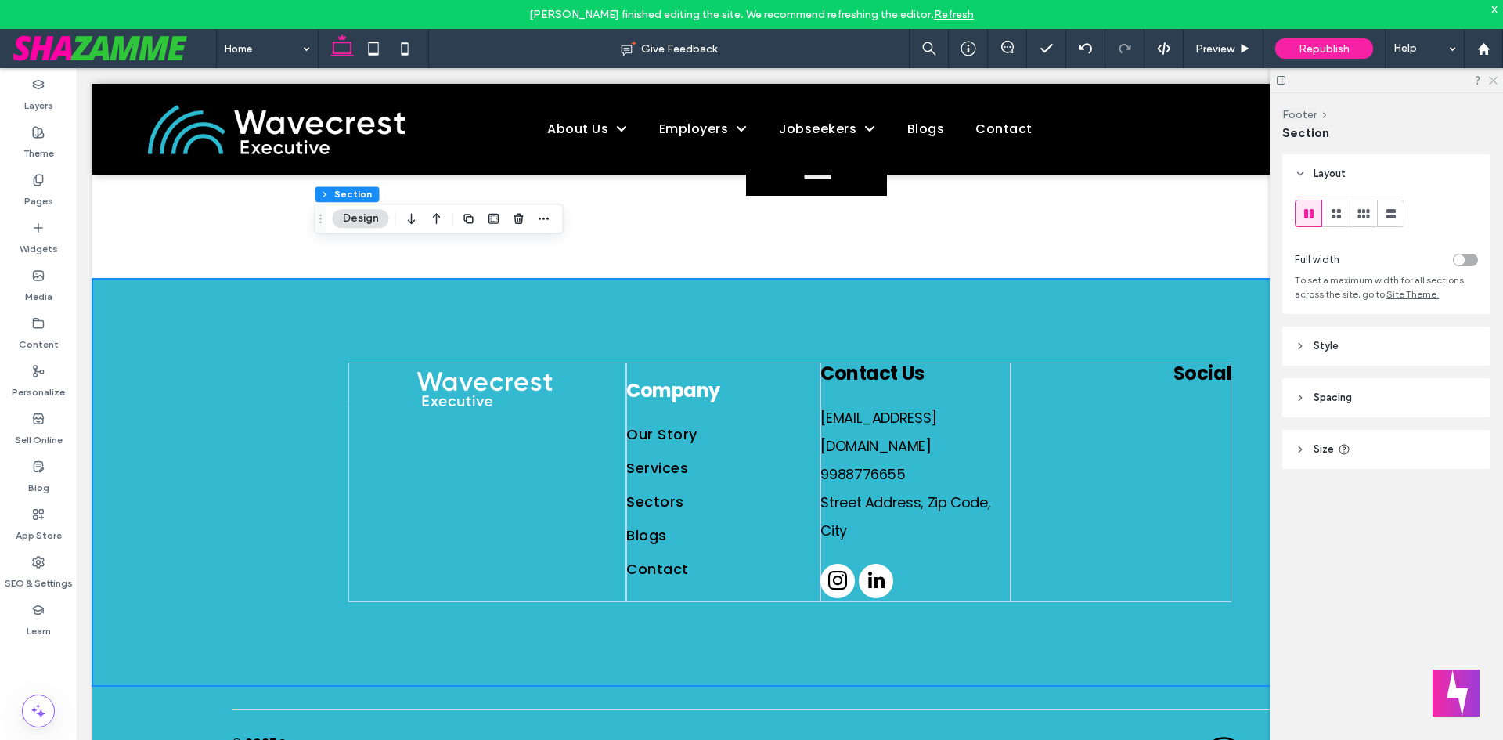
click at [1495, 77] on icon at bounding box center [1492, 79] width 10 height 10
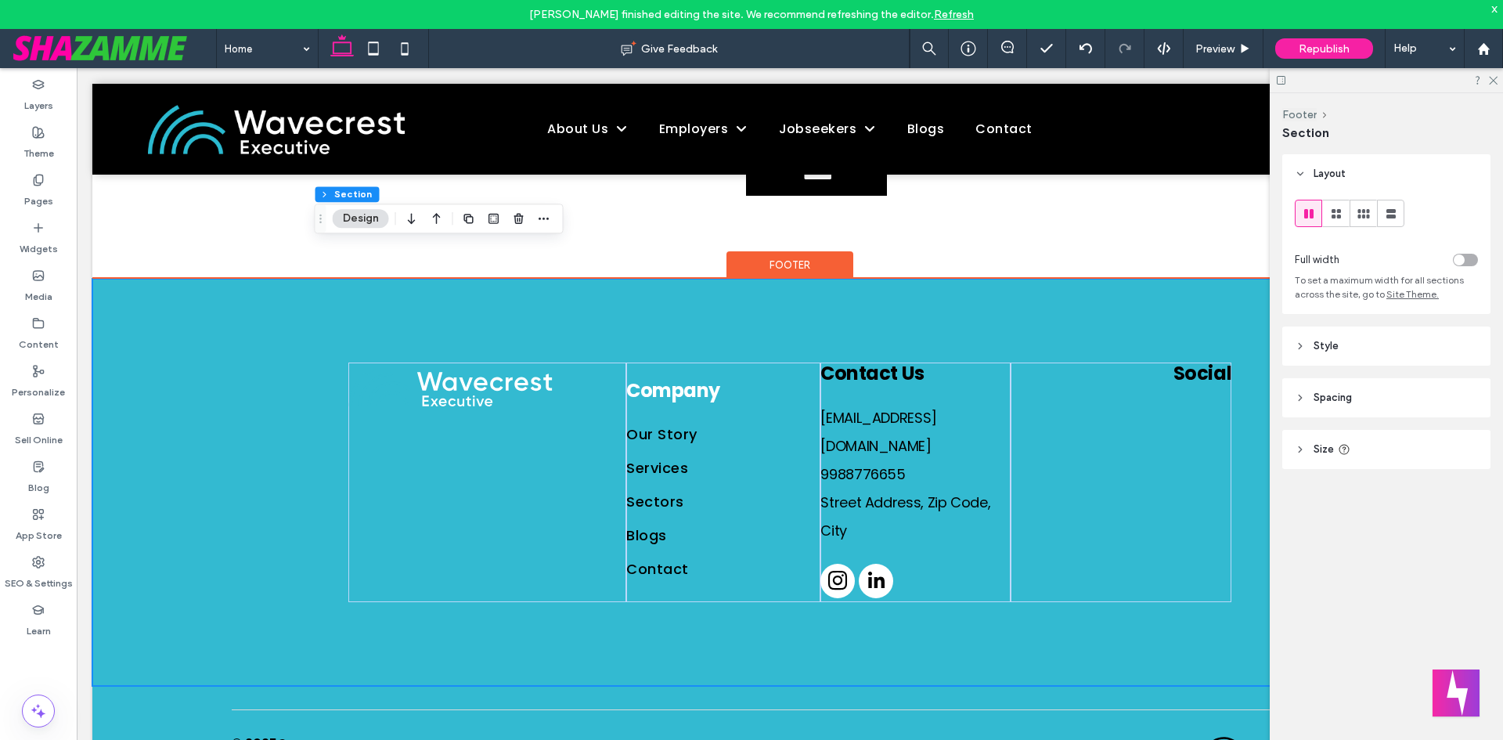
scroll to position [2713, 0]
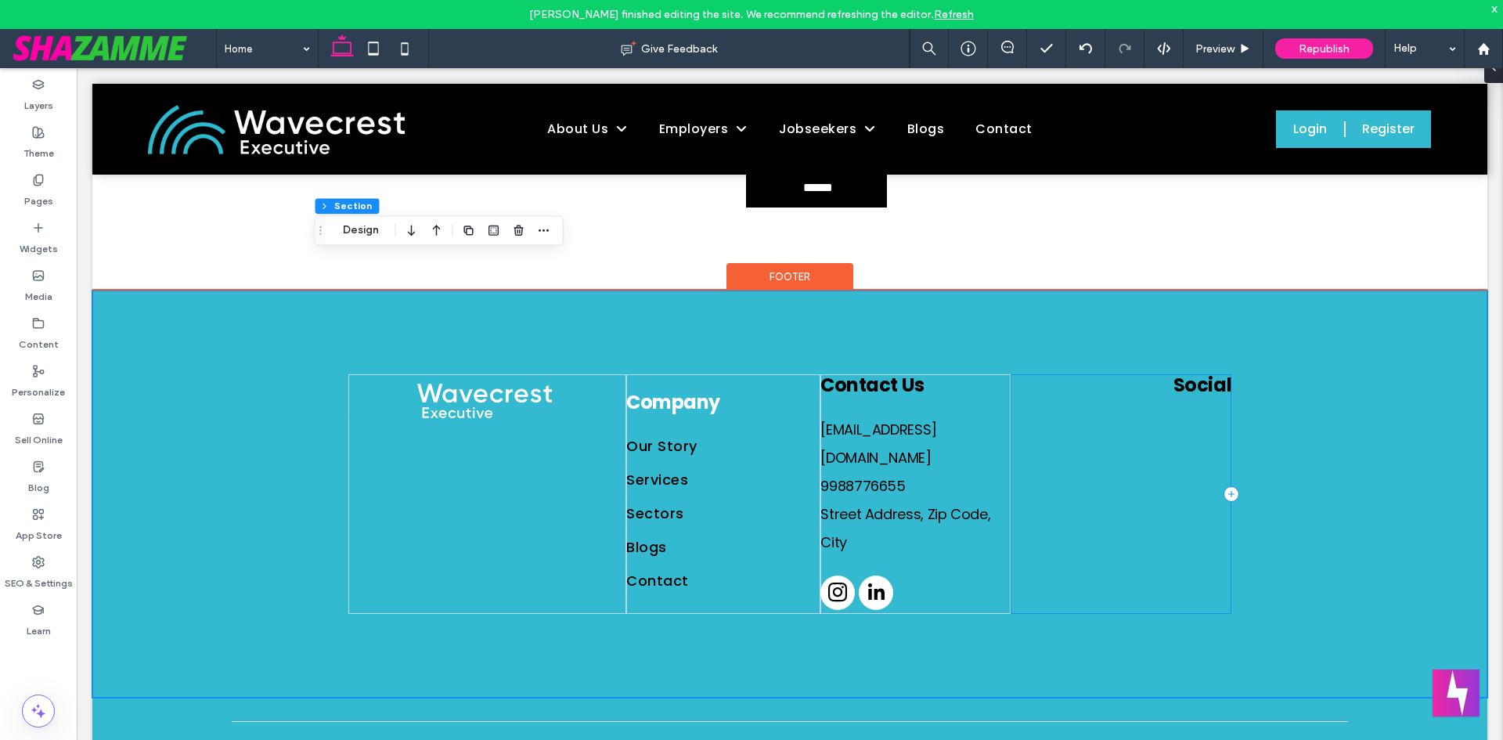
click at [1139, 469] on div "Social" at bounding box center [1120, 494] width 221 height 240
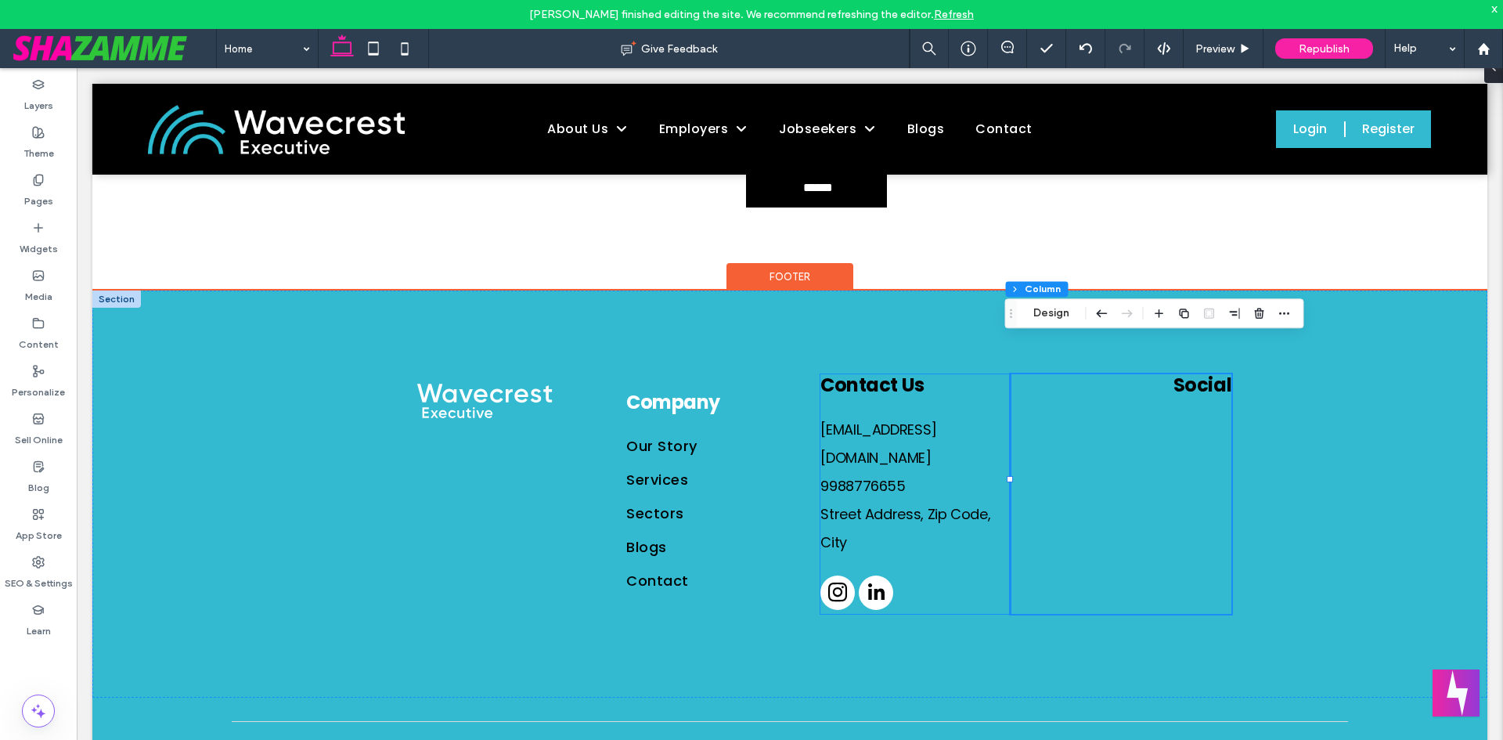
click at [945, 543] on div "Contact Us Email@email.com 9988776655 Street Address, Zip Code, City" at bounding box center [914, 494] width 189 height 240
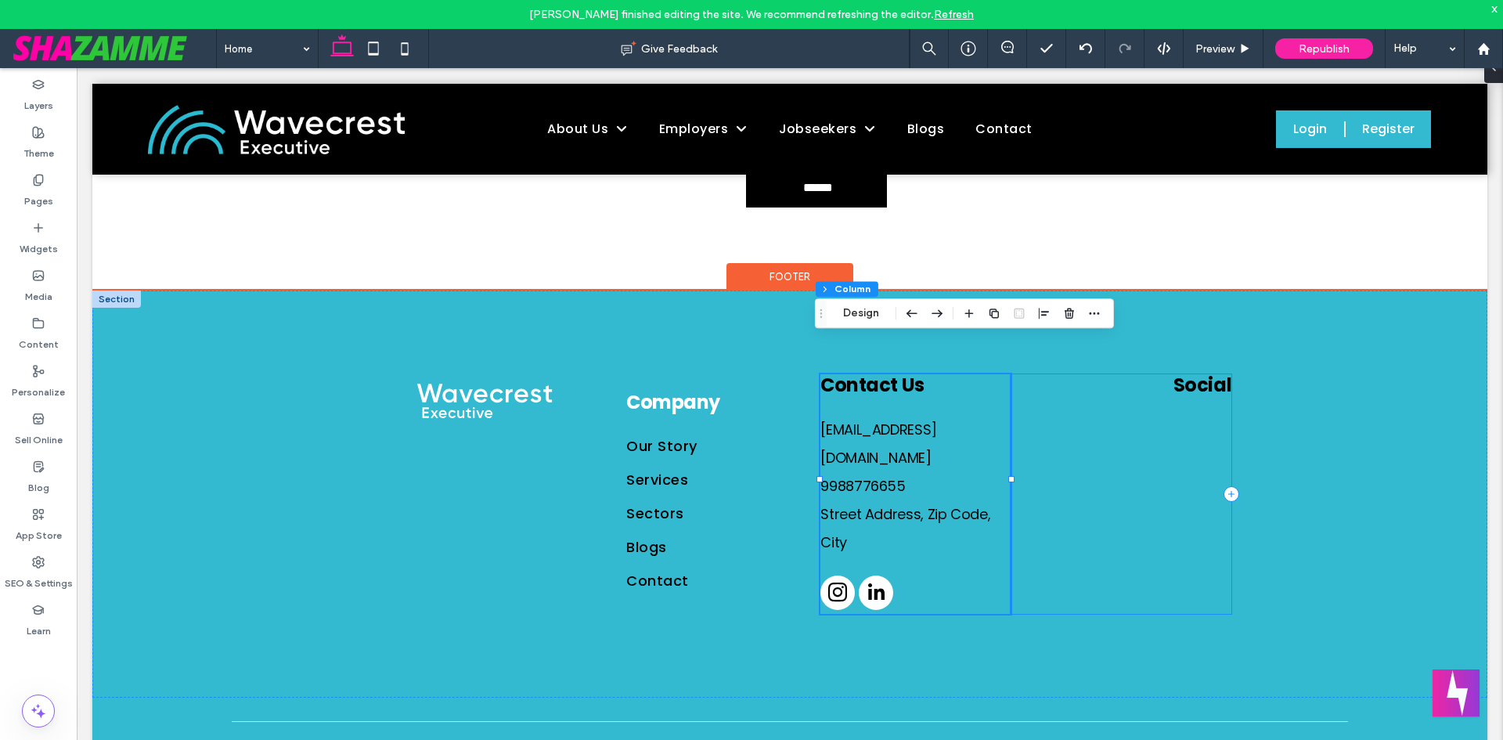
click at [1141, 484] on div "Social" at bounding box center [1120, 494] width 221 height 240
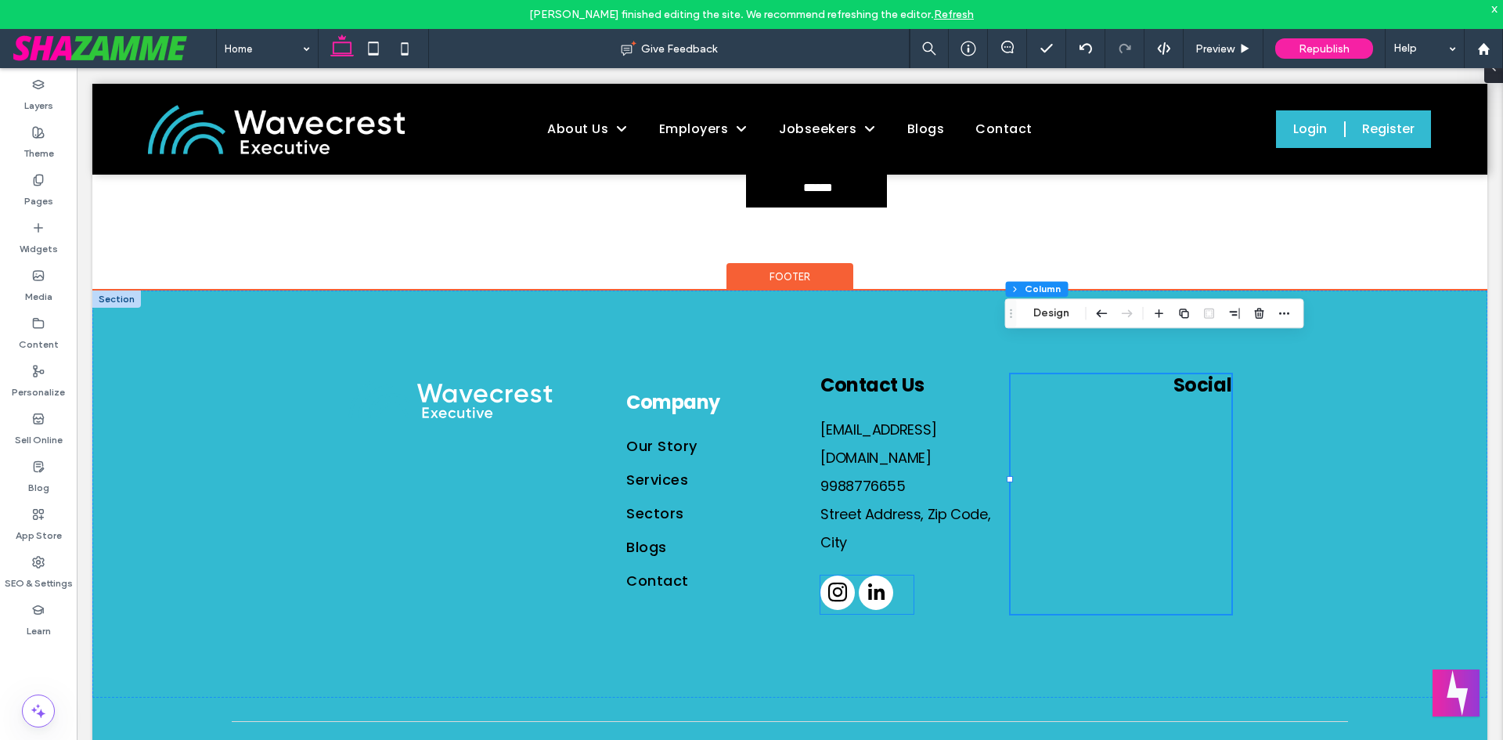
click at [906, 575] on div at bounding box center [866, 594] width 93 height 38
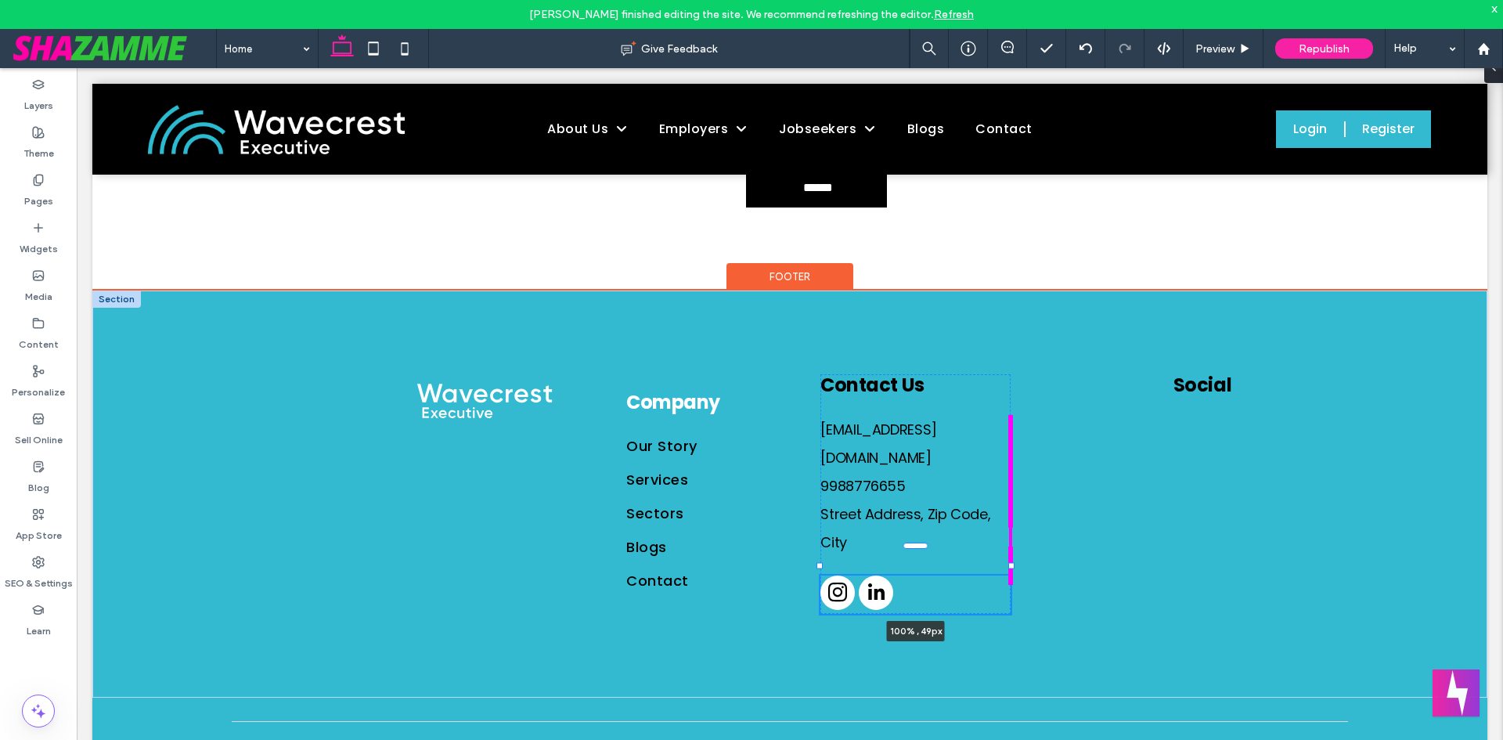
drag, startPoint x: 908, startPoint y: 531, endPoint x: 1005, endPoint y: 548, distance: 98.6
click at [1008, 563] on div at bounding box center [1011, 566] width 6 height 6
type input "***"
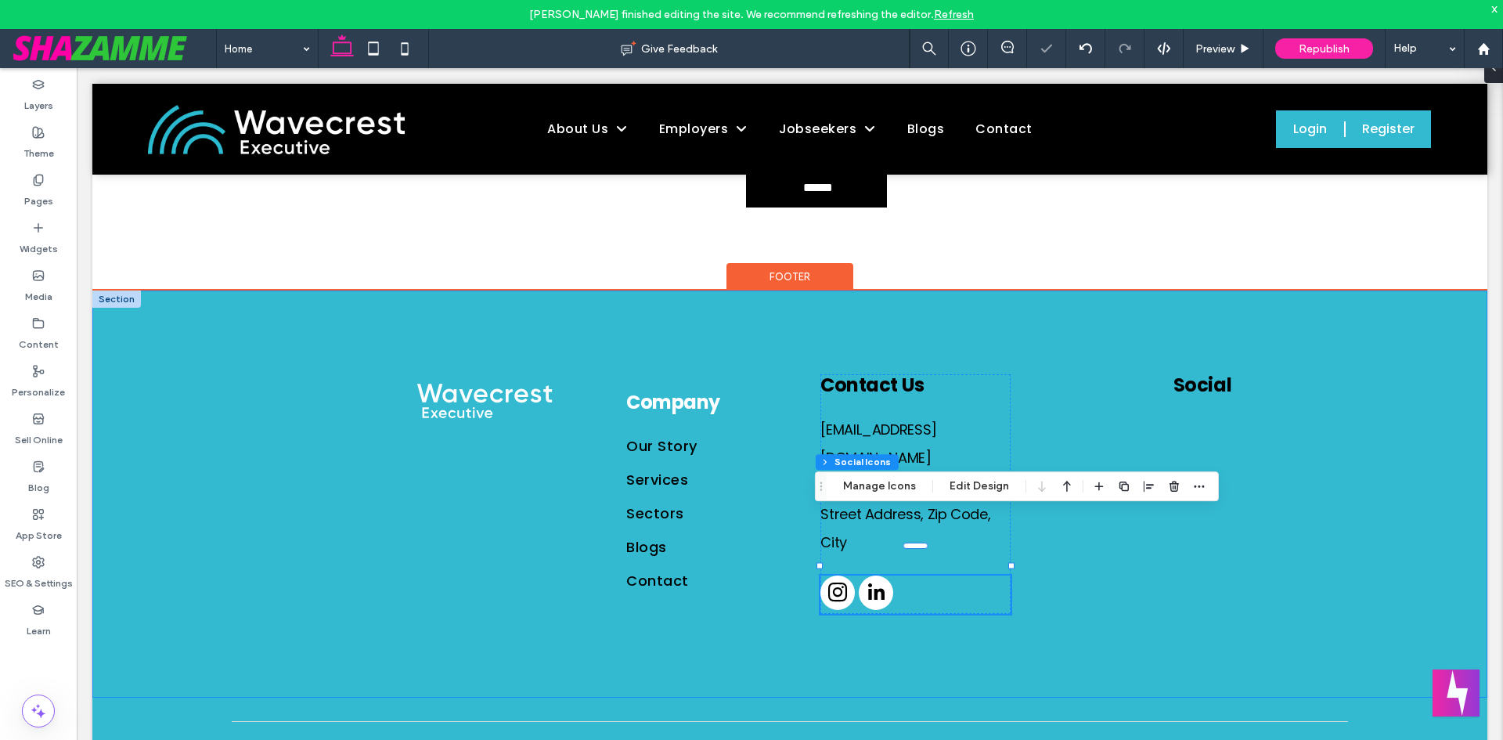
click at [1000, 612] on div "Company Our Story Services Sectors Blogs Contact Contact Us Email@email.com 998…" at bounding box center [789, 493] width 939 height 407
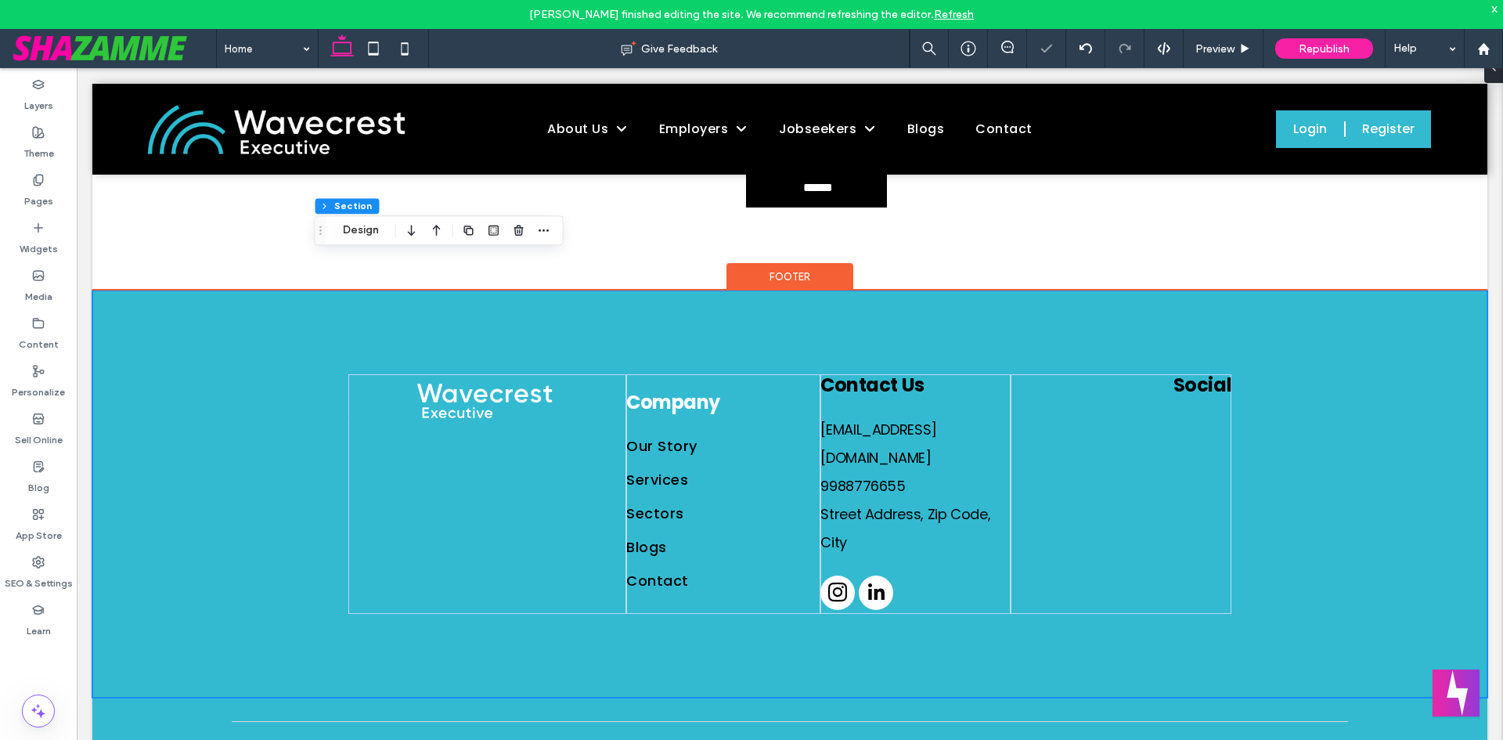
click at [436, 582] on div "Company Our Story Services Sectors Blogs Contact Contact Us Email@email.com 998…" at bounding box center [789, 493] width 939 height 407
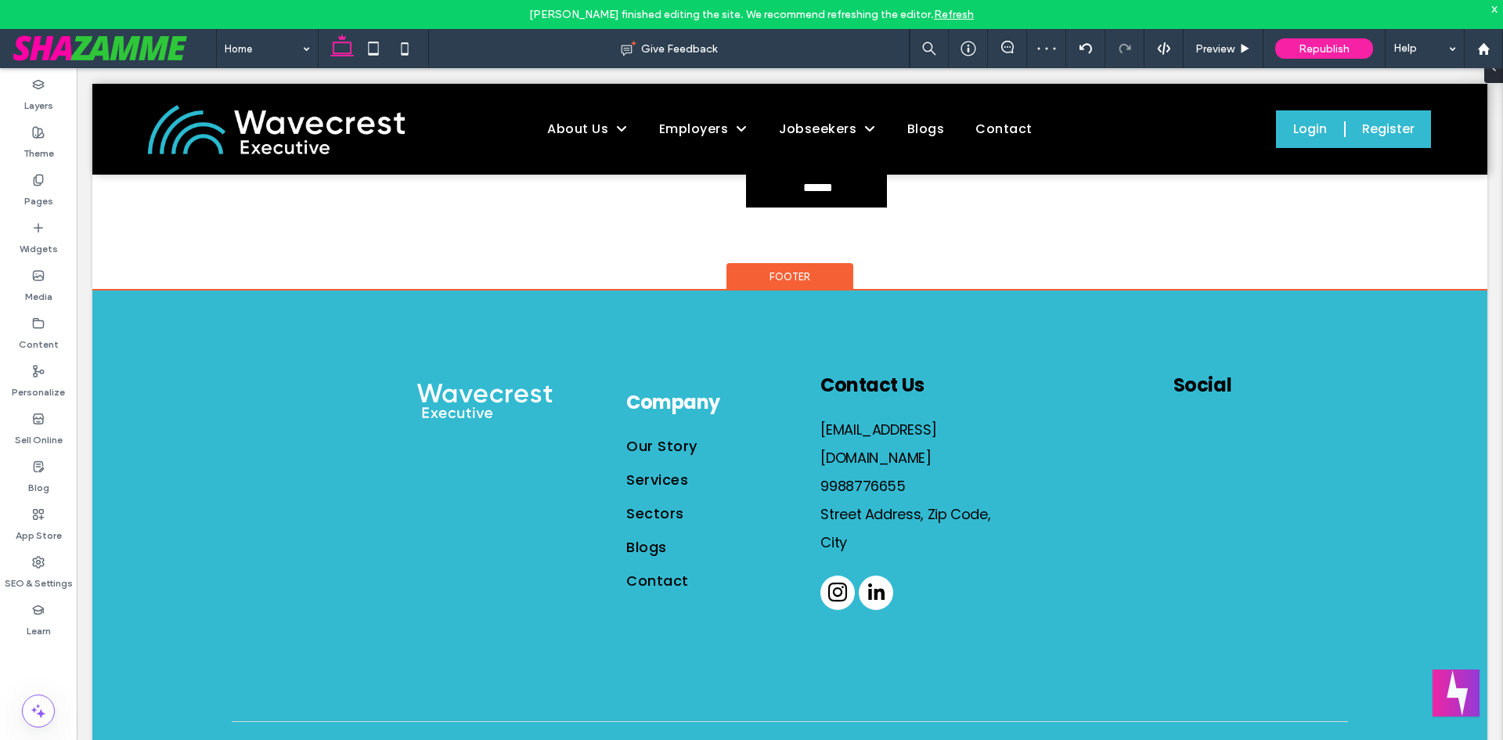
scroll to position [2710, 0]
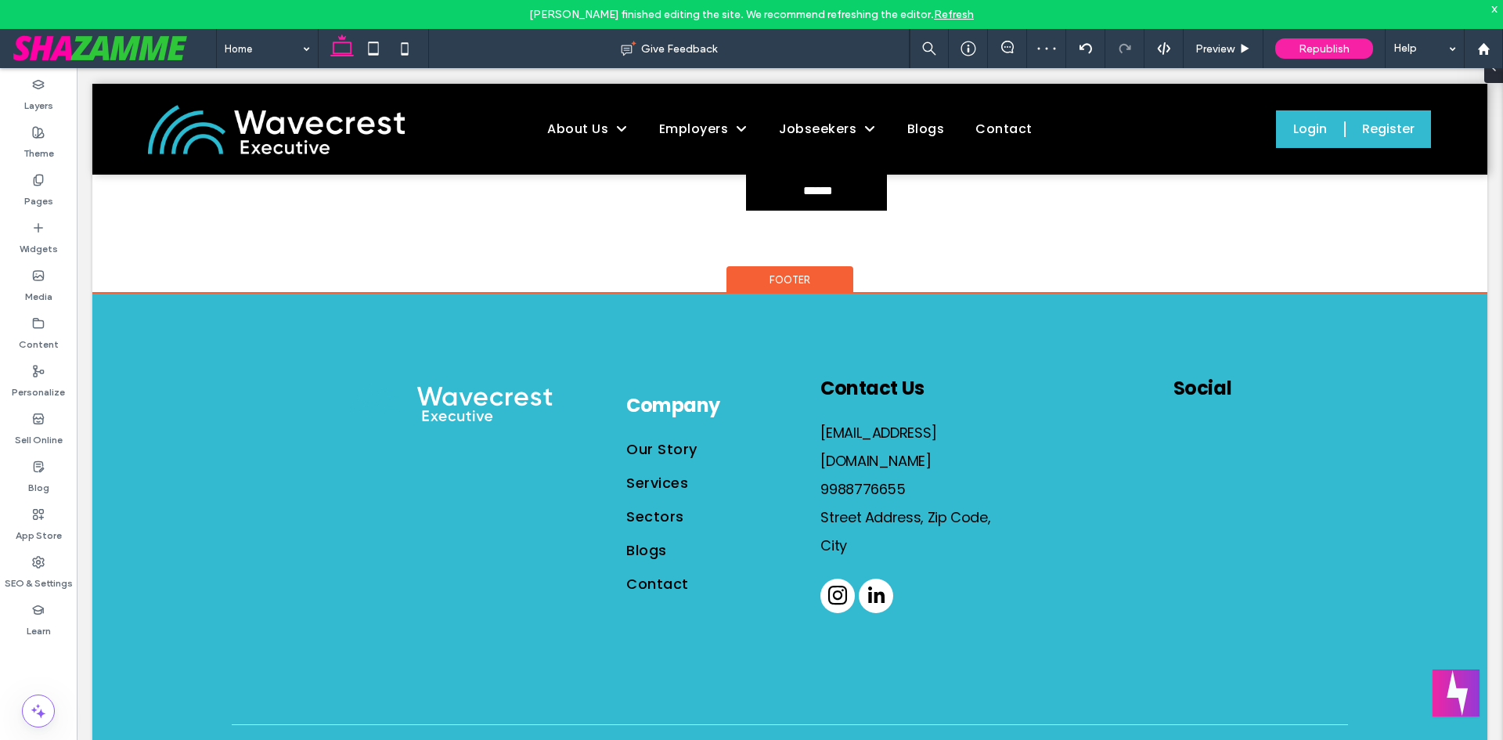
drag, startPoint x: 380, startPoint y: 701, endPoint x: 398, endPoint y: 699, distance: 18.1
type input "***"
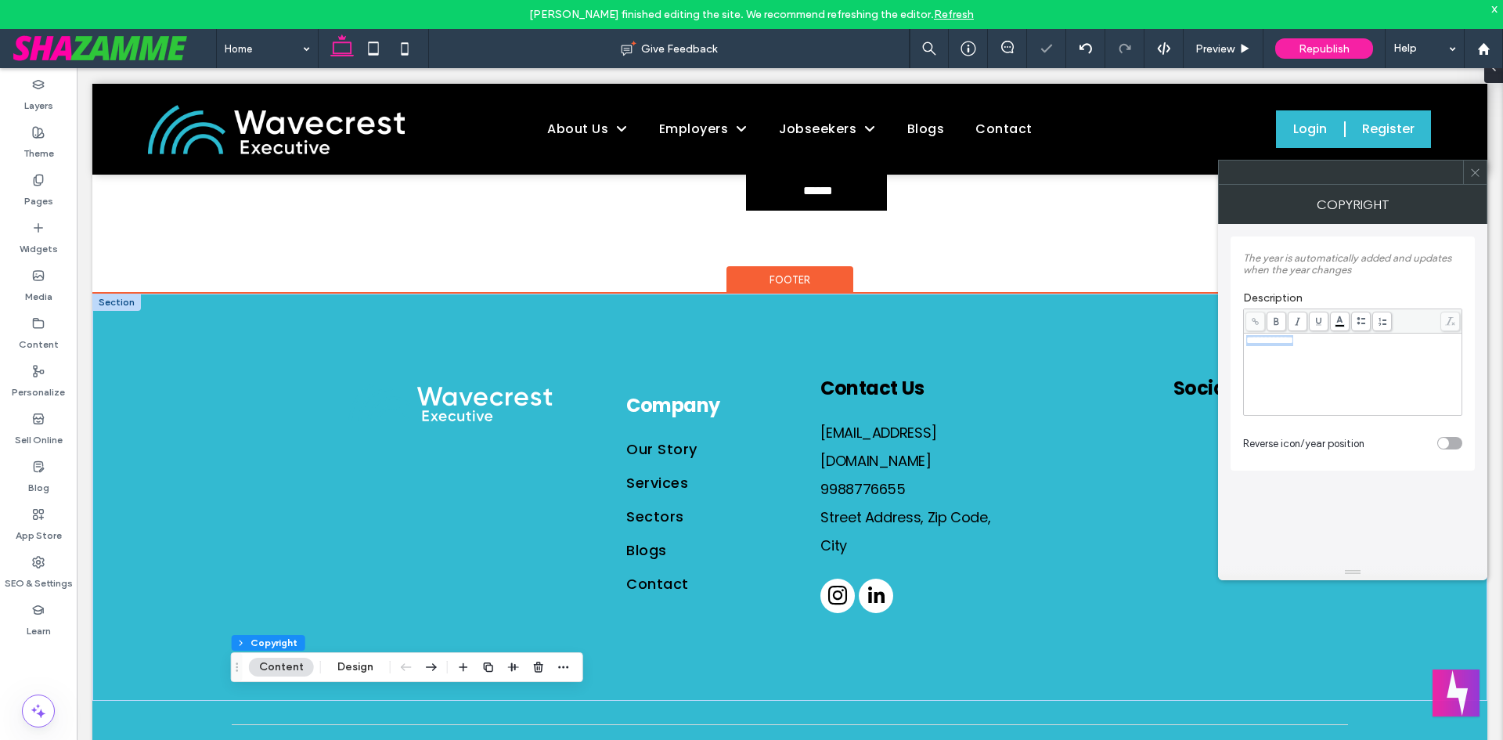
drag, startPoint x: 1389, startPoint y: 405, endPoint x: 1198, endPoint y: 343, distance: 201.0
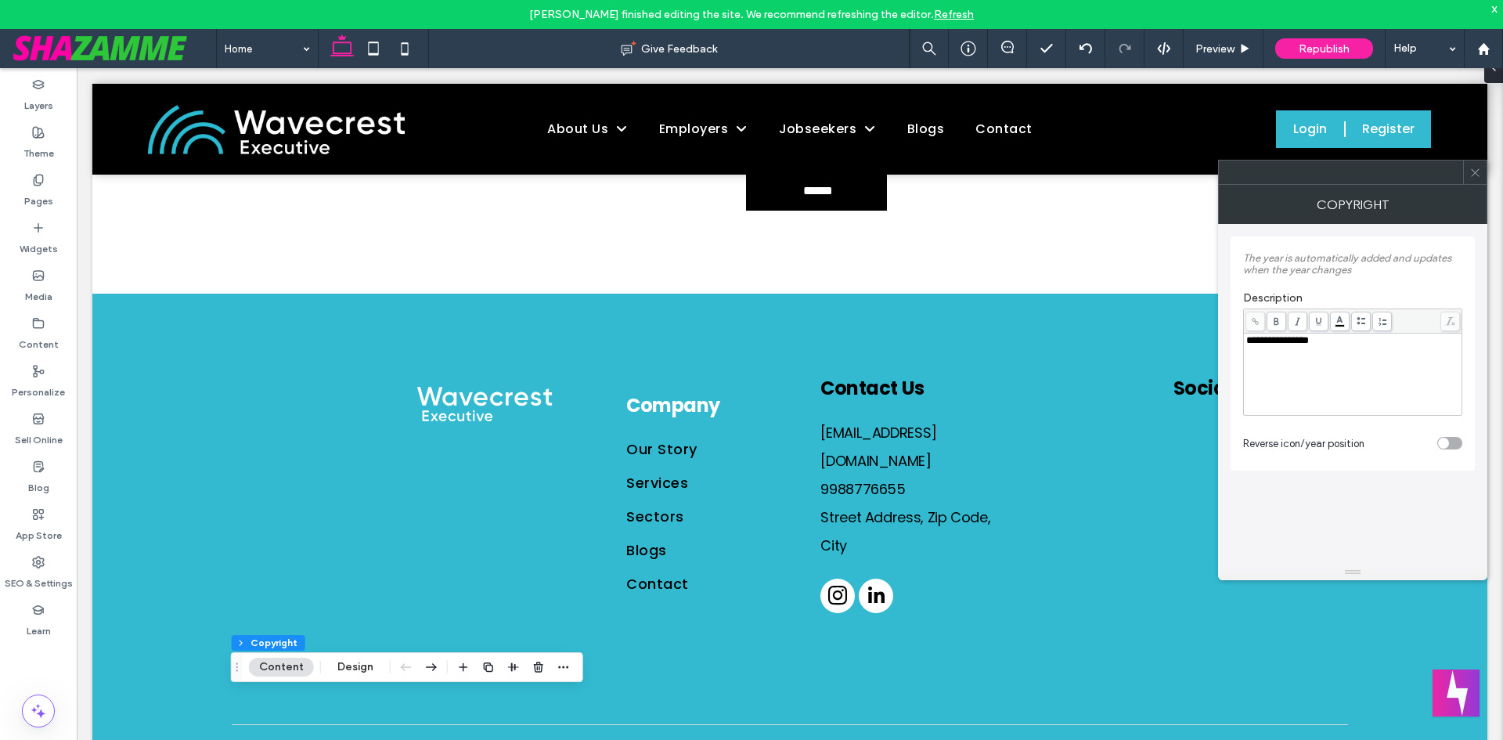
click at [1352, 405] on div "**********" at bounding box center [1353, 374] width 214 height 78
click at [1471, 387] on div "**********" at bounding box center [1352, 353] width 244 height 234
click at [1477, 172] on icon at bounding box center [1475, 173] width 12 height 12
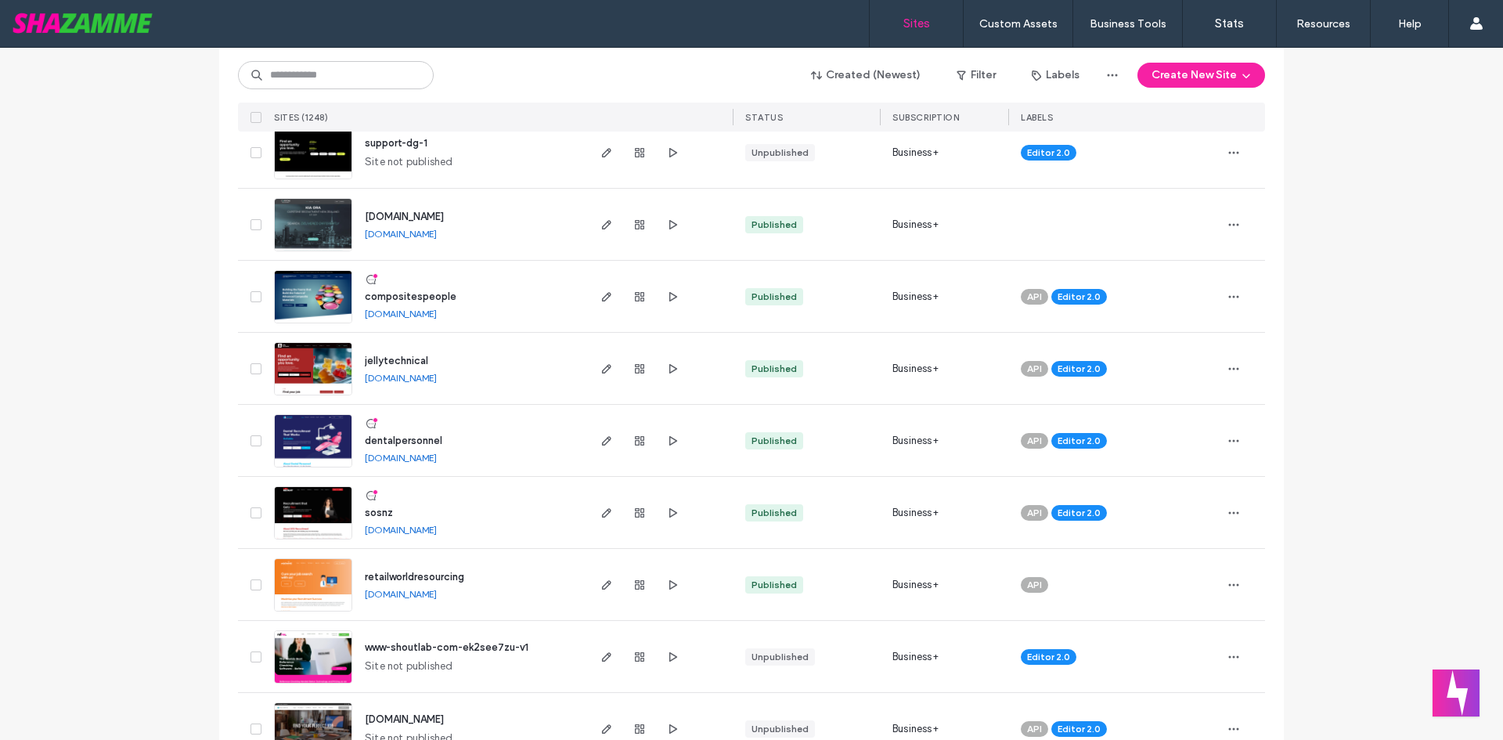
scroll to position [704, 0]
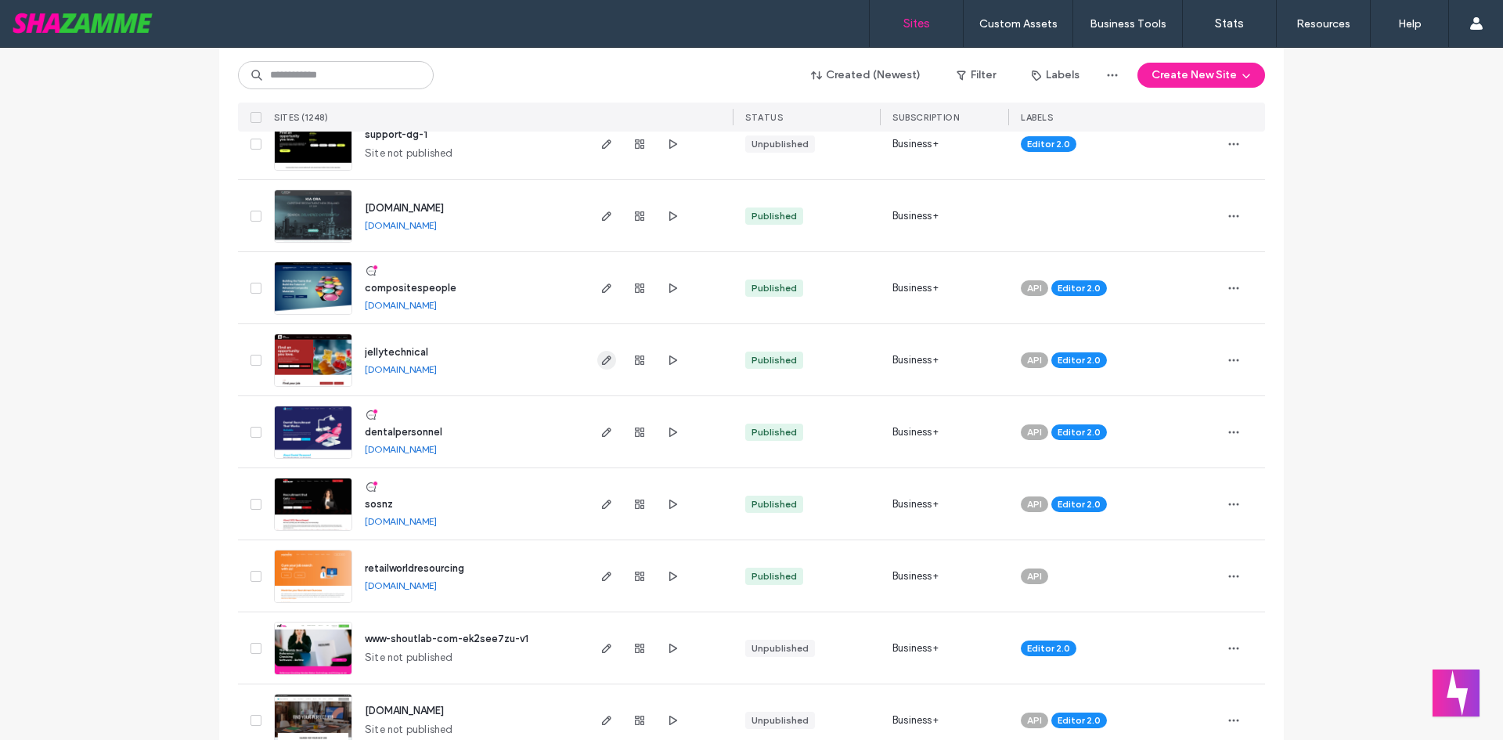
click at [600, 356] on icon "button" at bounding box center [606, 360] width 13 height 13
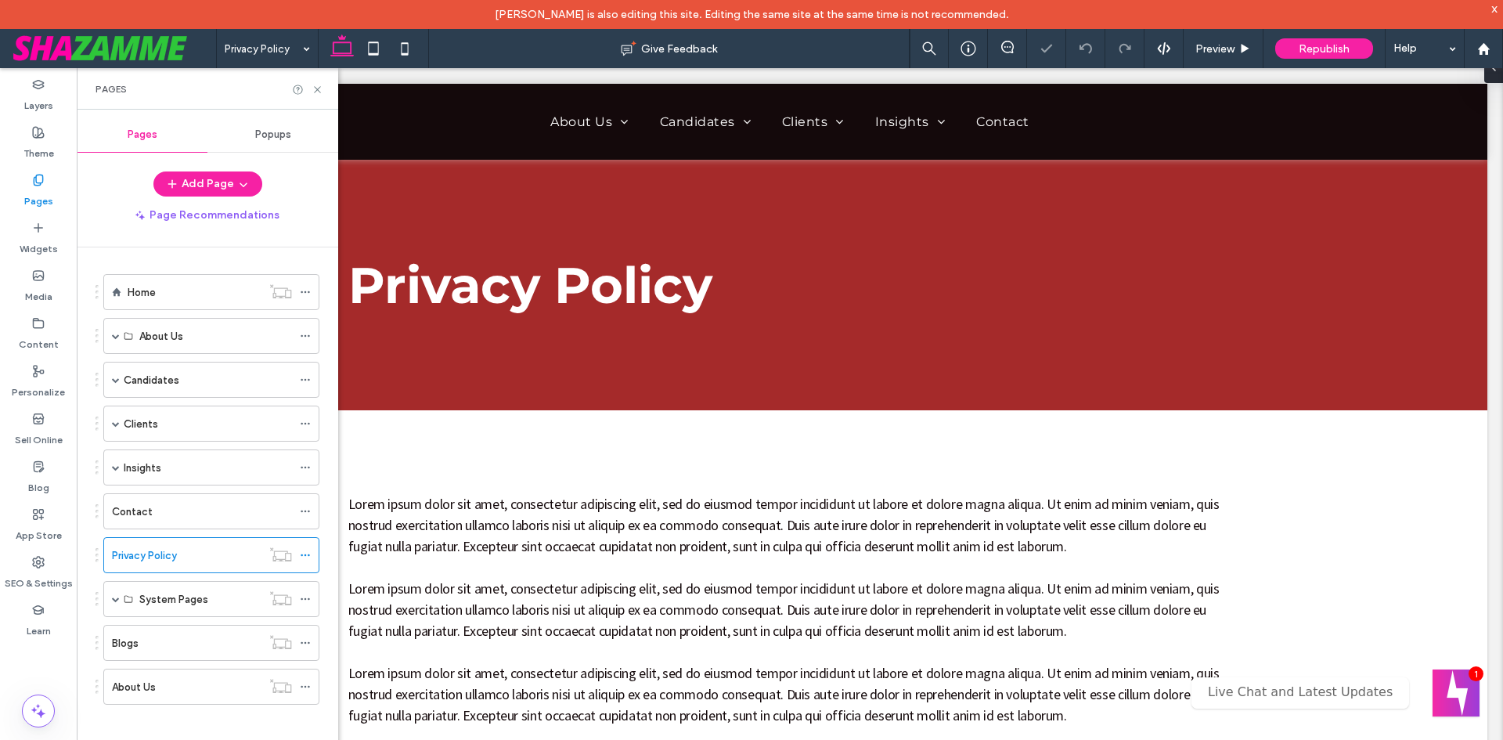
click at [119, 597] on span at bounding box center [116, 599] width 8 height 8
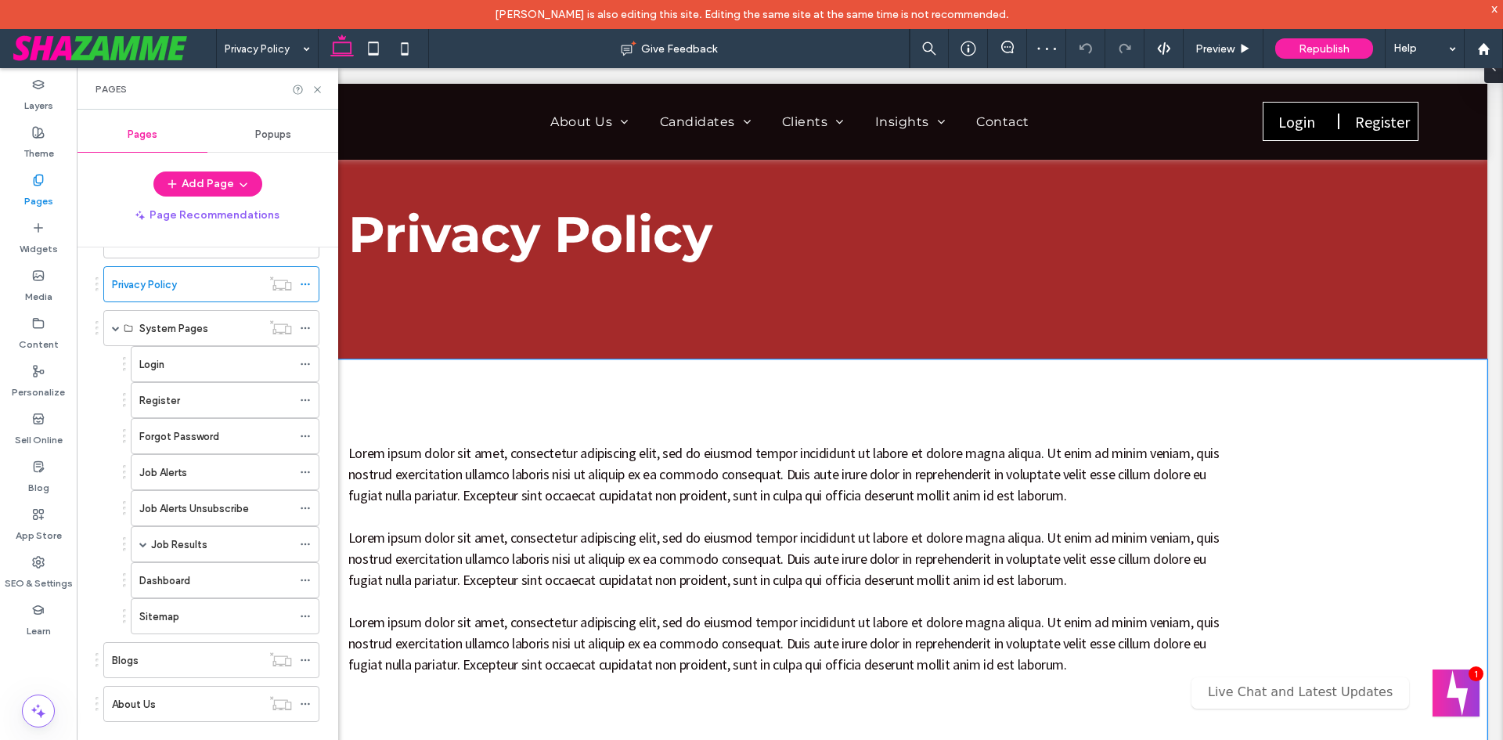
scroll to position [78, 0]
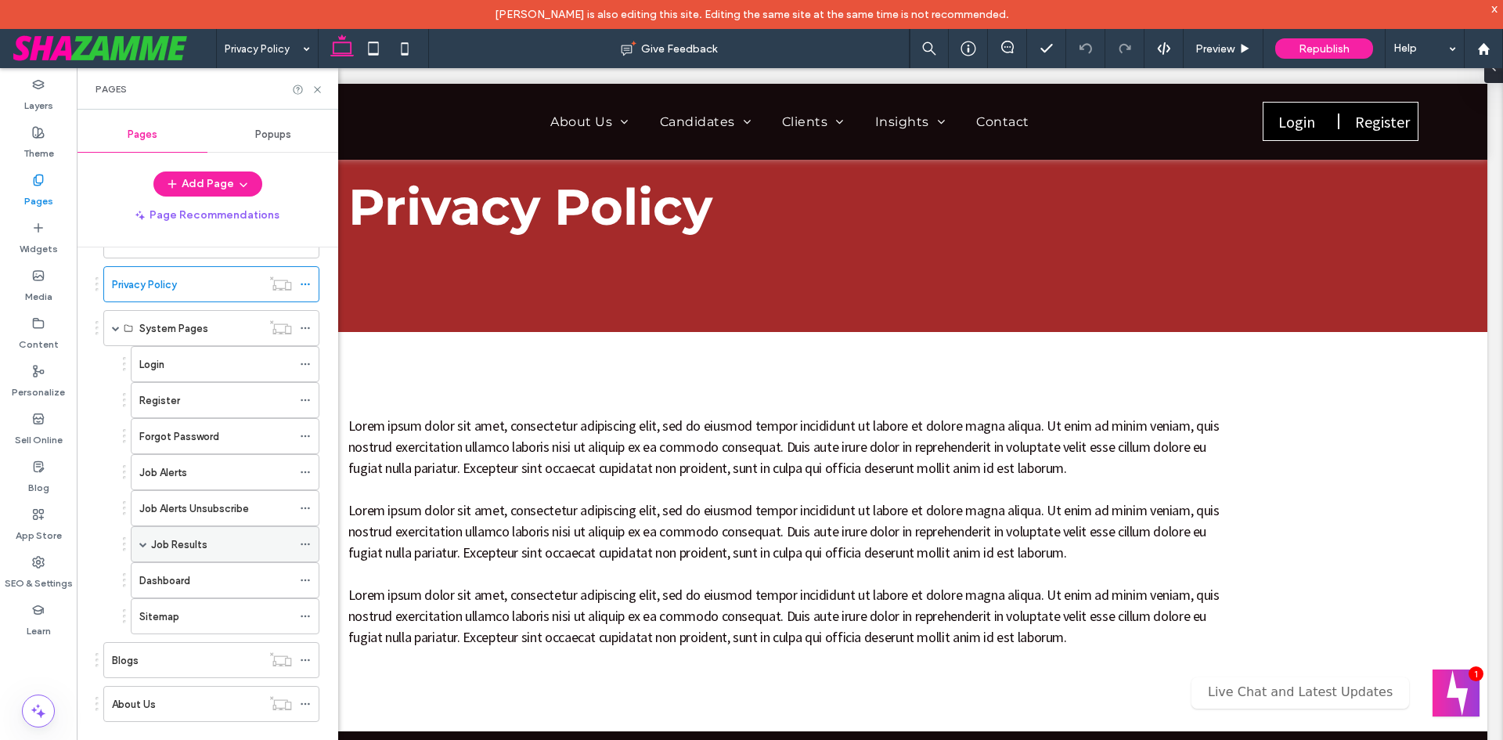
click at [146, 545] on span at bounding box center [143, 544] width 8 height 8
click at [240, 544] on div "Job Results" at bounding box center [221, 544] width 141 height 16
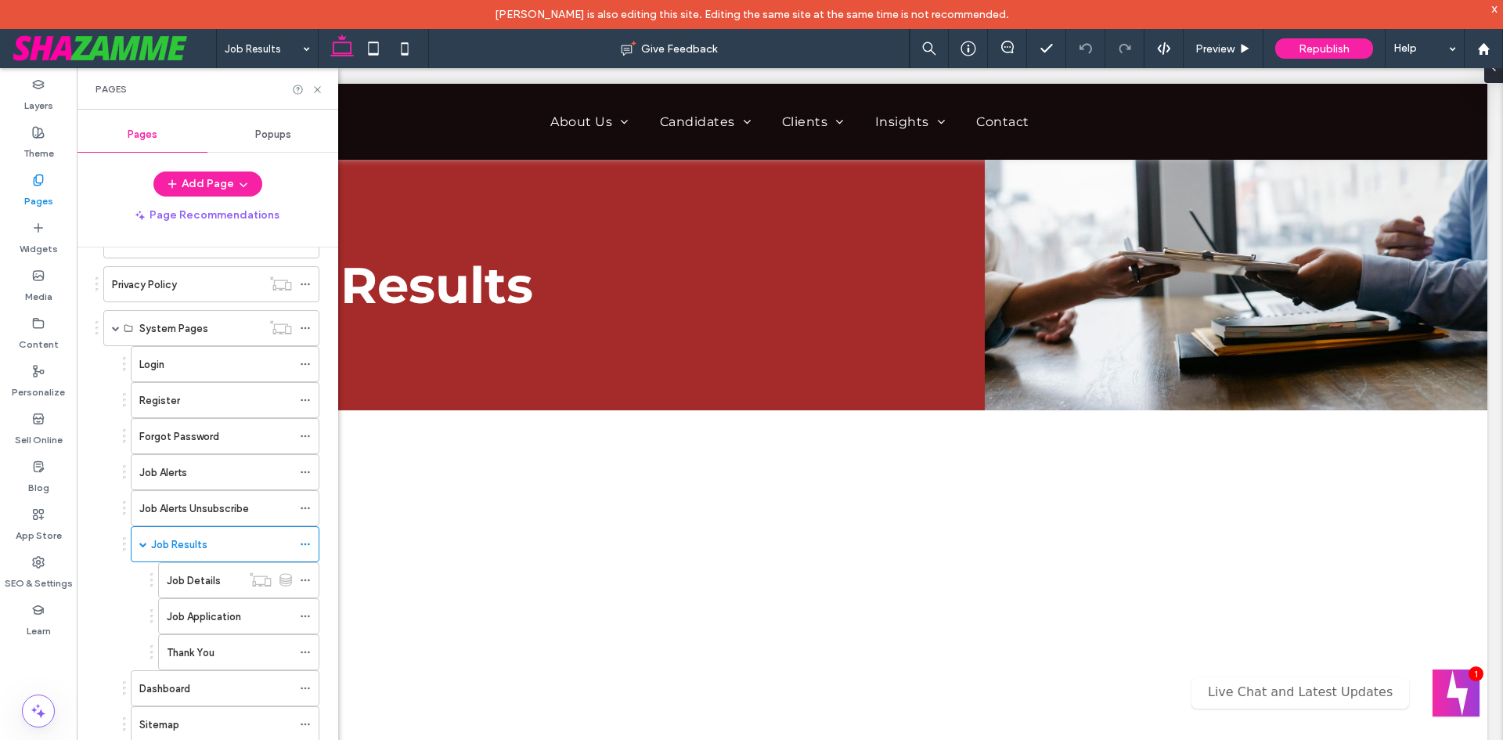
scroll to position [0, 0]
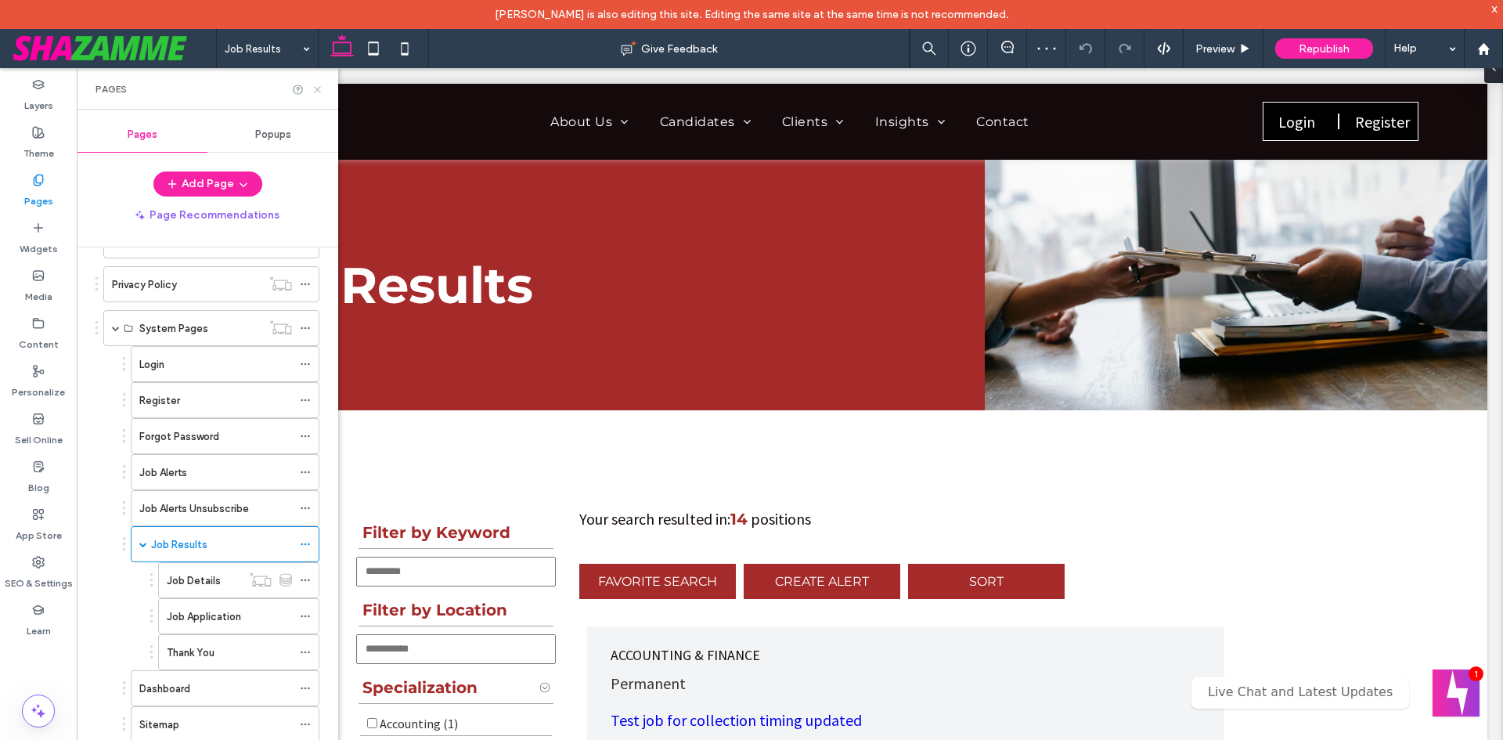
click at [319, 93] on icon at bounding box center [318, 90] width 12 height 12
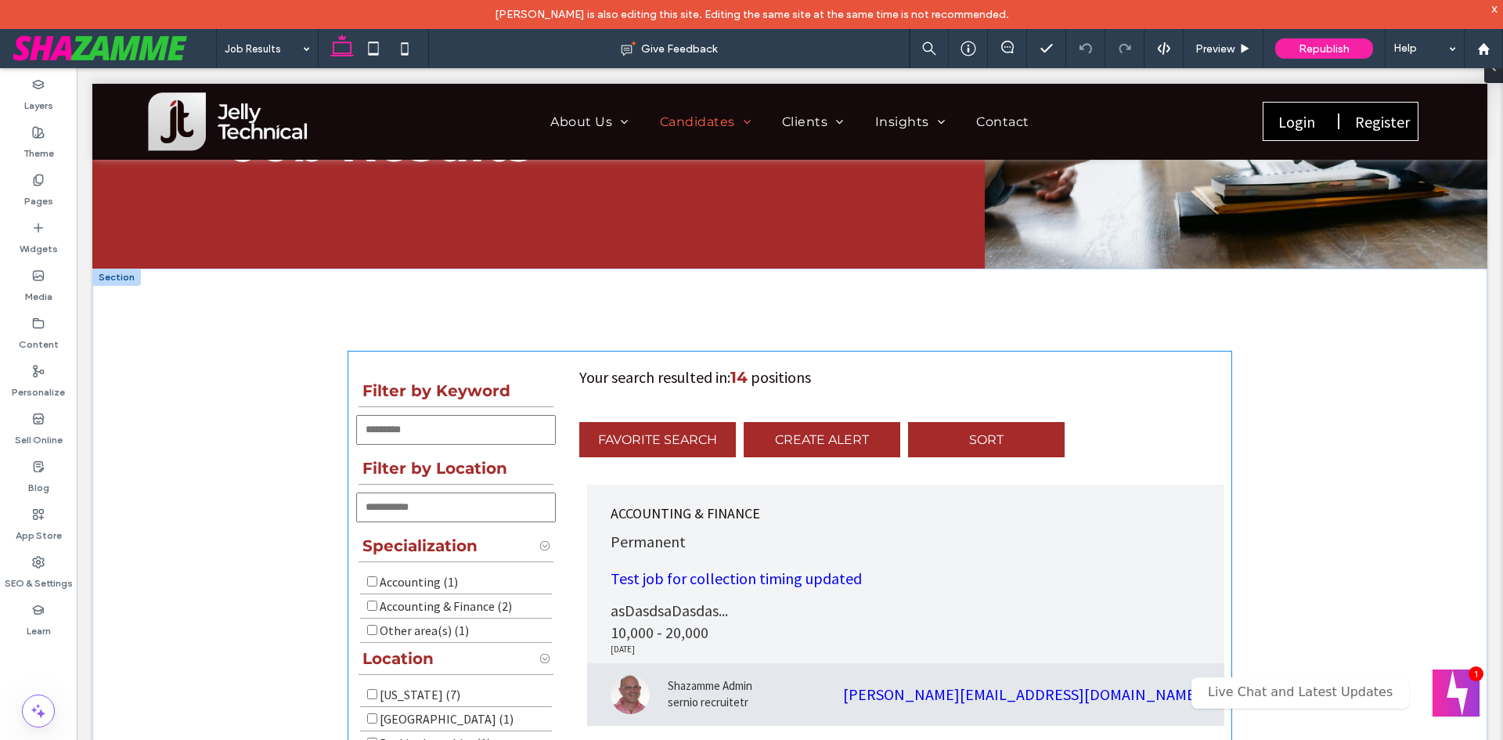
scroll to position [235, 0]
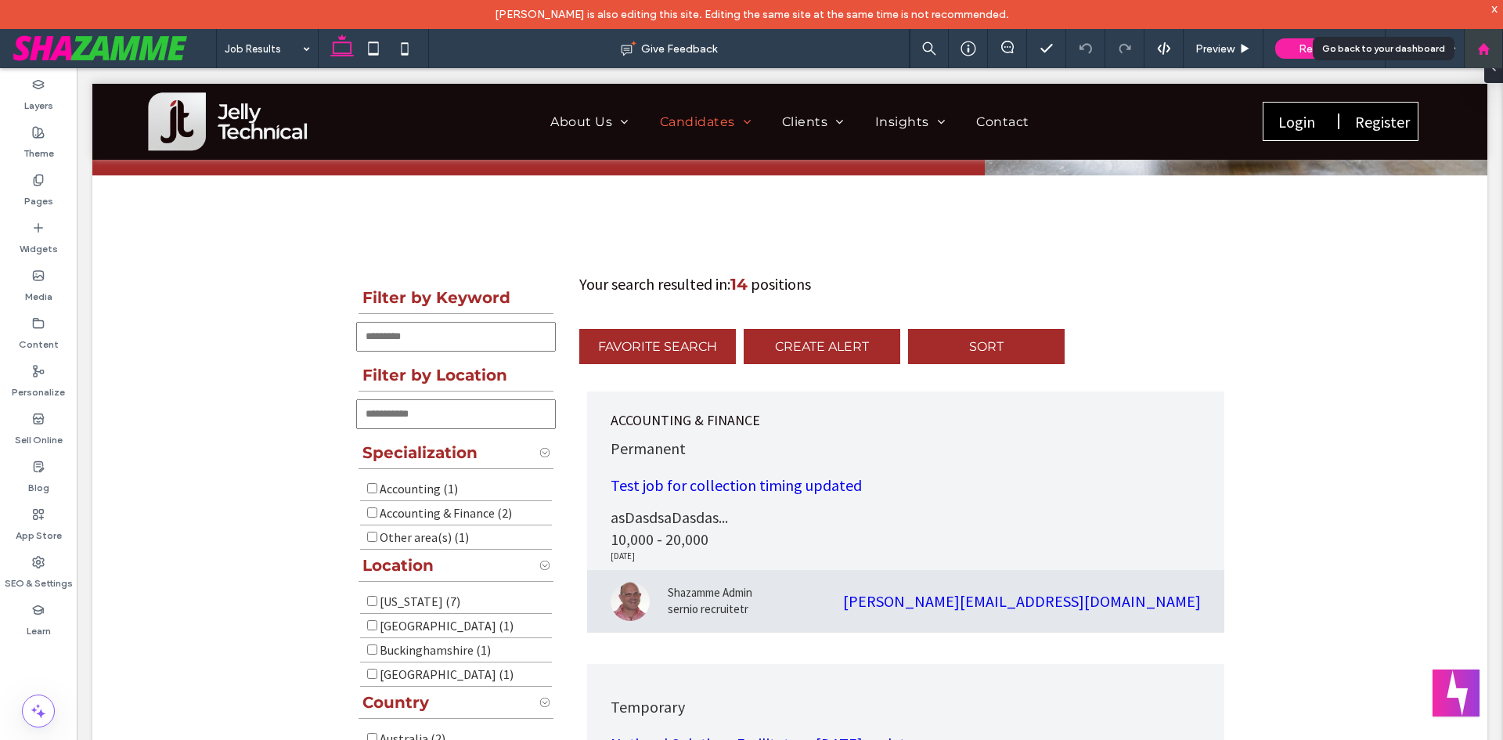
click at [1483, 49] on use at bounding box center [1483, 48] width 12 height 12
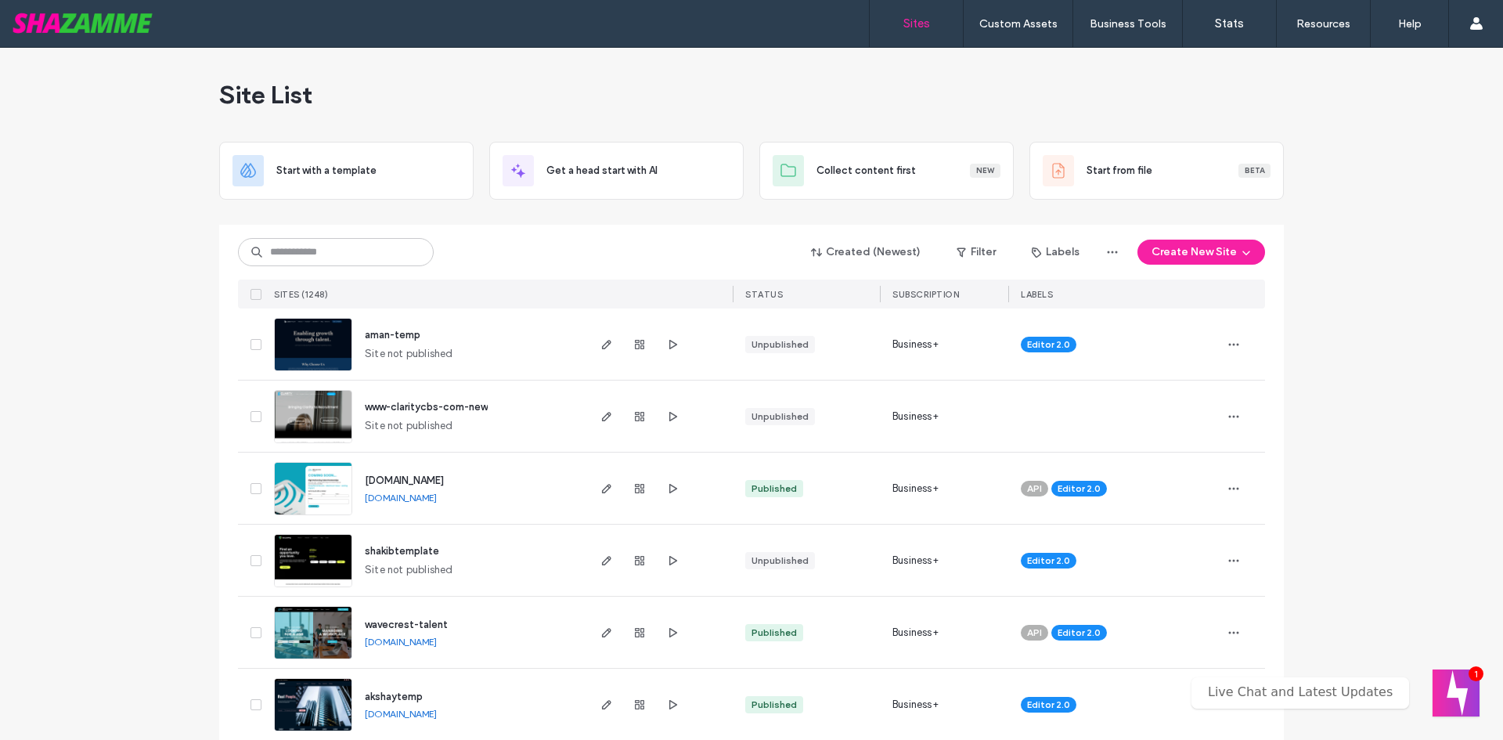
click at [330, 237] on div "Created (Newest) Filter Labels Create New Site" at bounding box center [751, 252] width 1027 height 30
click at [327, 258] on input at bounding box center [336, 252] width 196 height 28
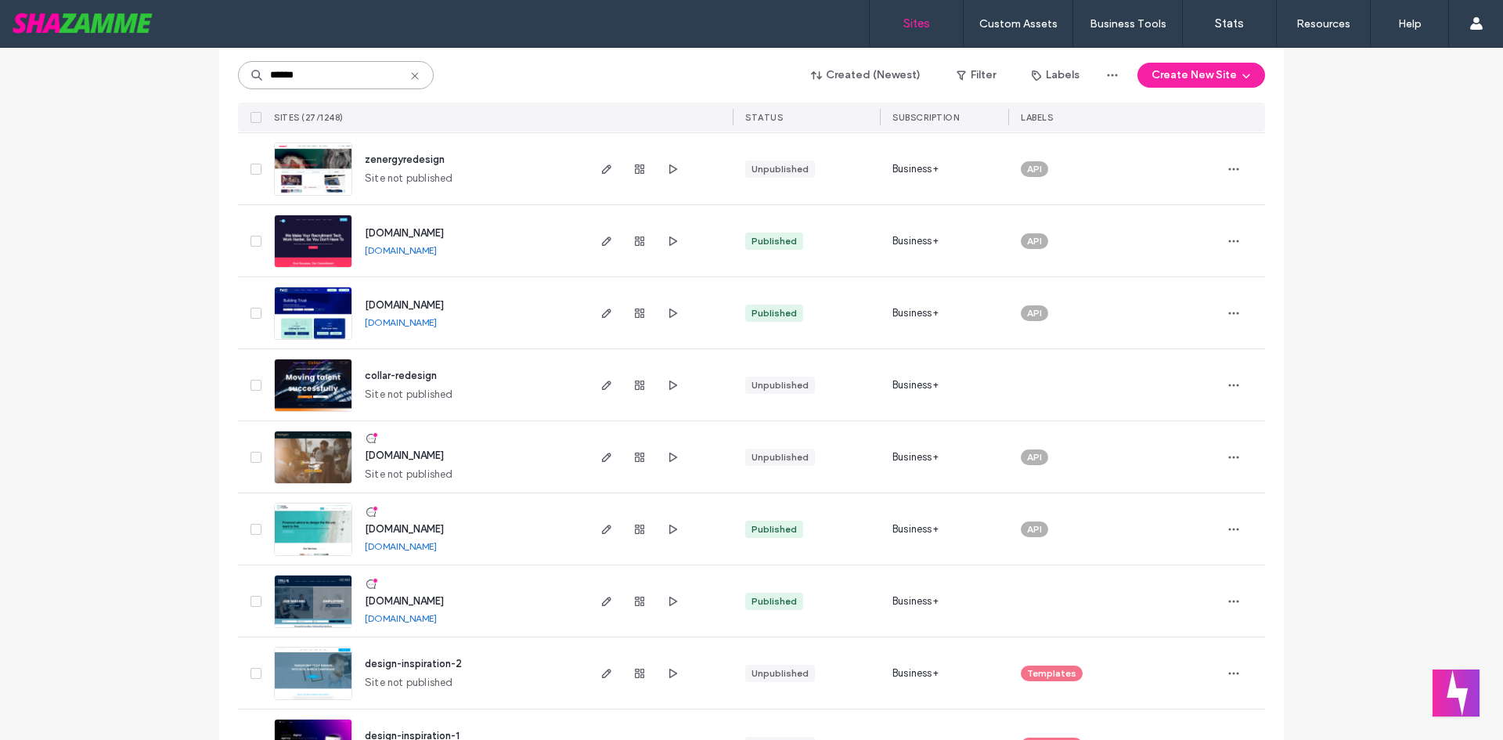
scroll to position [1532, 0]
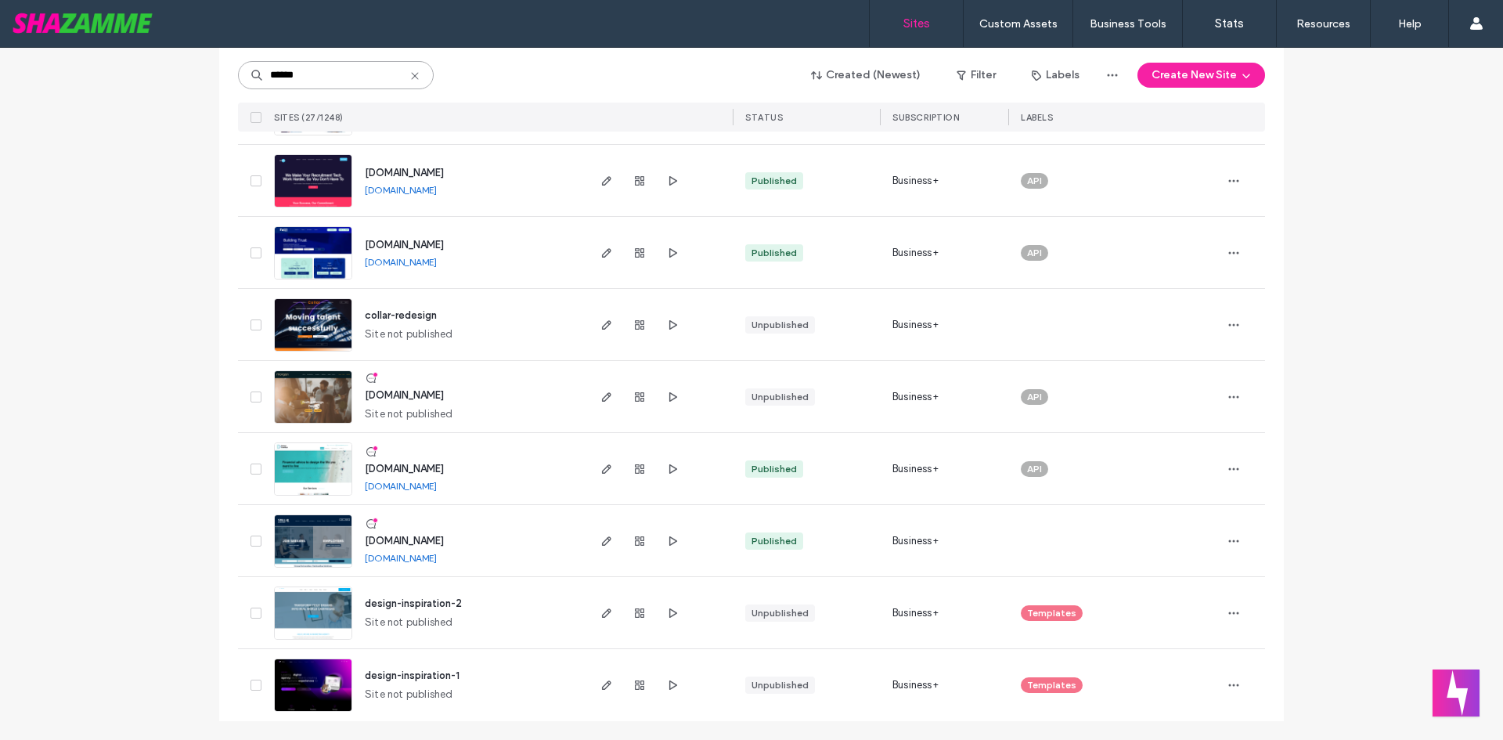
click at [315, 72] on input "******" at bounding box center [336, 75] width 196 height 28
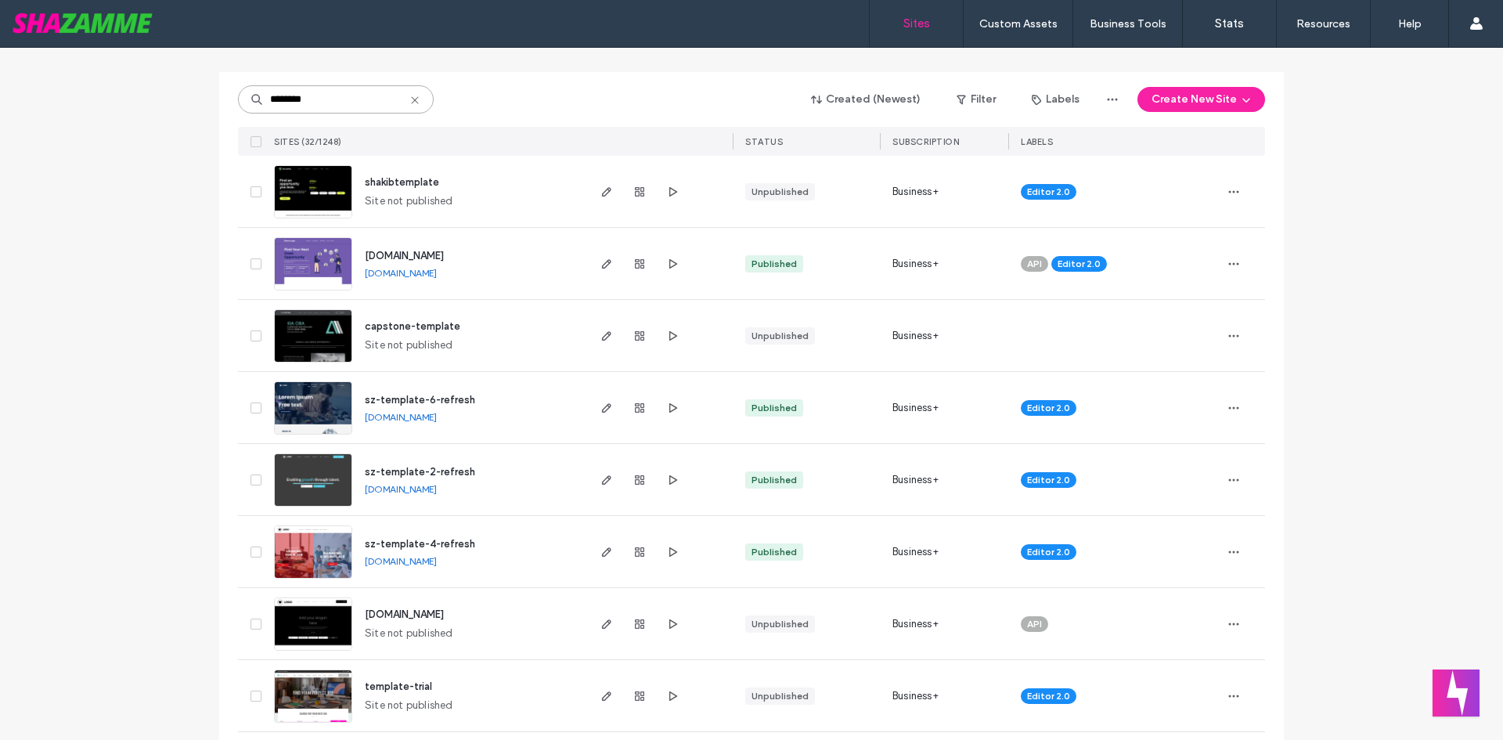
scroll to position [157, 0]
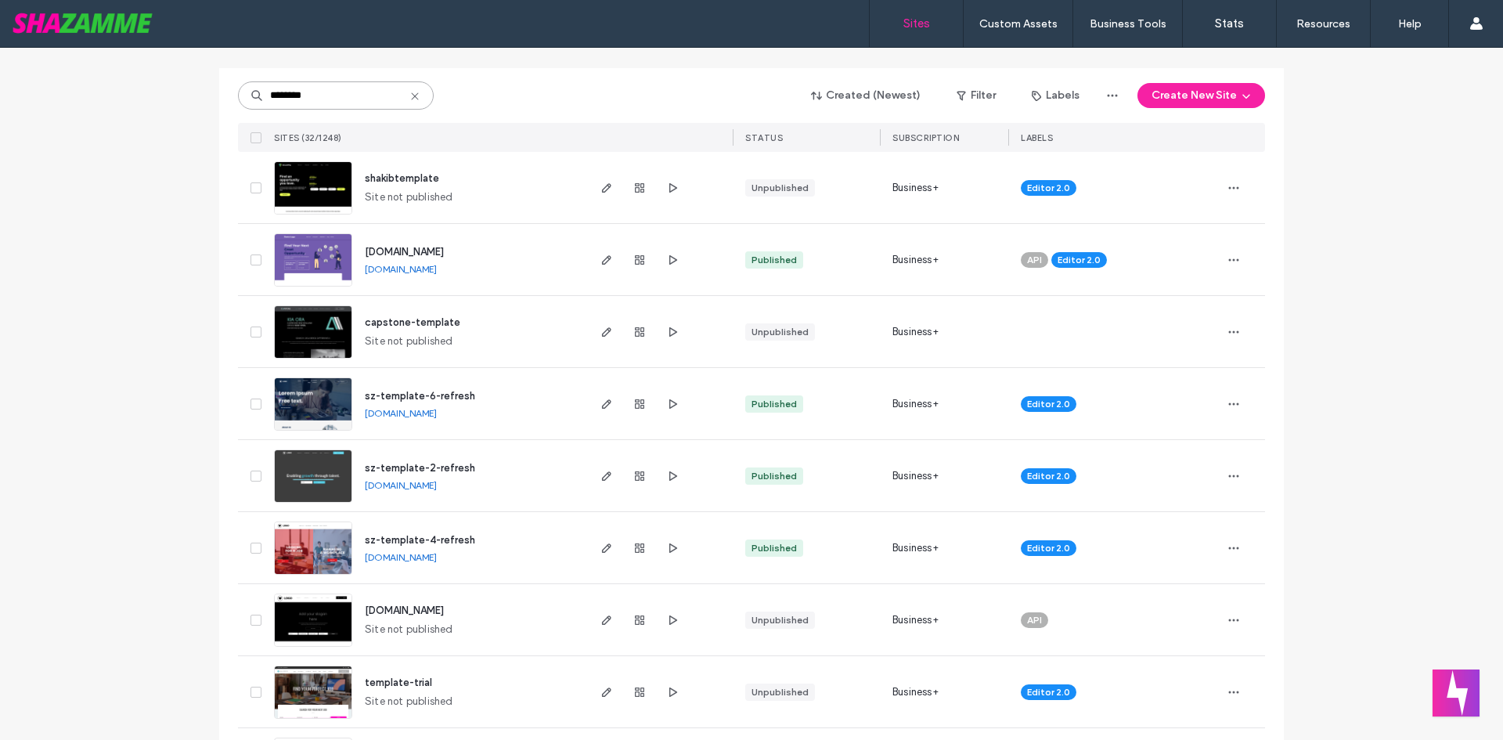
type input "********"
click at [420, 537] on span "sz-template-4-refresh" at bounding box center [420, 540] width 110 height 12
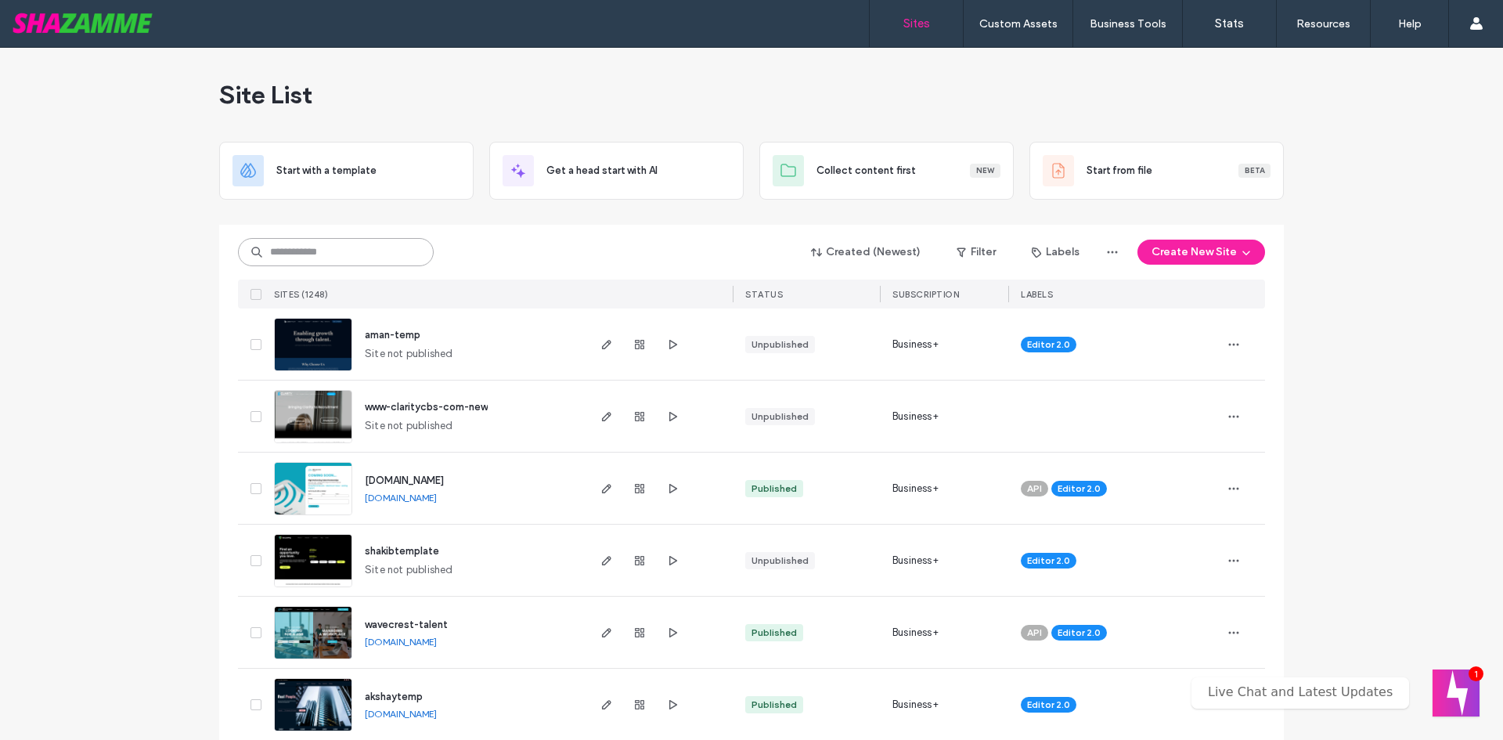
click at [281, 249] on input at bounding box center [336, 252] width 196 height 28
click at [1460, 701] on button "Welcome message" at bounding box center [1455, 692] width 53 height 53
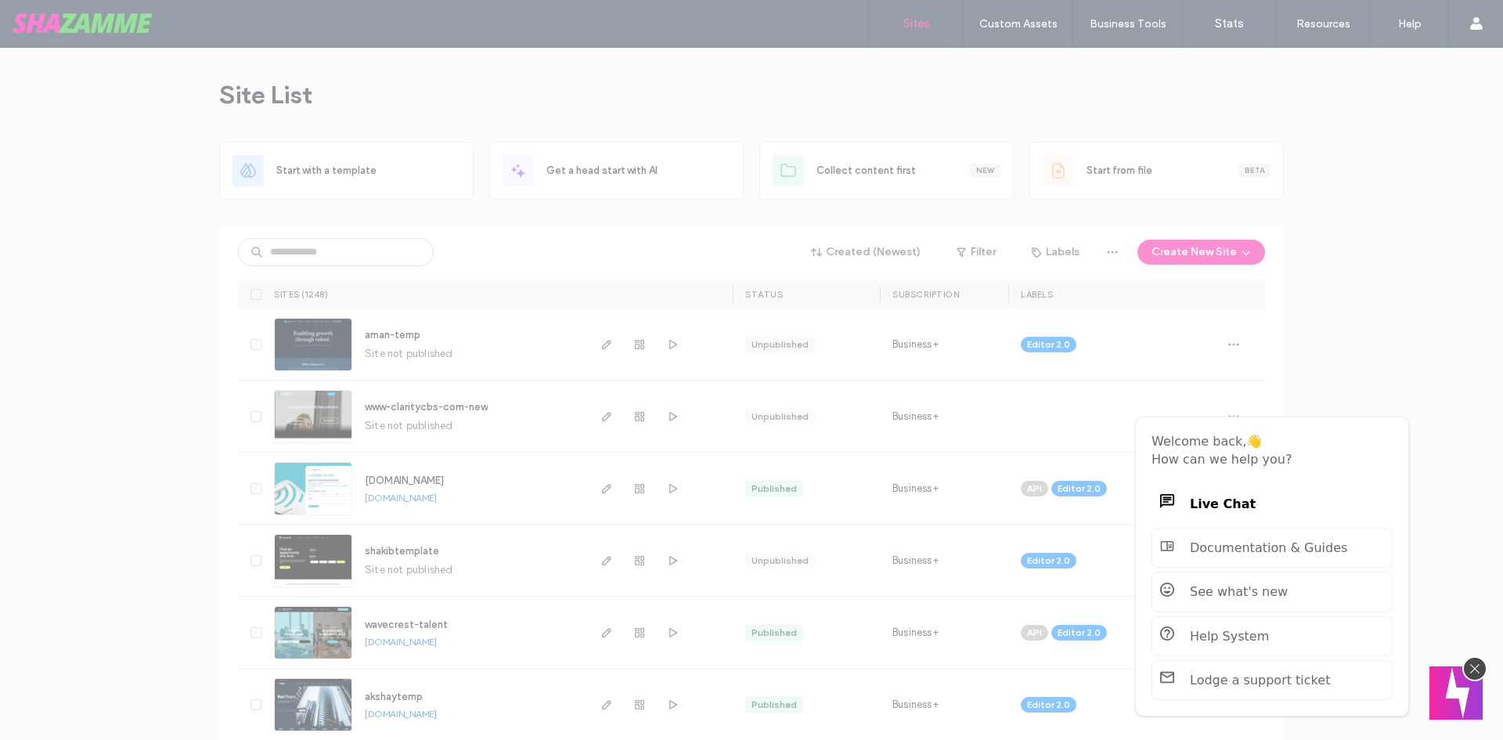
click at [1460, 701] on button "Welcome message" at bounding box center [1455, 692] width 53 height 53
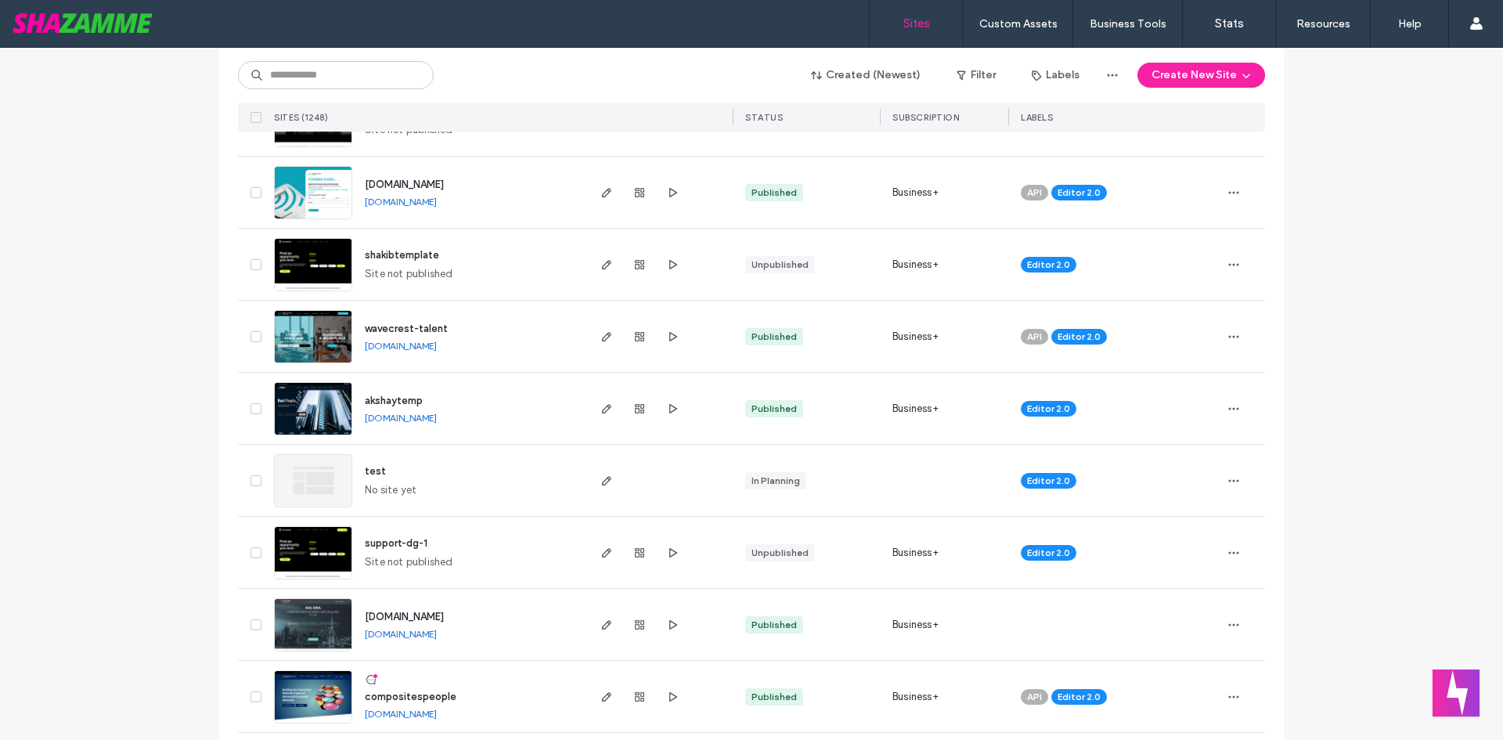
scroll to position [313, 0]
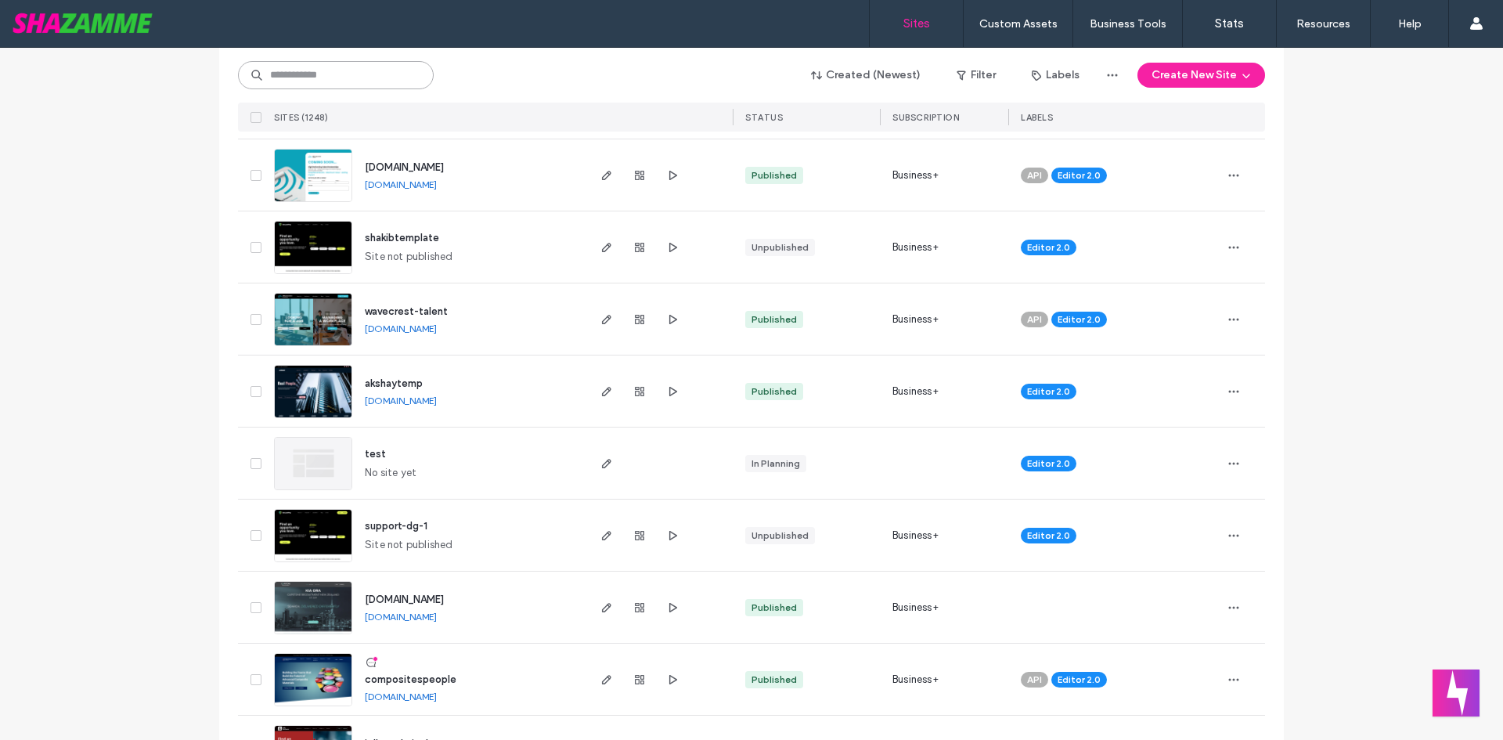
click at [348, 72] on input at bounding box center [336, 75] width 196 height 28
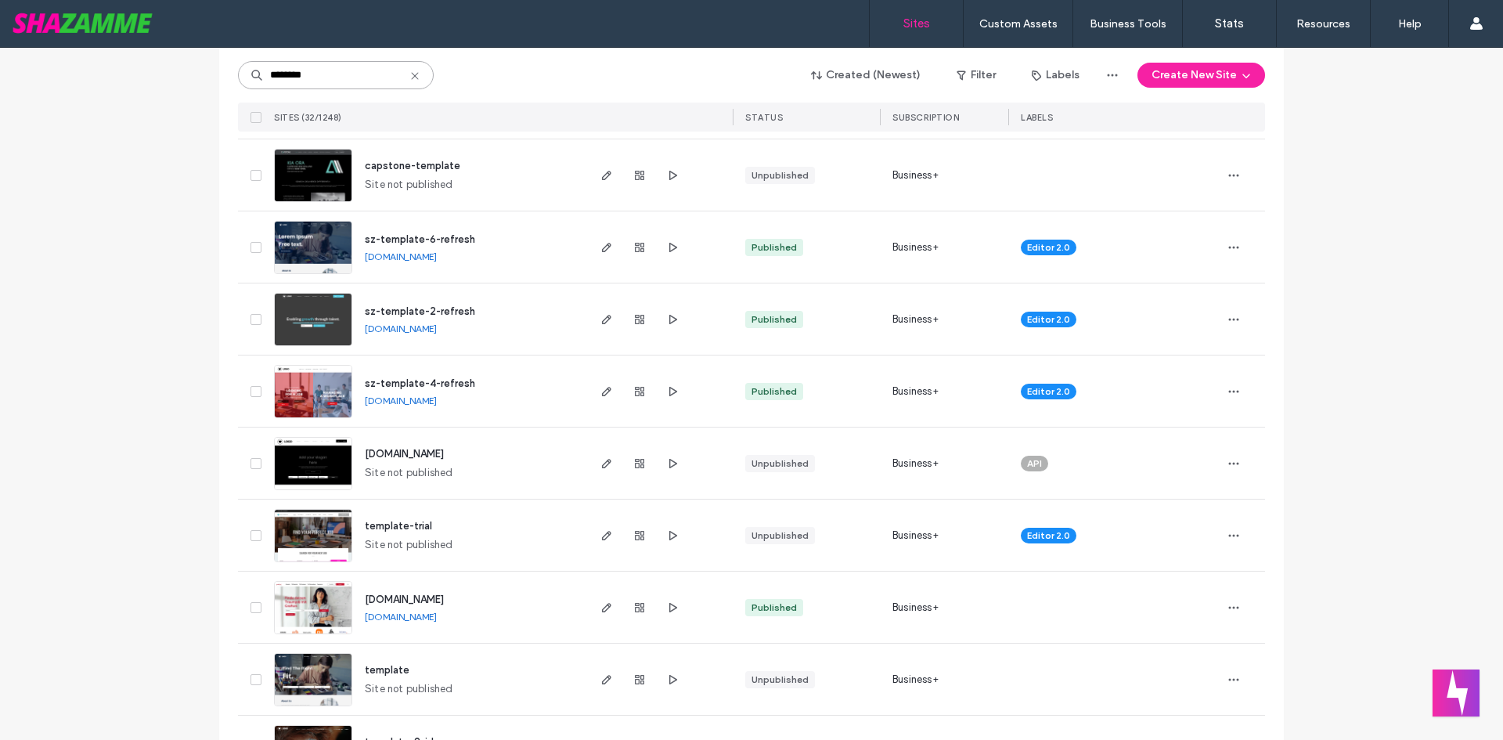
scroll to position [470, 0]
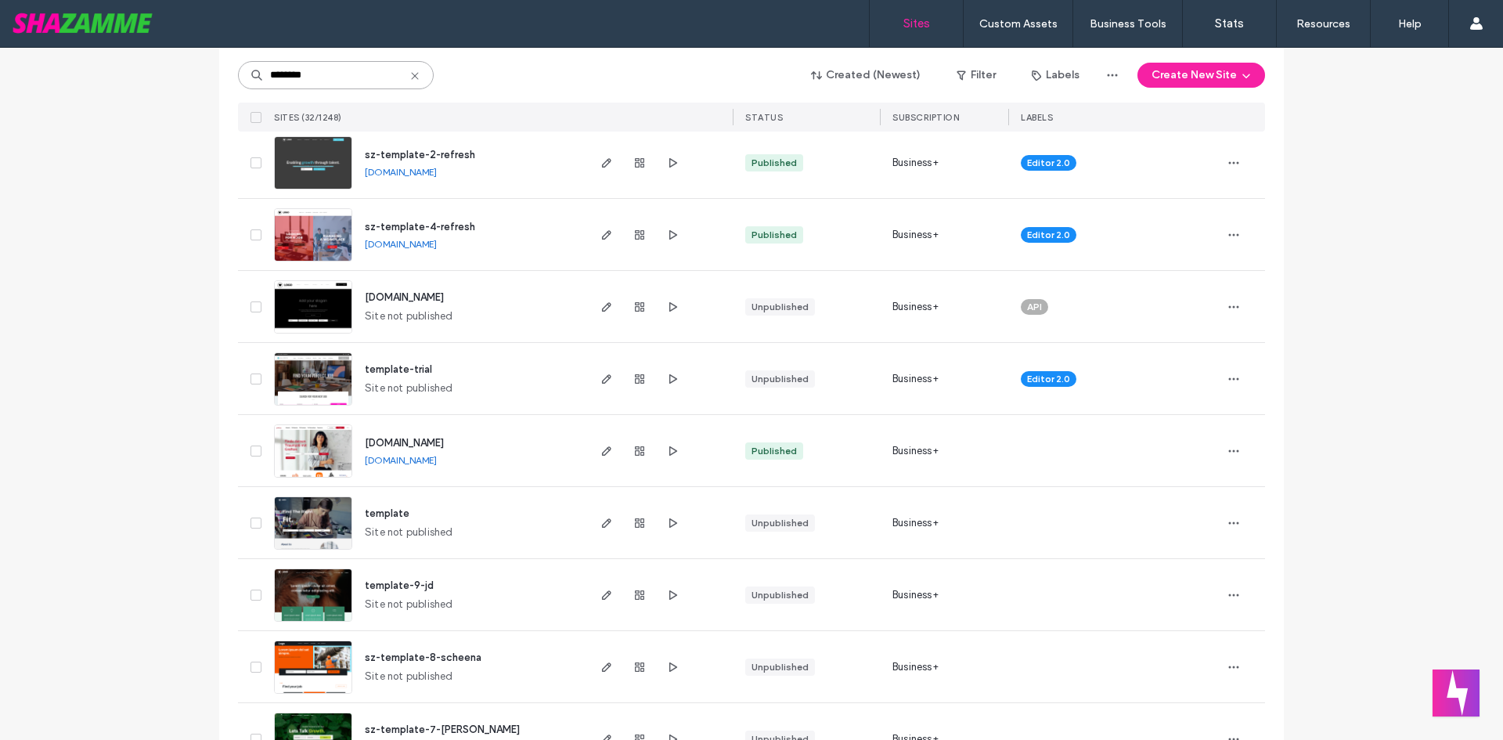
type input "********"
click at [424, 229] on span "sz-template-4-refresh" at bounding box center [420, 227] width 110 height 12
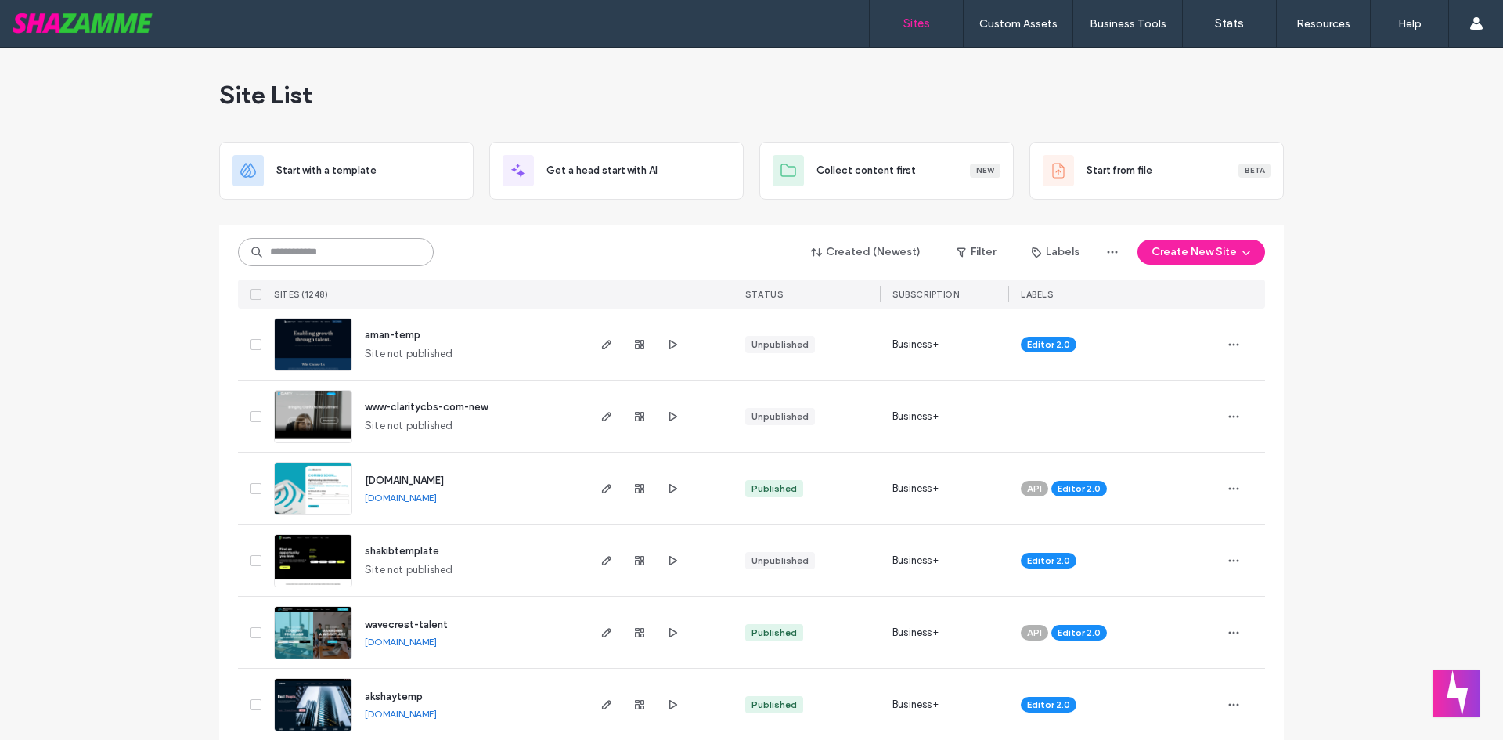
click at [310, 253] on input at bounding box center [336, 252] width 196 height 28
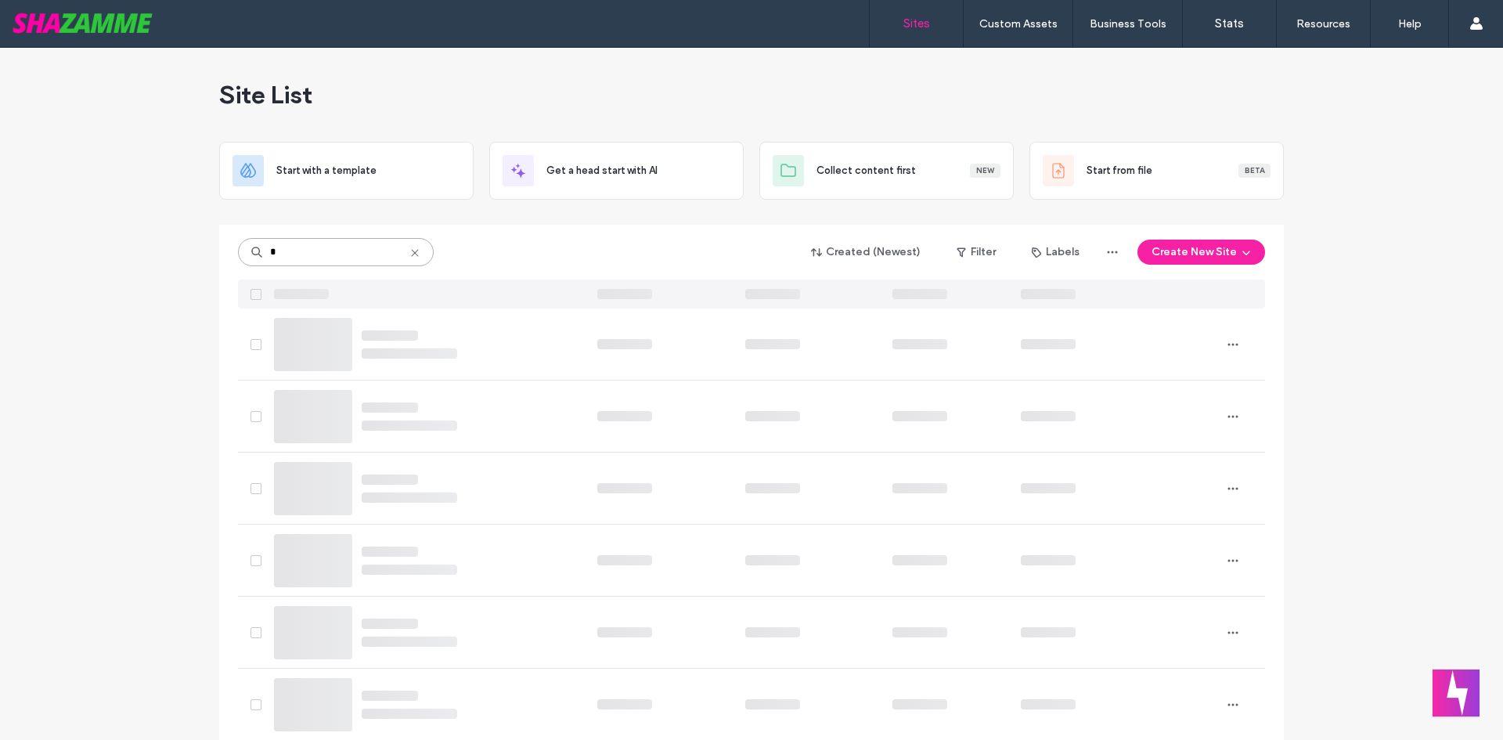
type input "*"
